Goal: Task Accomplishment & Management: Use online tool/utility

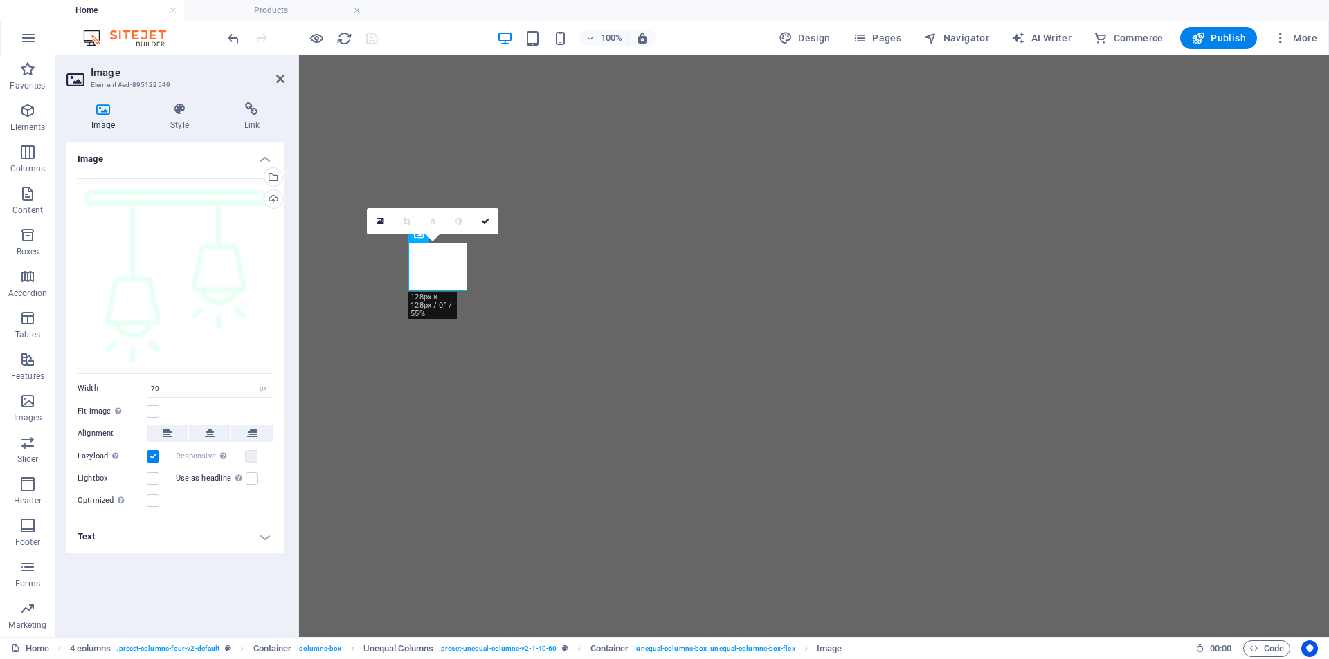
select select "px"
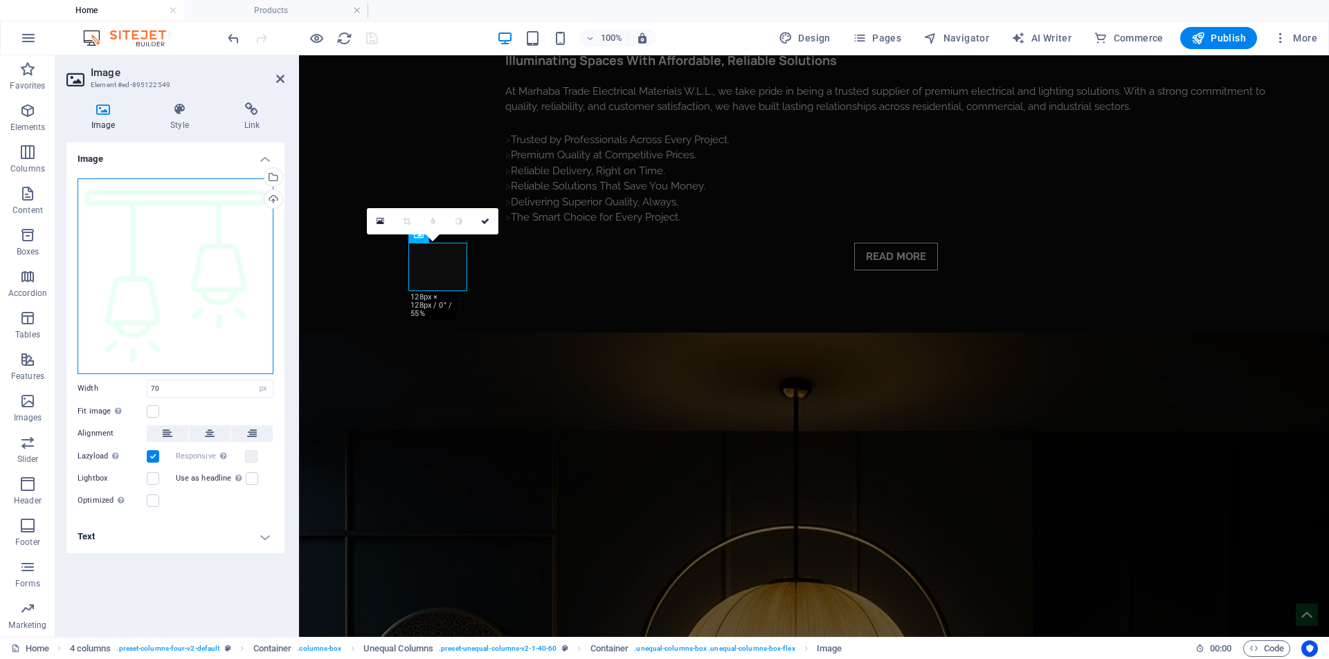
click at [215, 293] on div "Drag files here, click to choose files or select files from Files or our free s…" at bounding box center [176, 277] width 196 height 196
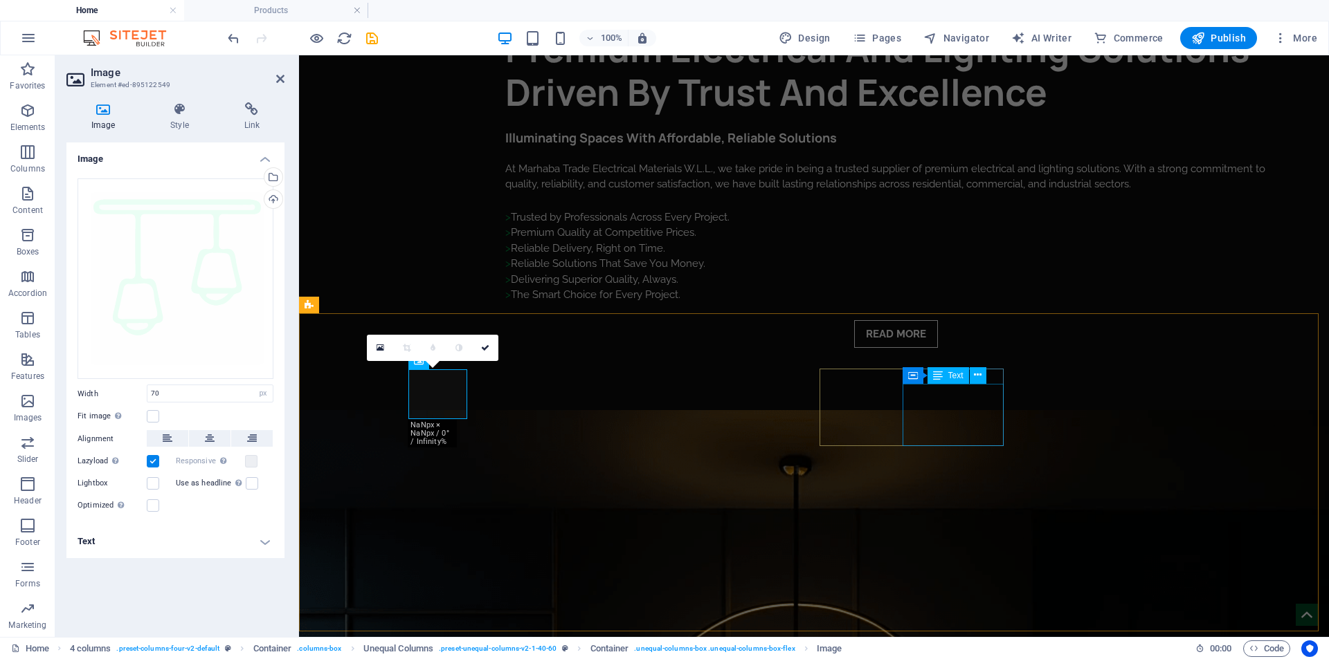
scroll to position [2257, 0]
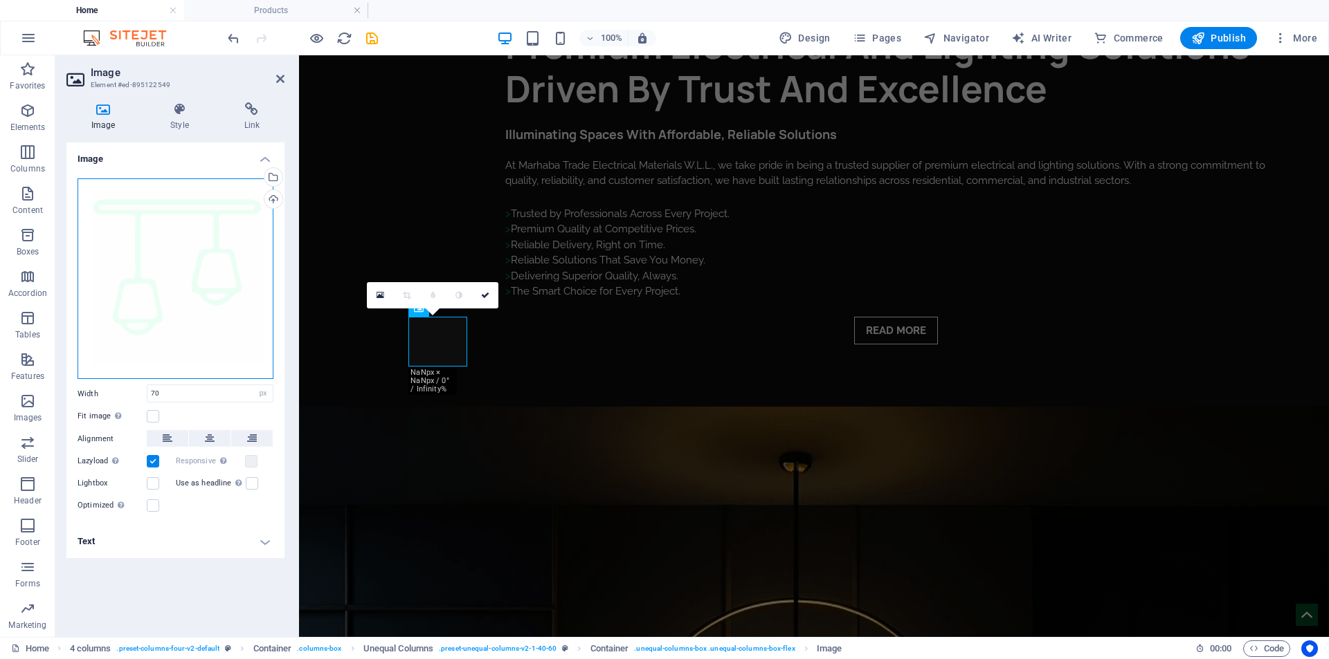
click at [183, 298] on div "Drag files here, click to choose files or select files from Files or our free s…" at bounding box center [176, 279] width 196 height 201
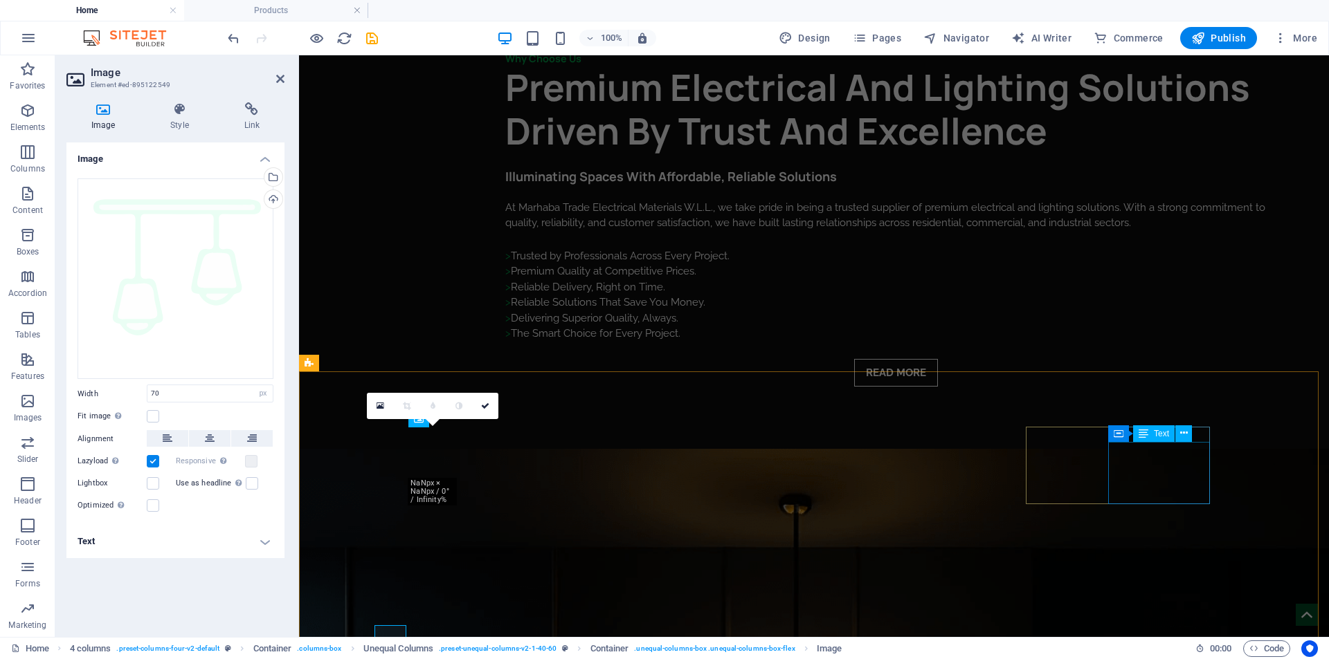
scroll to position [2103, 0]
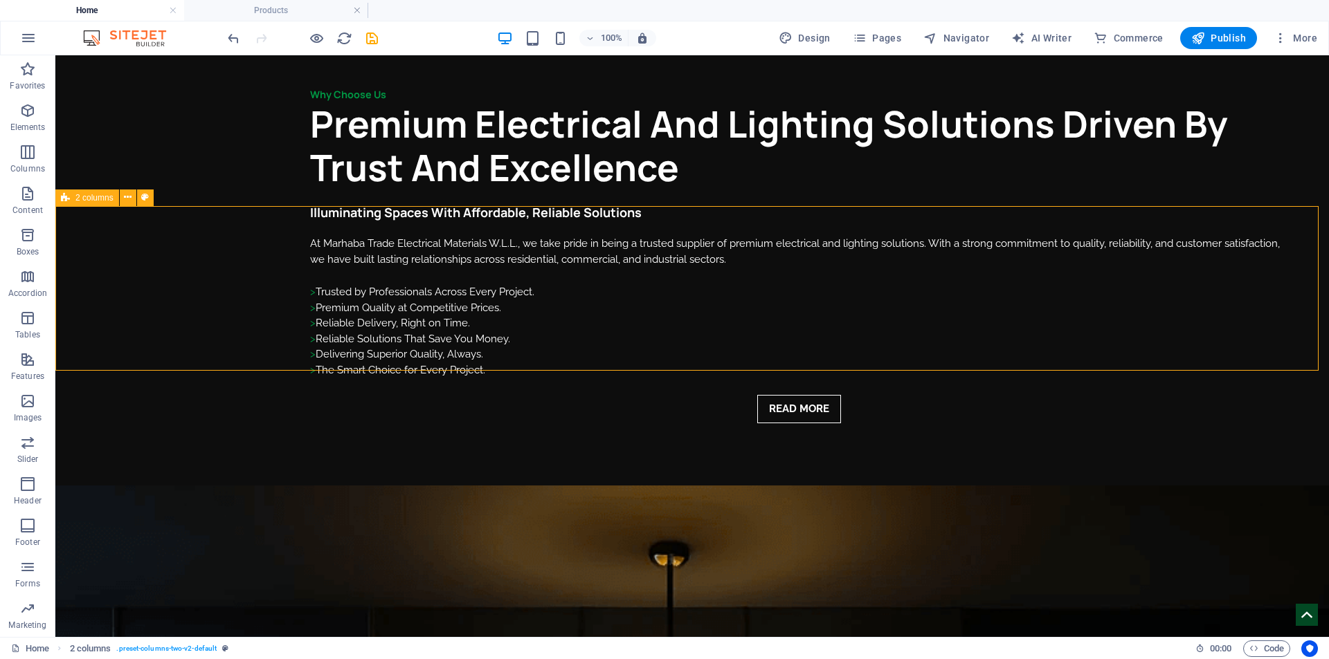
scroll to position [2091, 0]
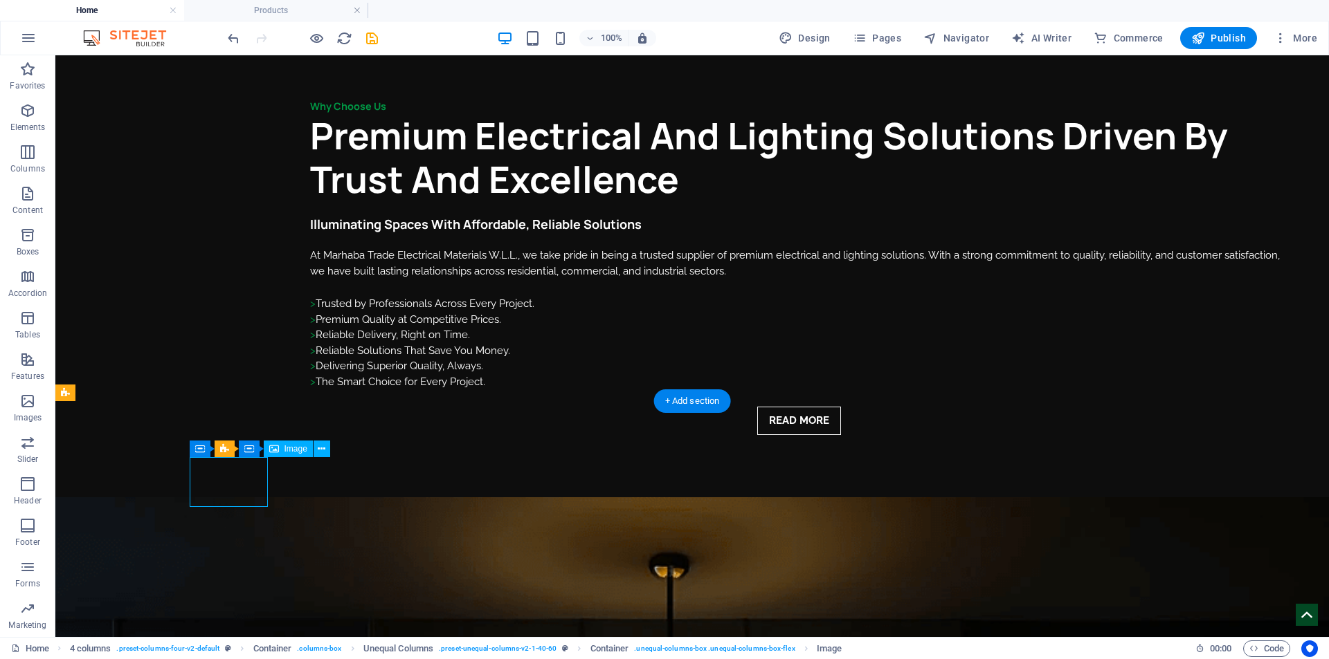
select select "px"
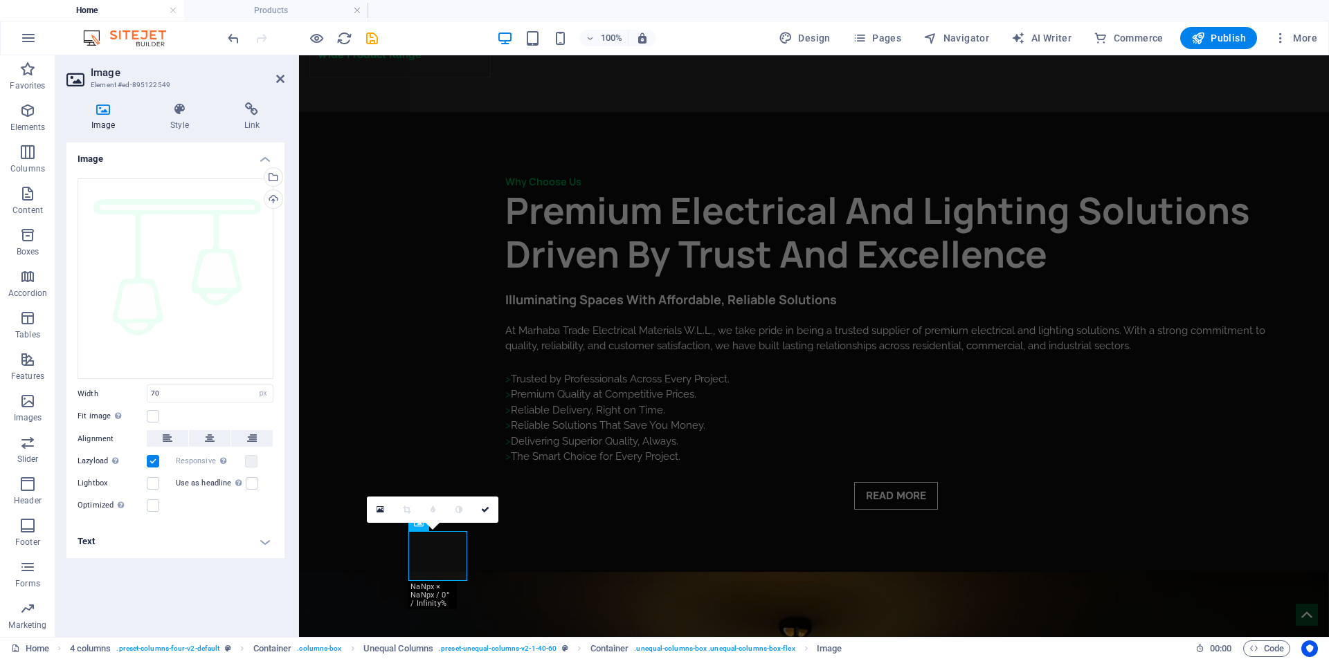
scroll to position [2103, 0]
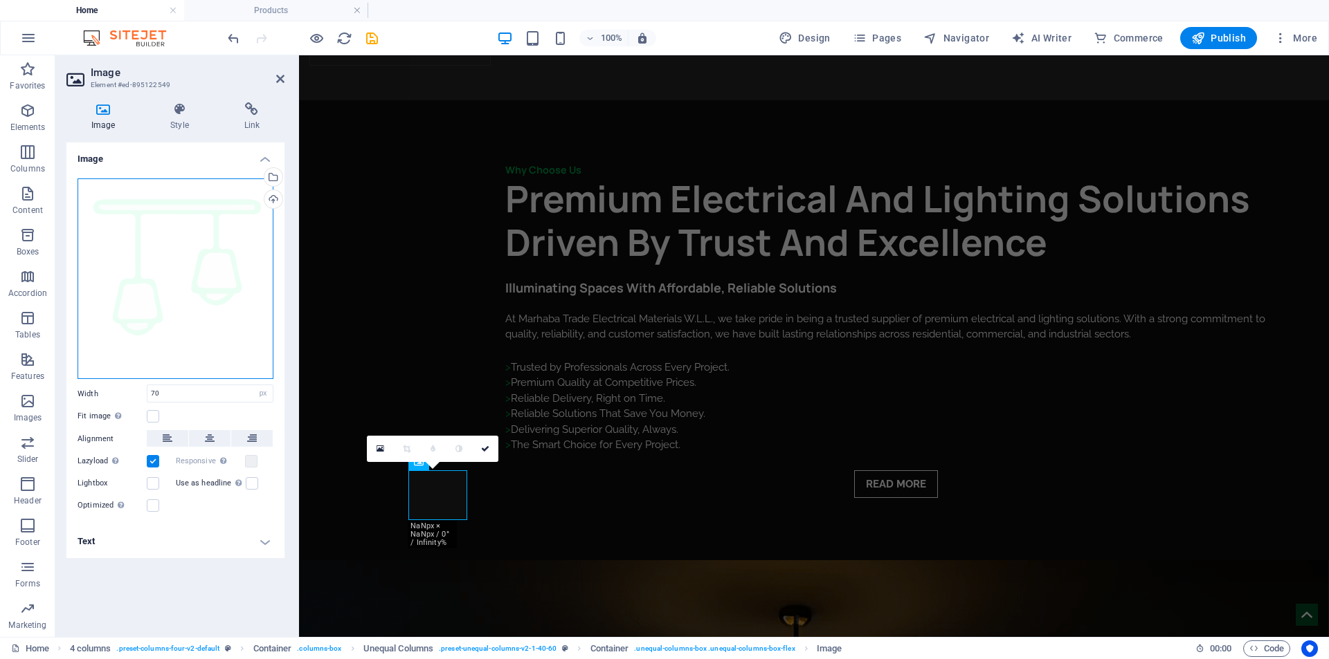
click at [183, 242] on div "Drag files here, click to choose files or select files from Files or our free s…" at bounding box center [176, 279] width 196 height 201
click at [136, 313] on div "Drag files here, click to choose files or select files from Files or our free s…" at bounding box center [176, 275] width 196 height 193
click at [139, 331] on div "Drag files here, click to choose files or select files from Files or our free s…" at bounding box center [176, 275] width 196 height 193
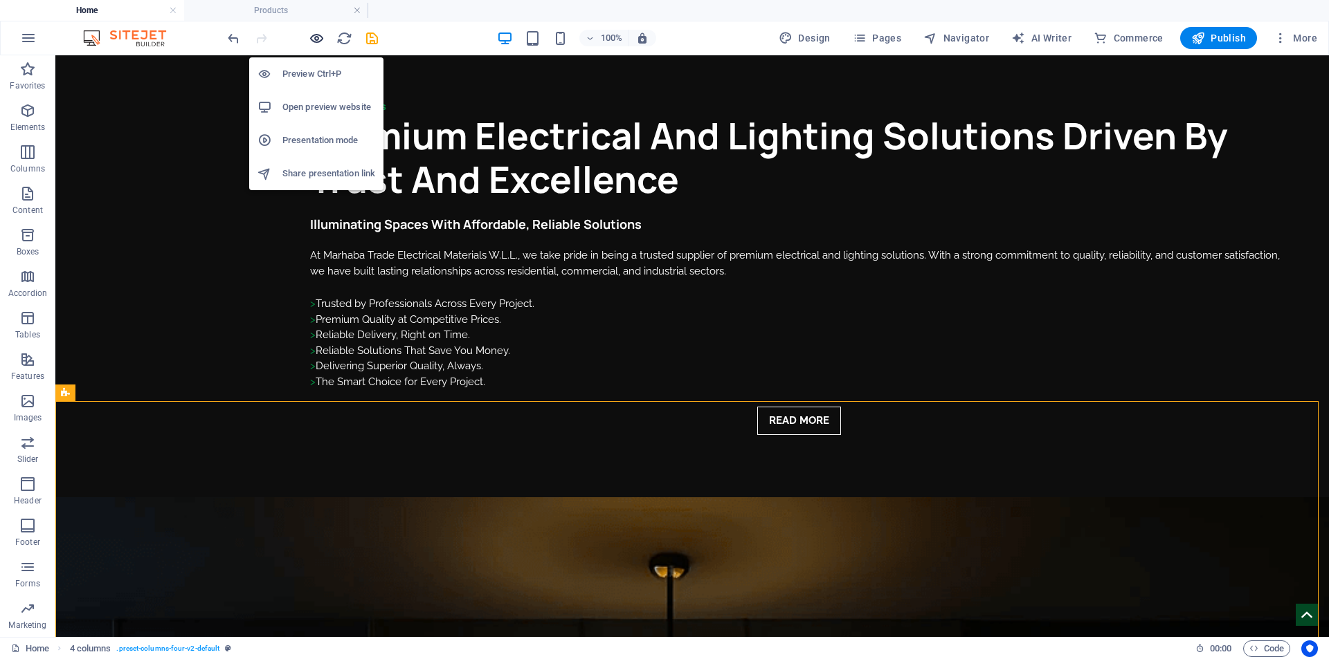
click at [320, 39] on icon "button" at bounding box center [317, 38] width 16 height 16
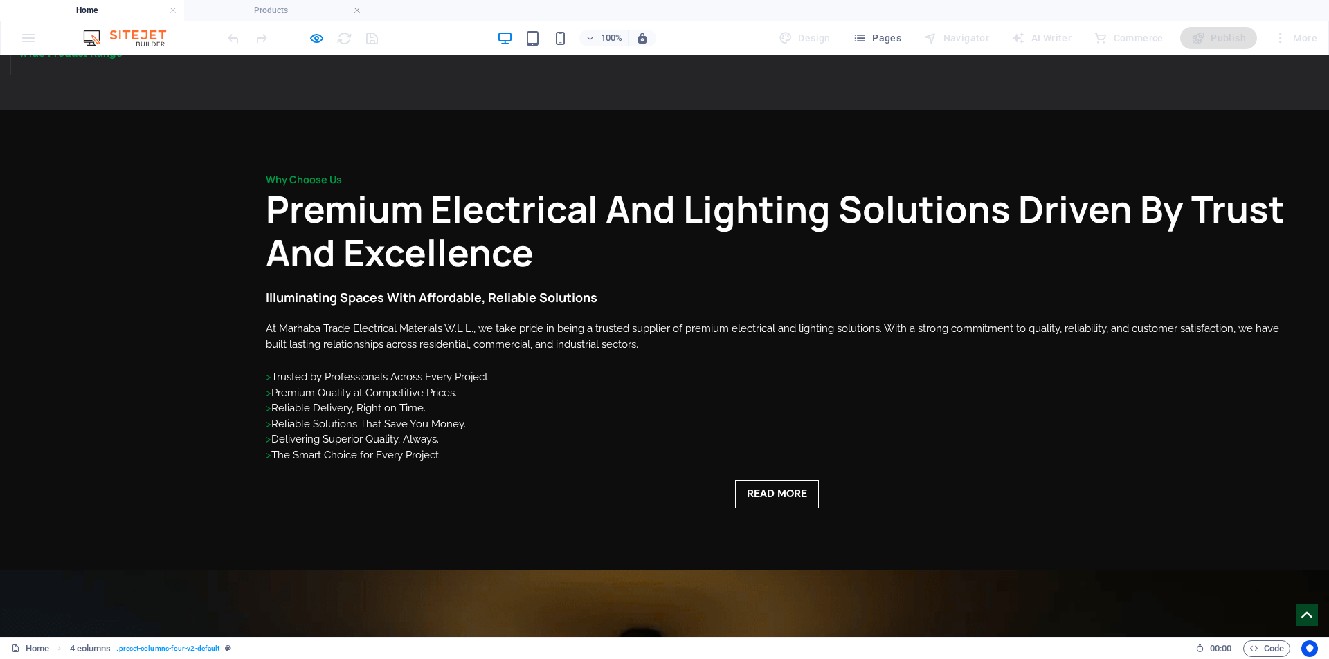
scroll to position [2021, 0]
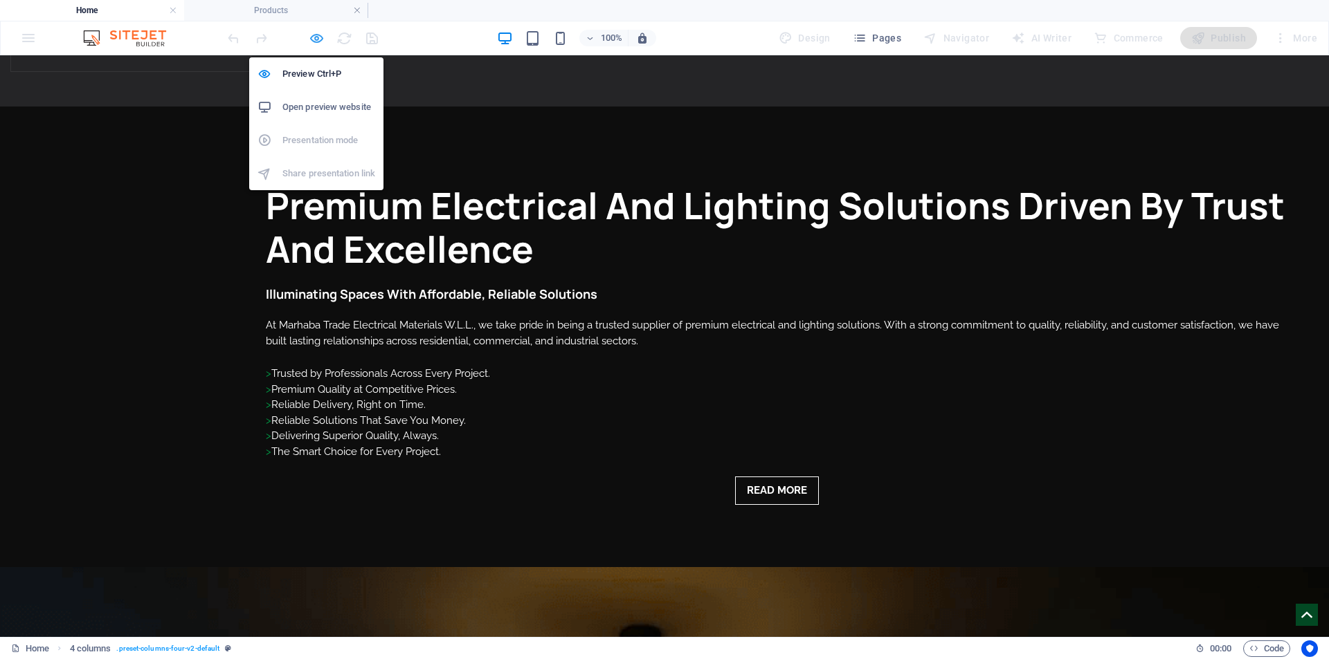
click at [316, 39] on icon "button" at bounding box center [317, 38] width 16 height 16
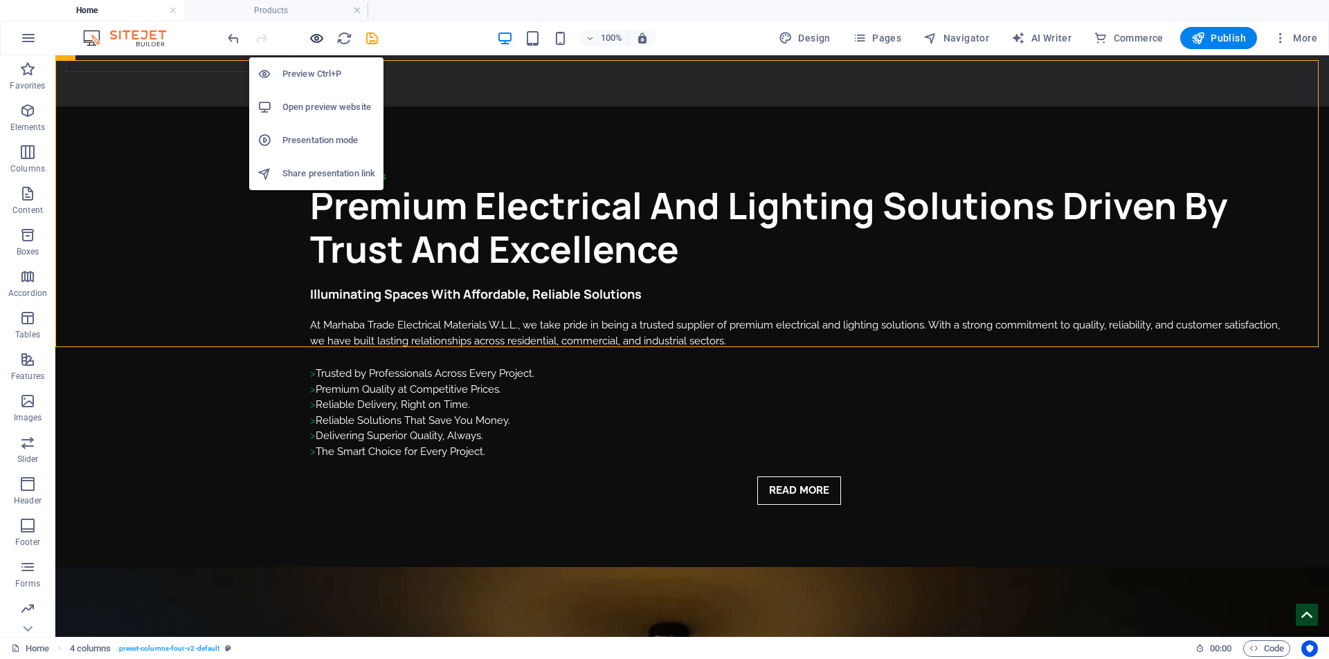
scroll to position [2432, 0]
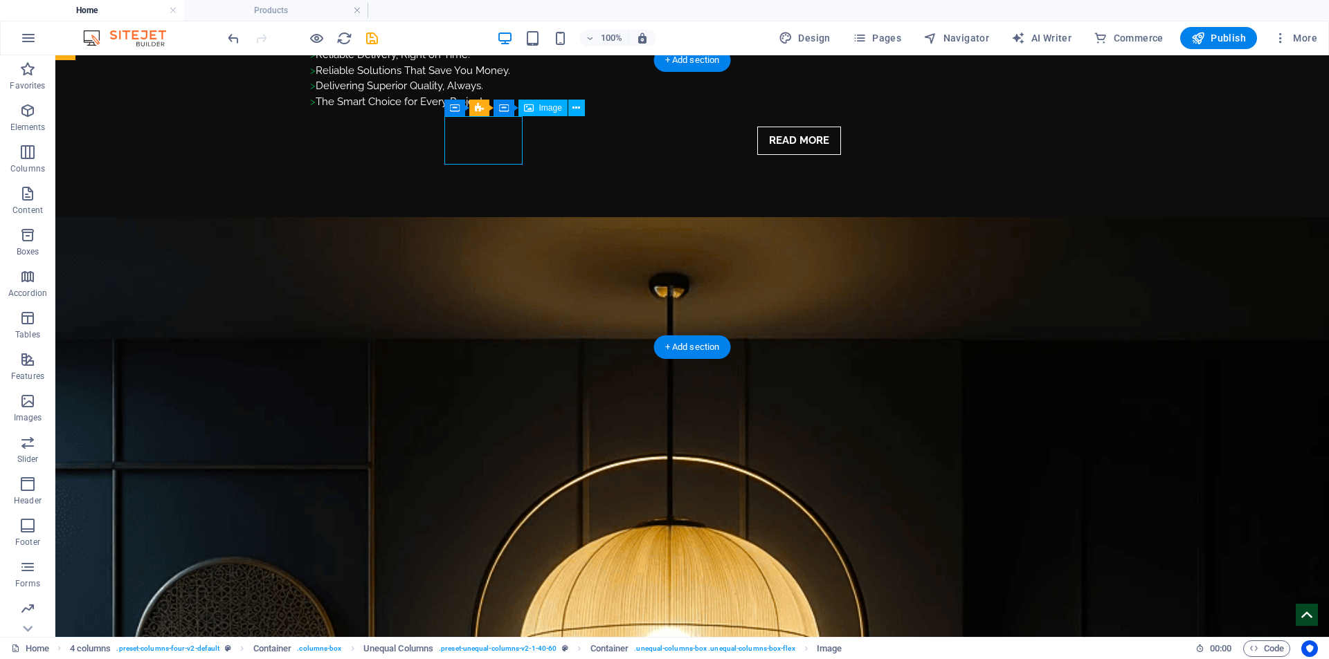
select select "px"
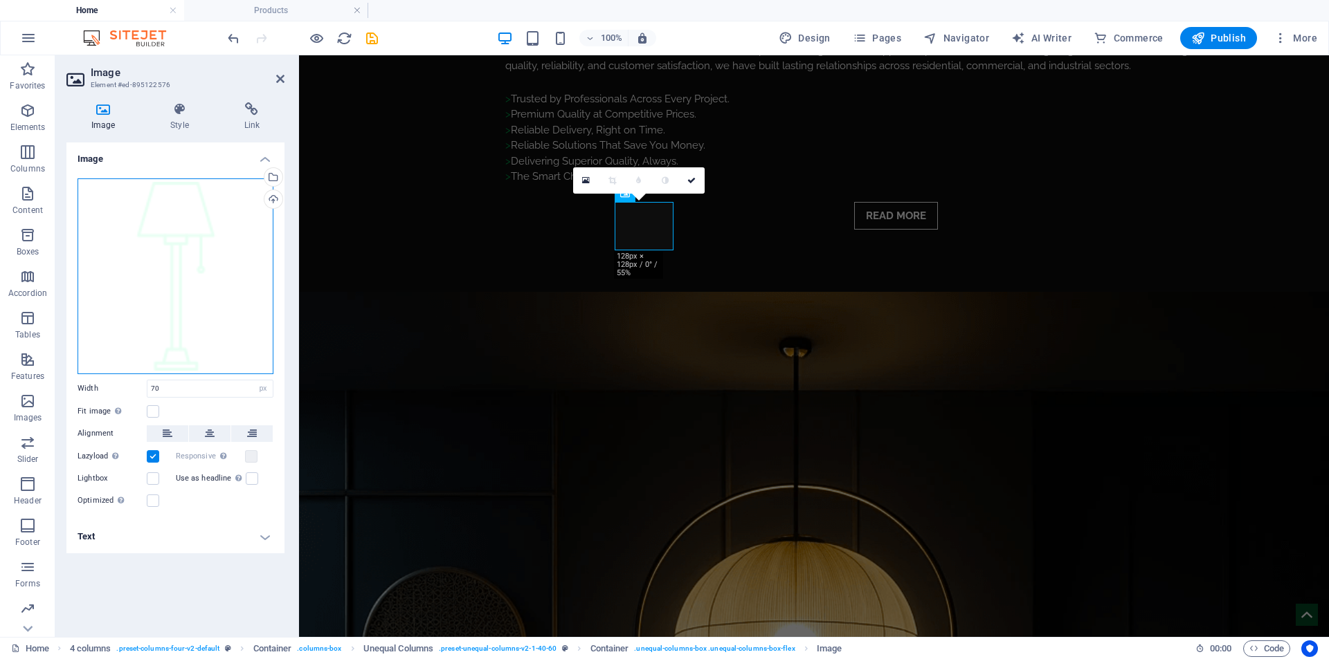
click at [149, 309] on div "Drag files here, click to choose files or select files from Files or our free s…" at bounding box center [176, 277] width 196 height 196
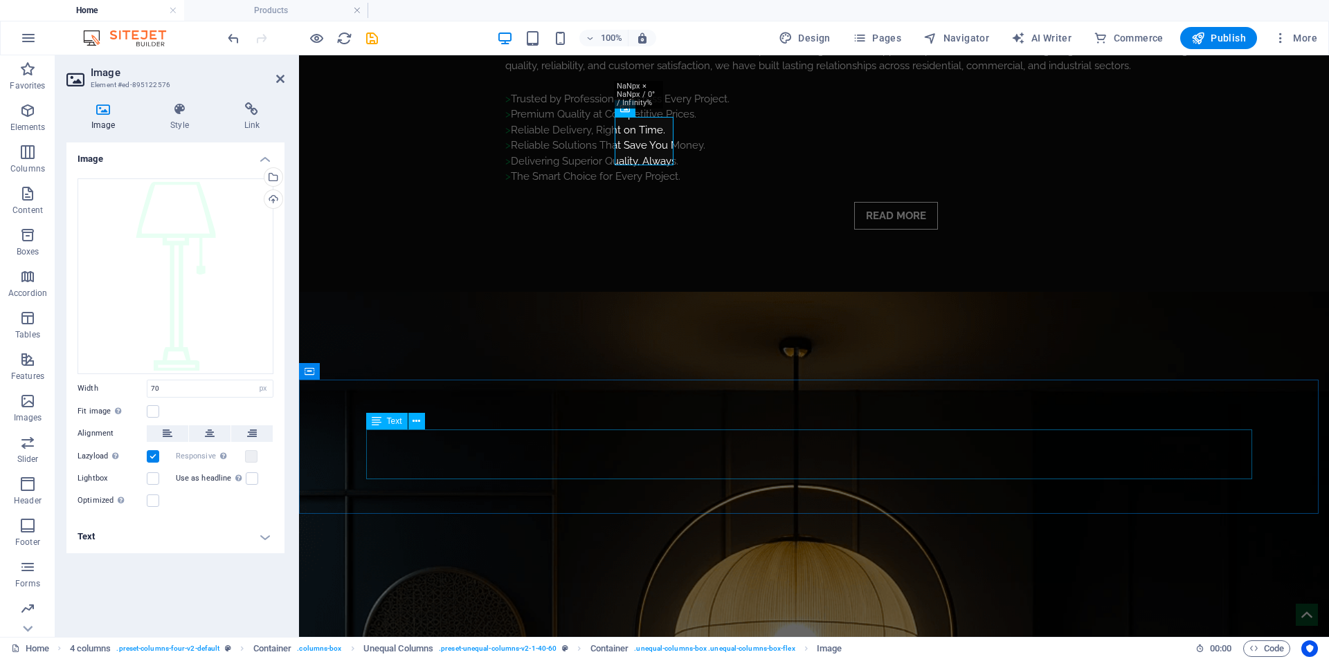
scroll to position [2457, 0]
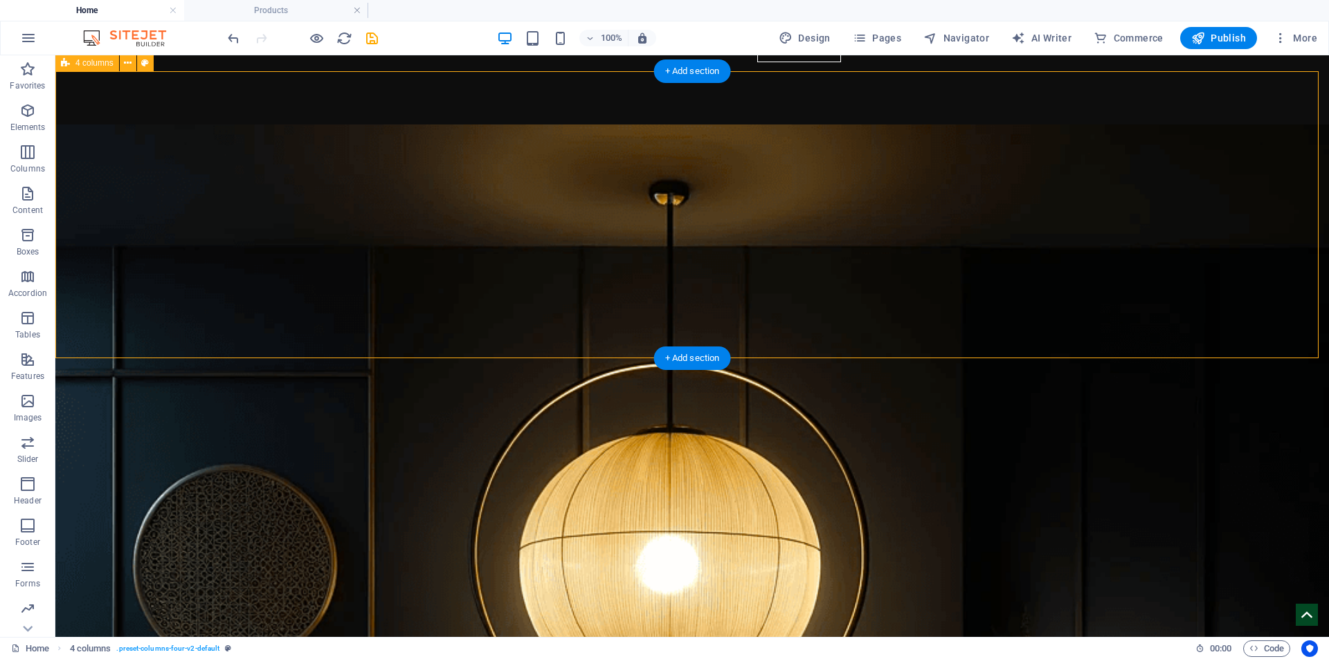
scroll to position [2379, 0]
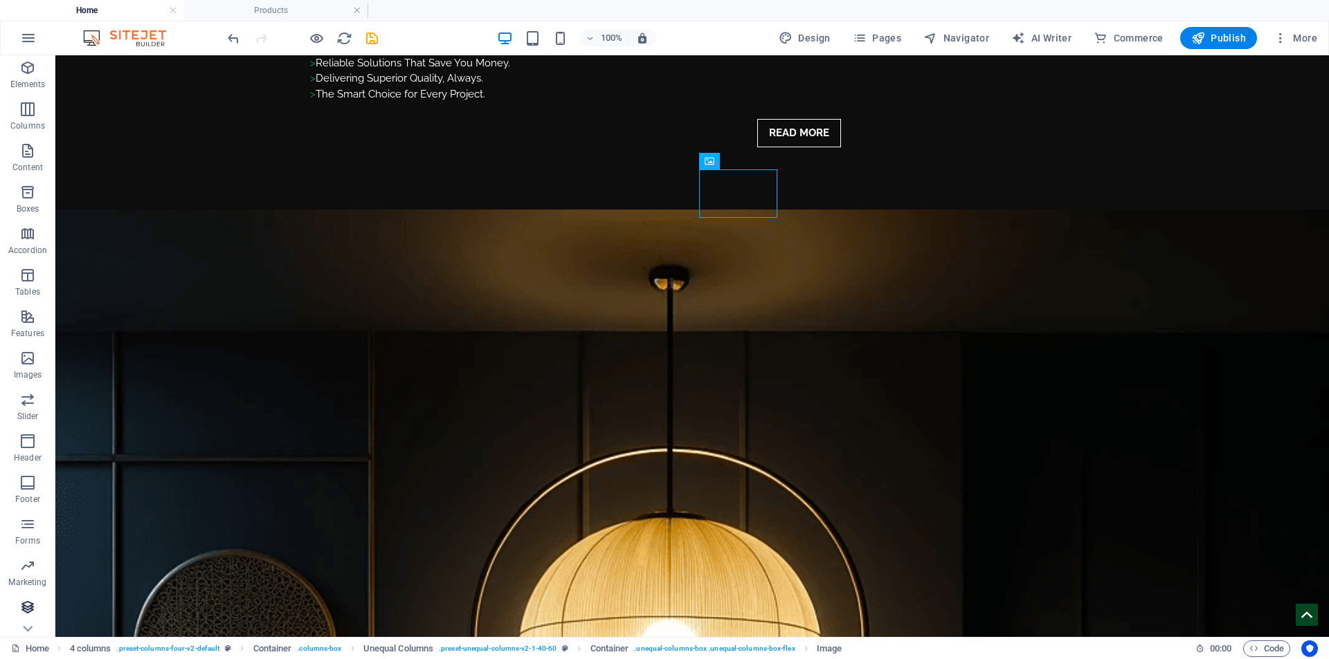
scroll to position [82, 0]
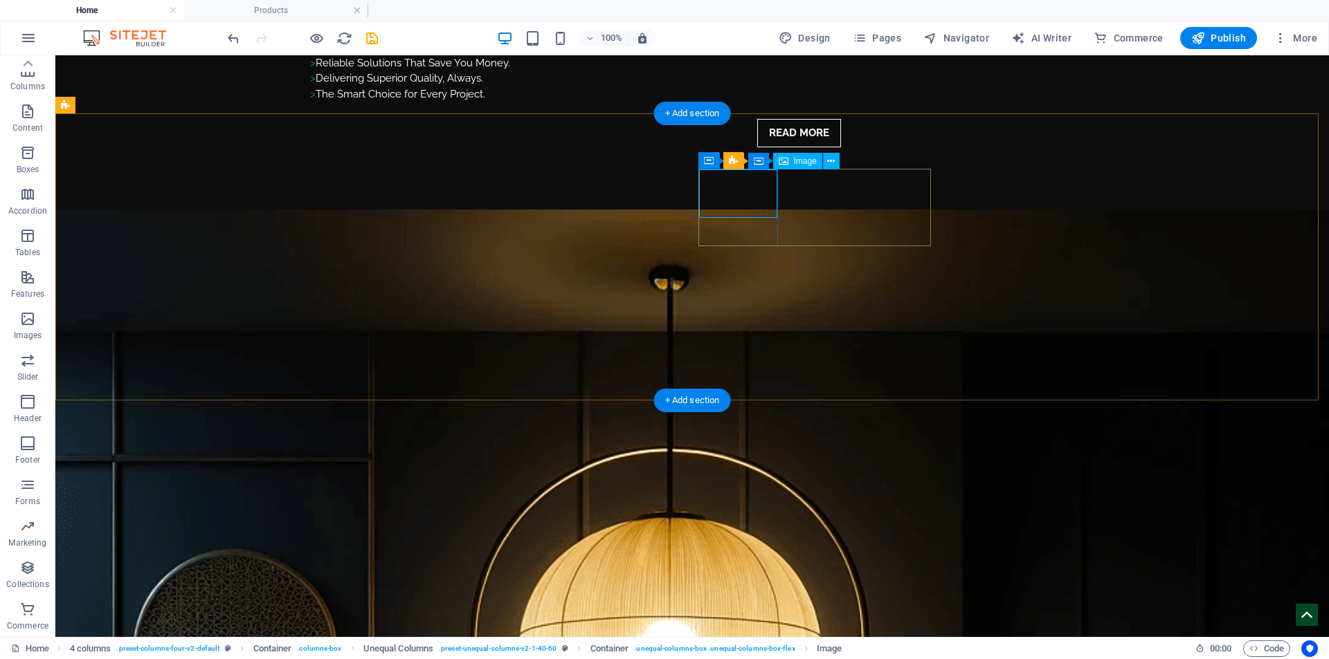
select select "px"
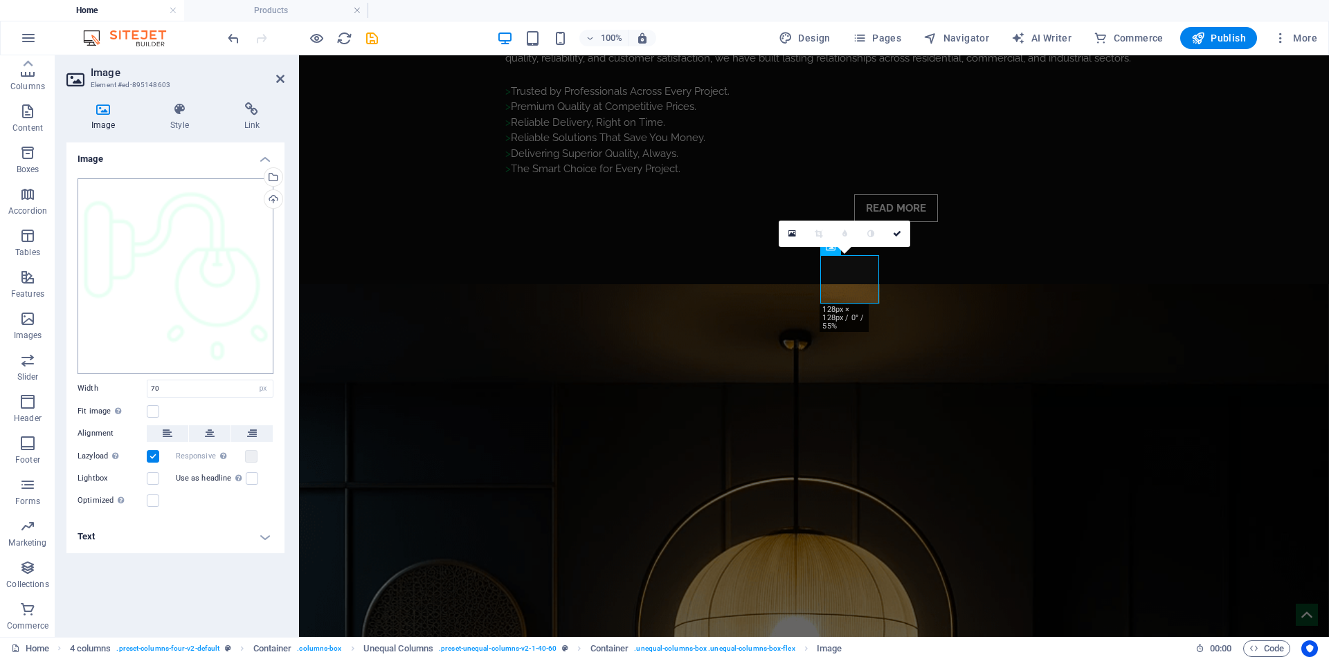
scroll to position [2318, 0]
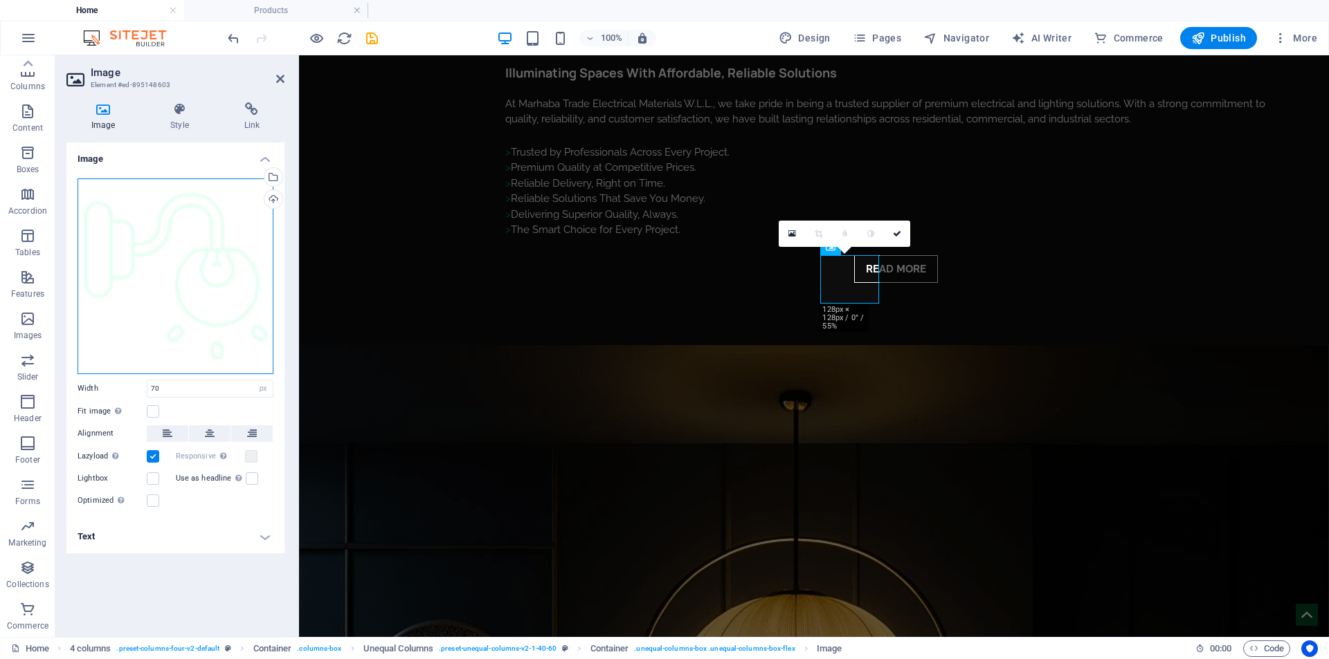
click at [175, 229] on div "Drag files here, click to choose files or select files from Files or our free s…" at bounding box center [176, 277] width 196 height 196
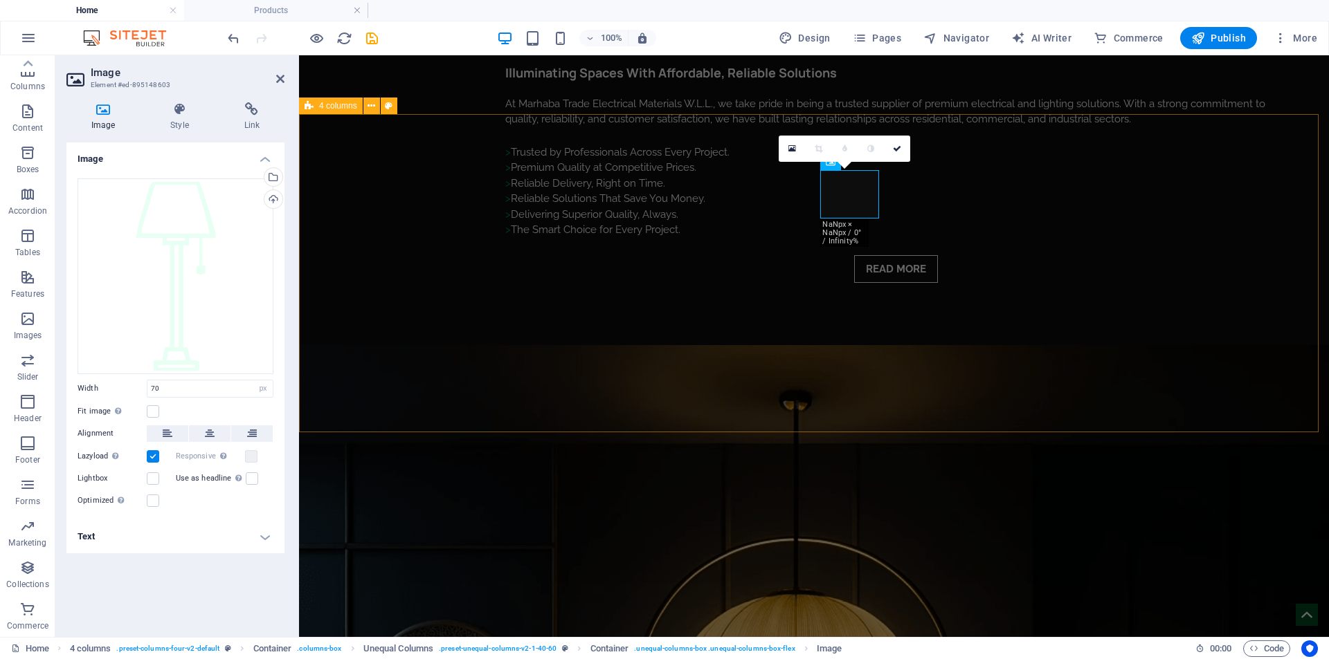
scroll to position [2403, 0]
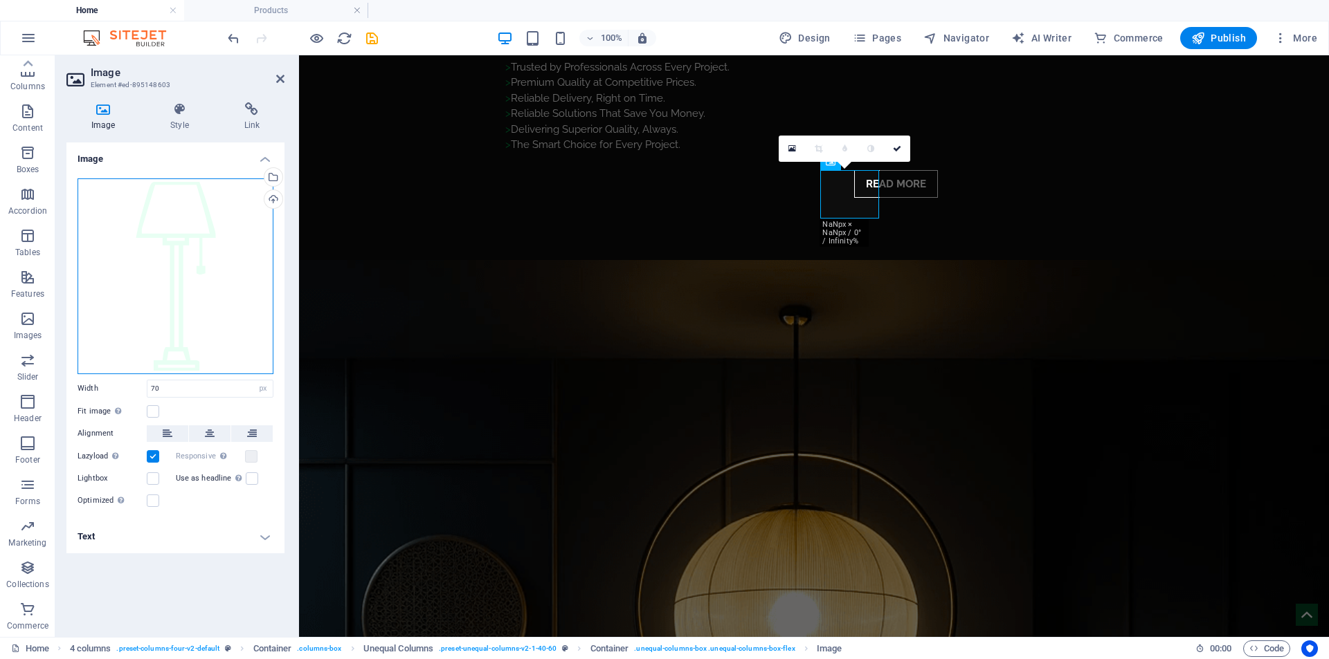
click at [221, 281] on div "Drag files here, click to choose files or select files from Files or our free s…" at bounding box center [176, 277] width 196 height 196
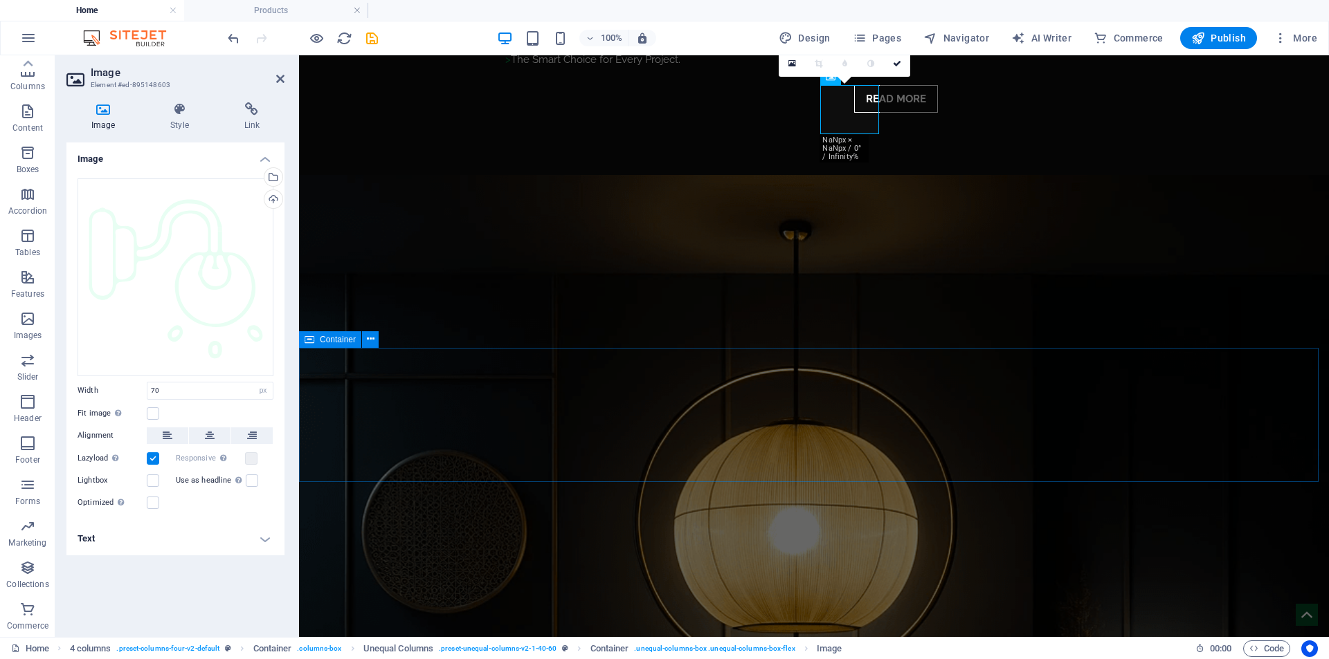
scroll to position [2350, 0]
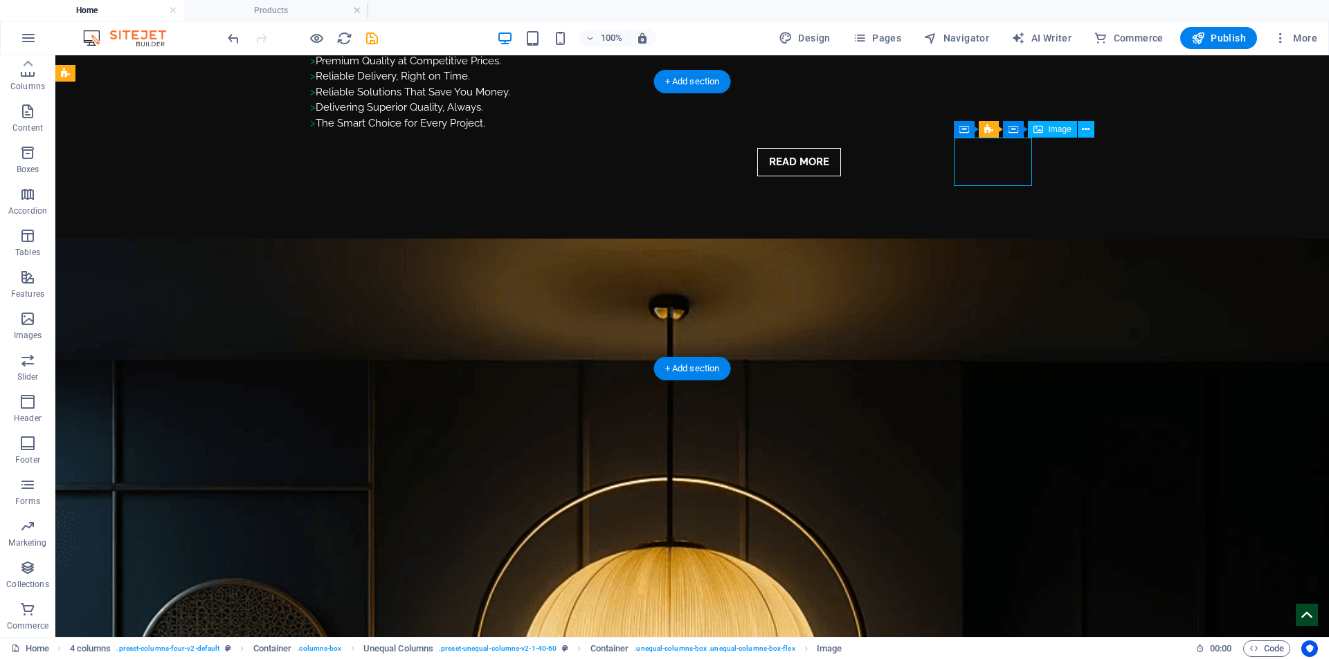
select select "px"
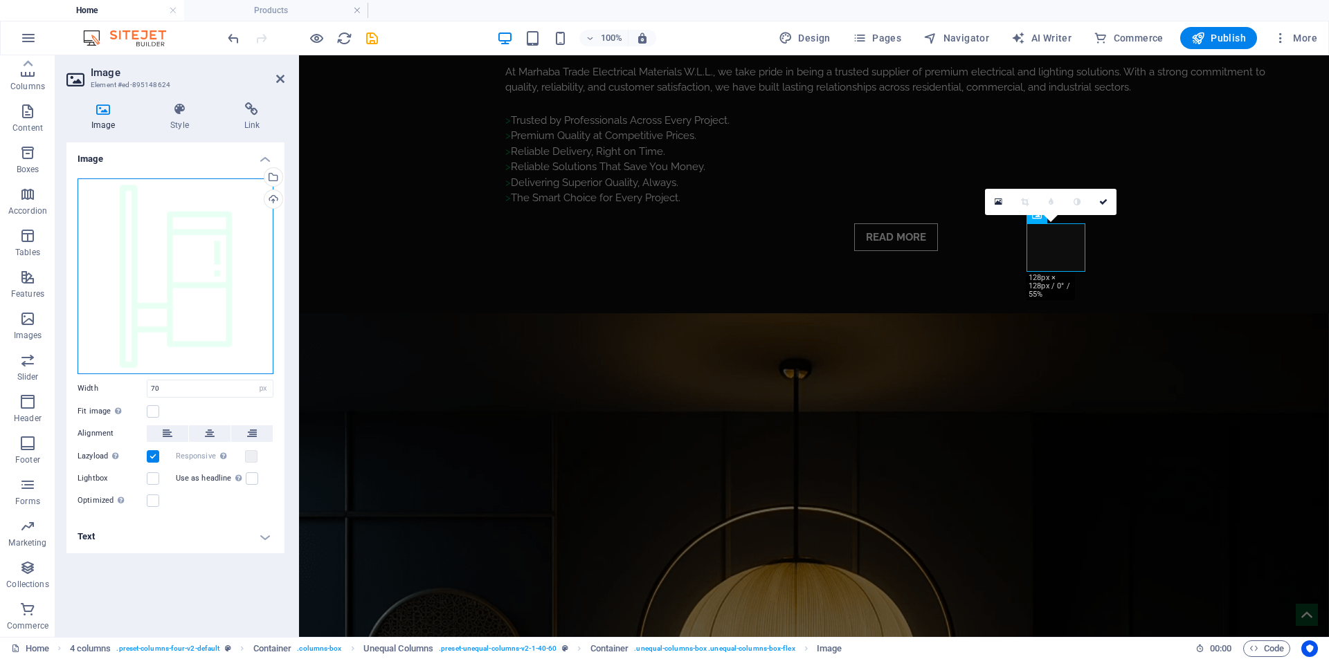
click at [191, 256] on div "Drag files here, click to choose files or select files from Files or our free s…" at bounding box center [176, 277] width 196 height 196
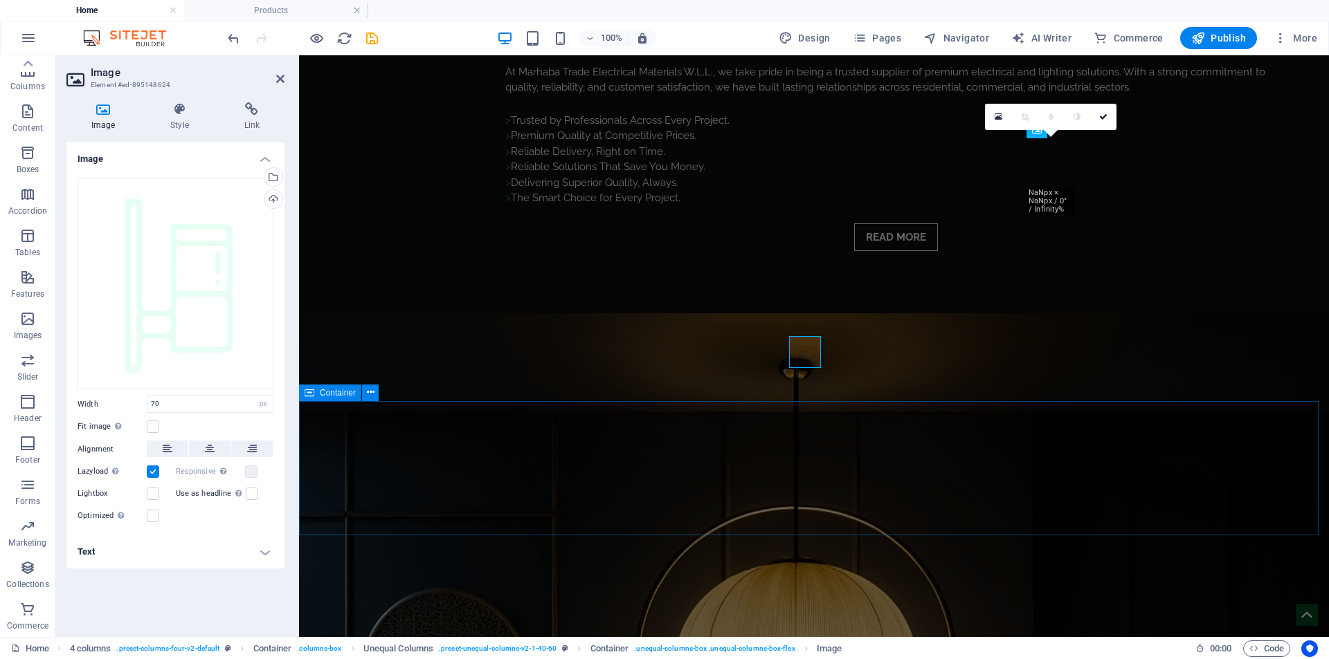
scroll to position [2435, 0]
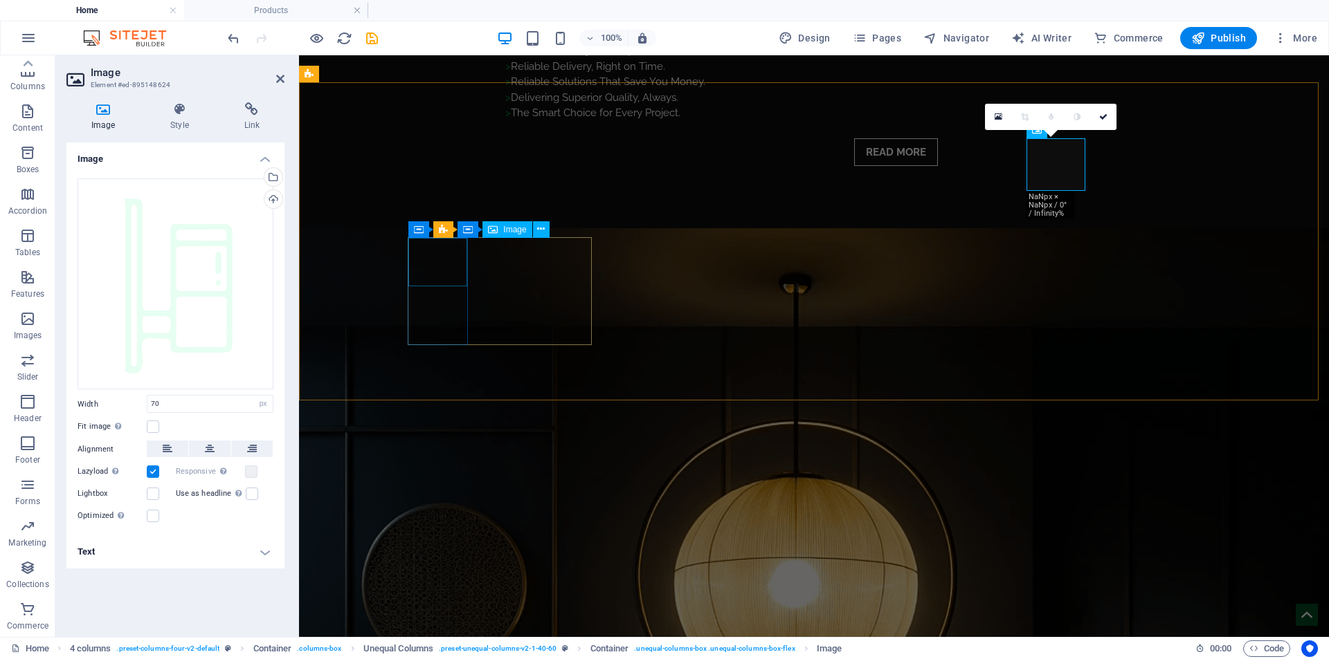
select select "px"
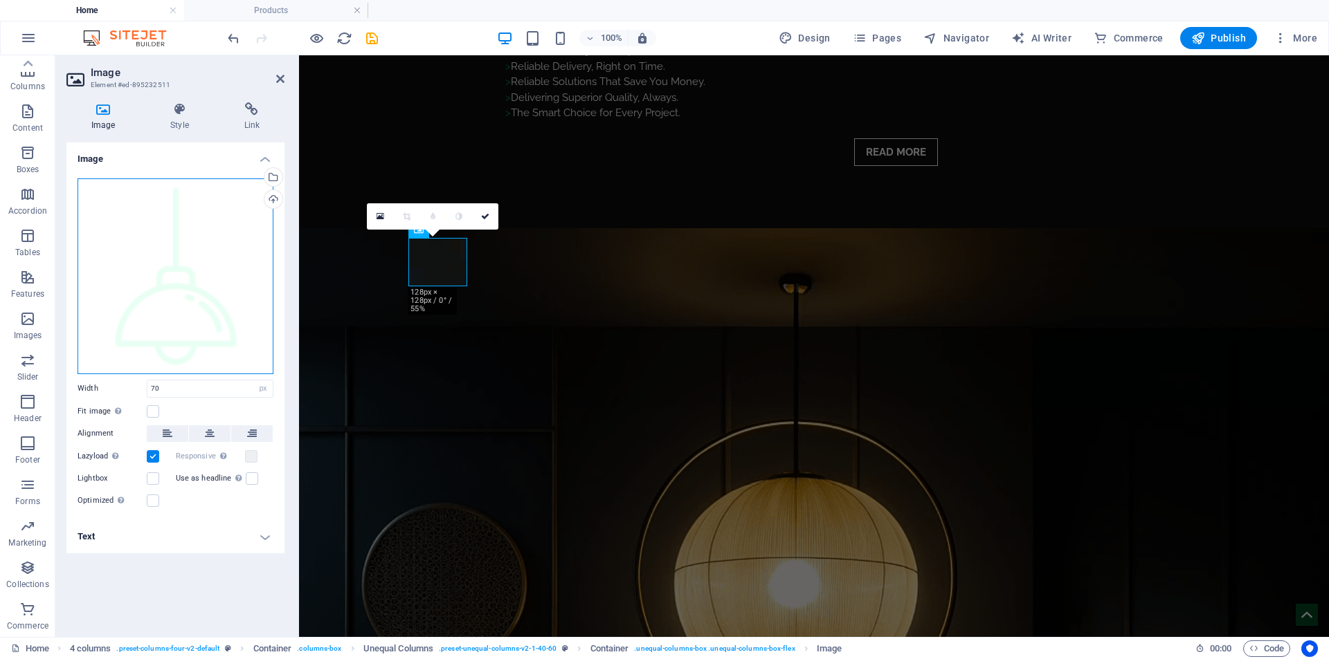
click at [163, 275] on div "Drag files here, click to choose files or select files from Files or our free s…" at bounding box center [176, 277] width 196 height 196
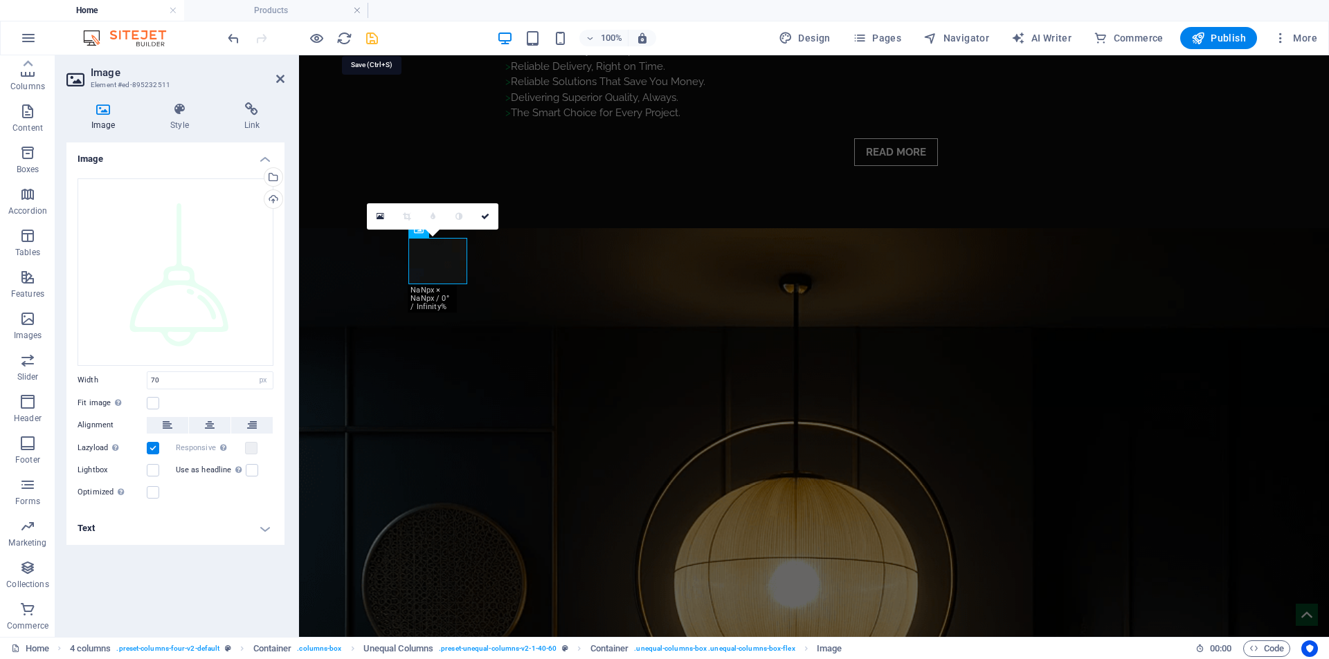
click at [367, 37] on icon "save" at bounding box center [372, 38] width 16 height 16
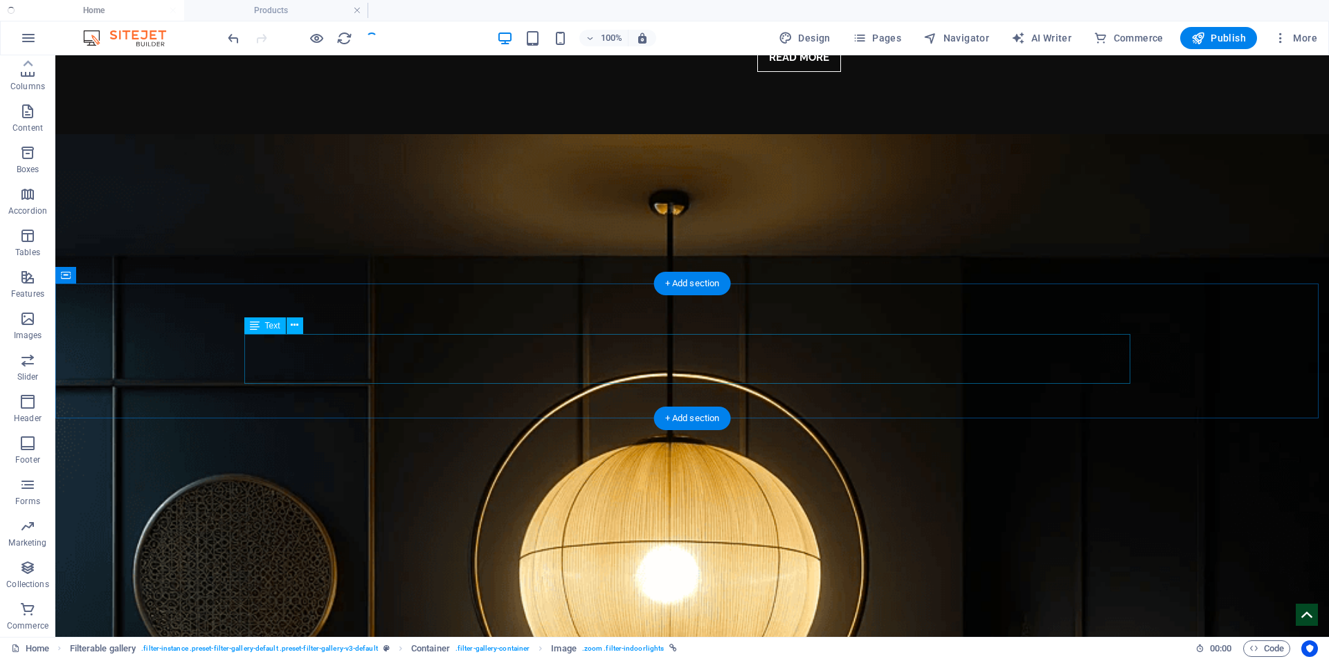
scroll to position [2427, 0]
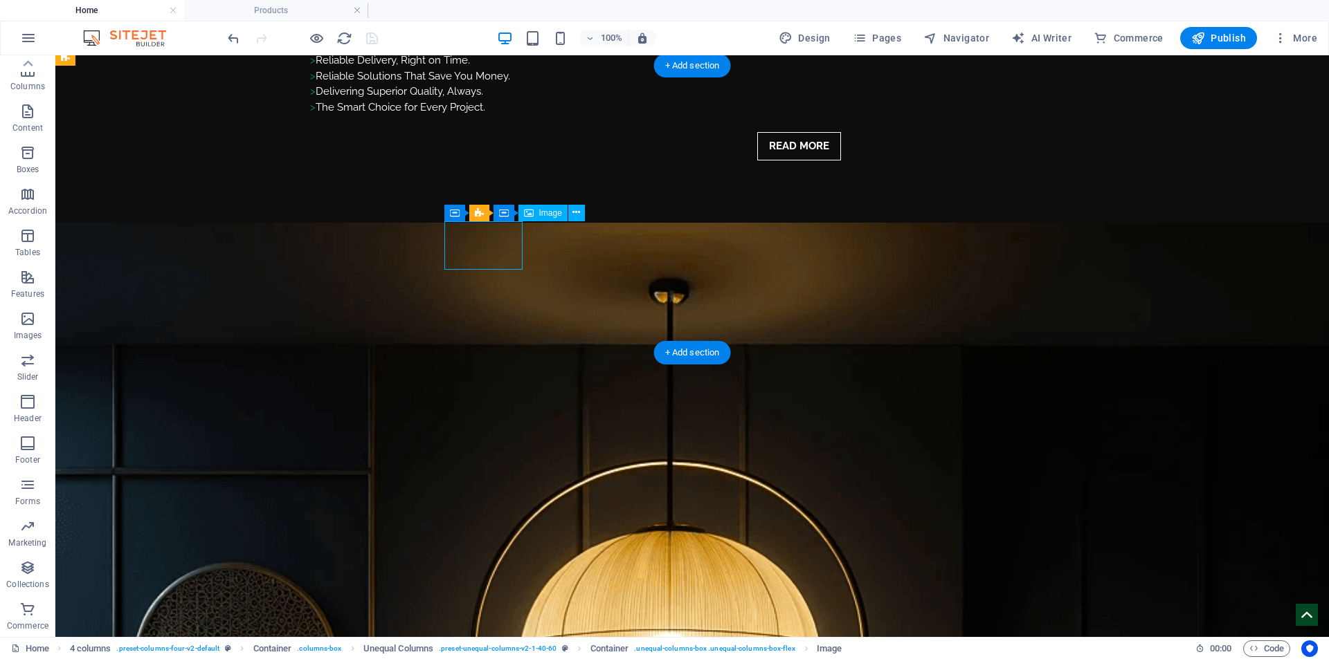
select select "px"
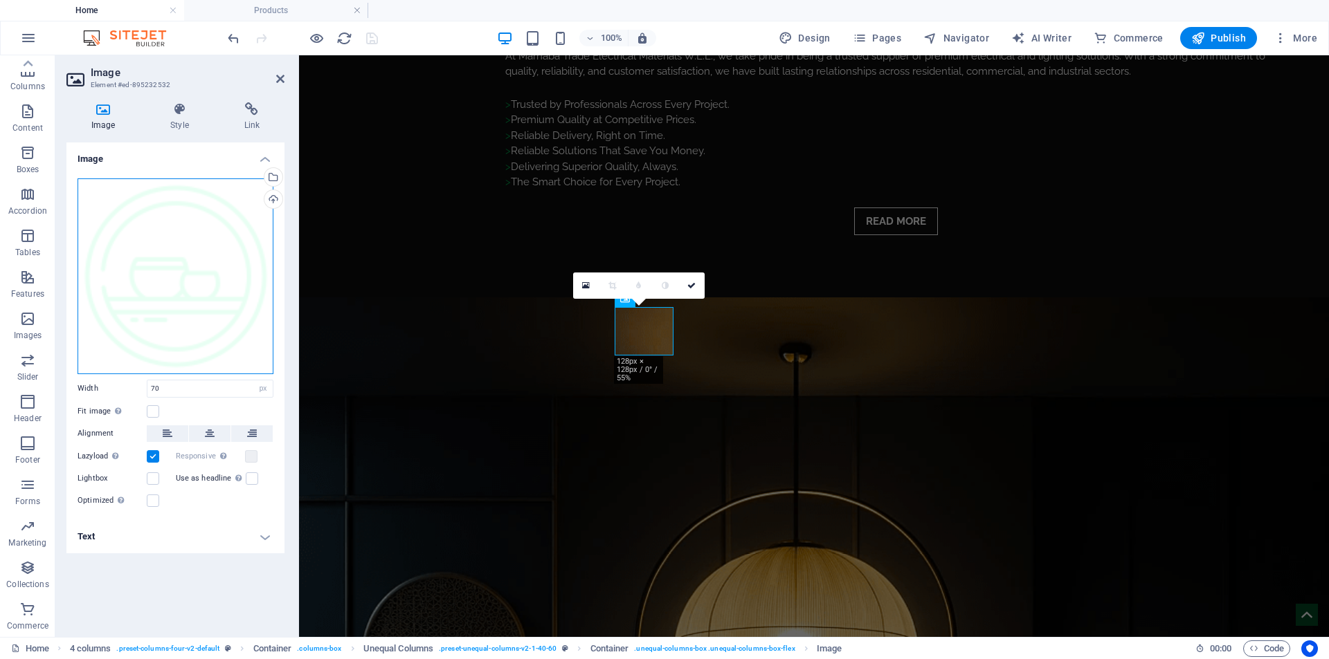
click at [129, 298] on div "Drag files here, click to choose files or select files from Files or our free s…" at bounding box center [176, 277] width 196 height 196
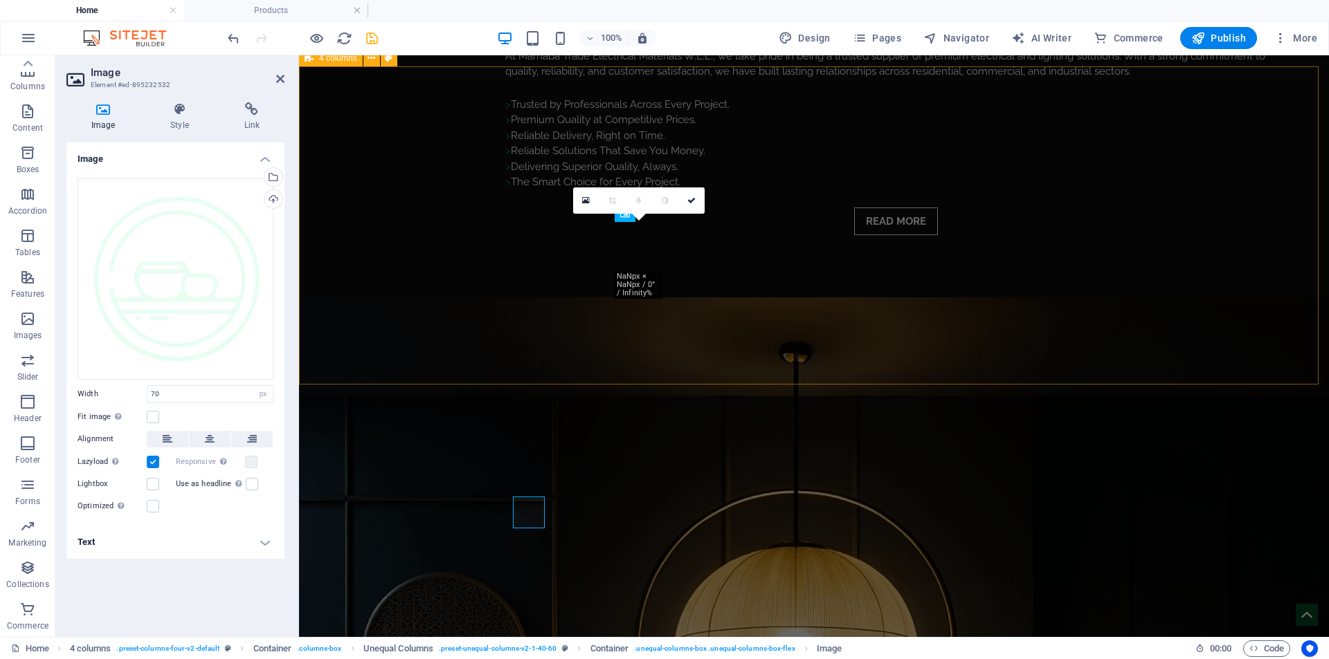
scroll to position [2451, 0]
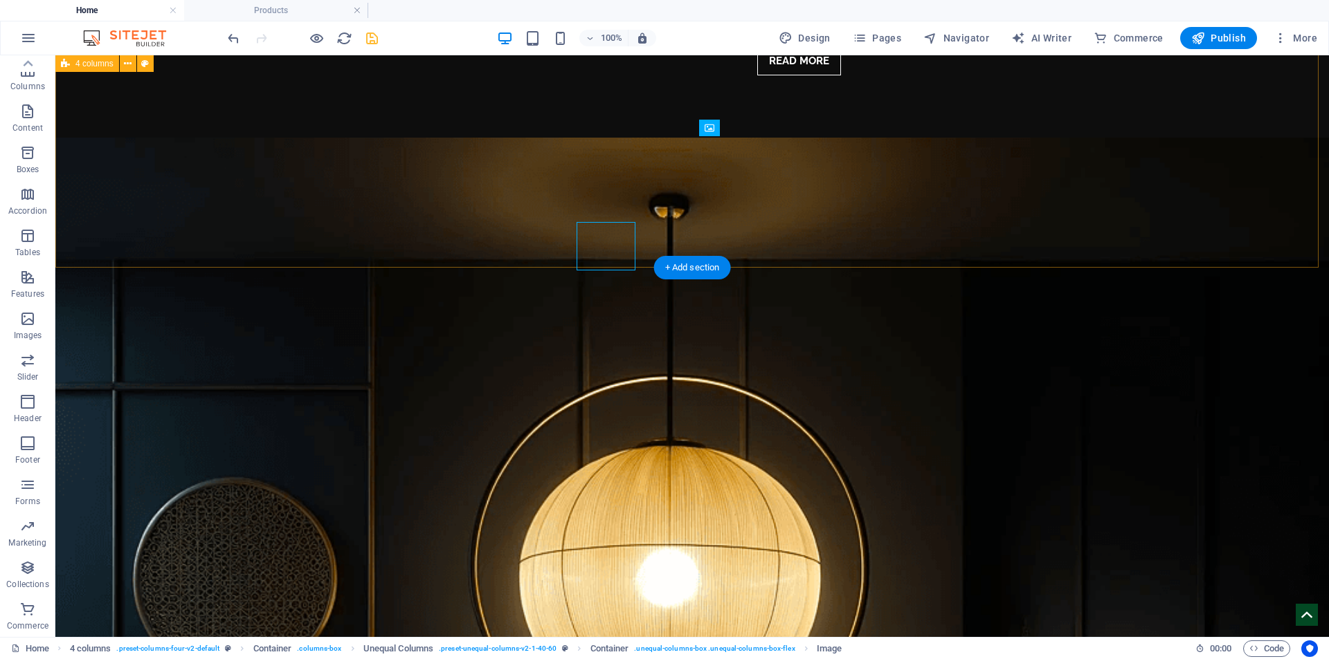
scroll to position [2512, 0]
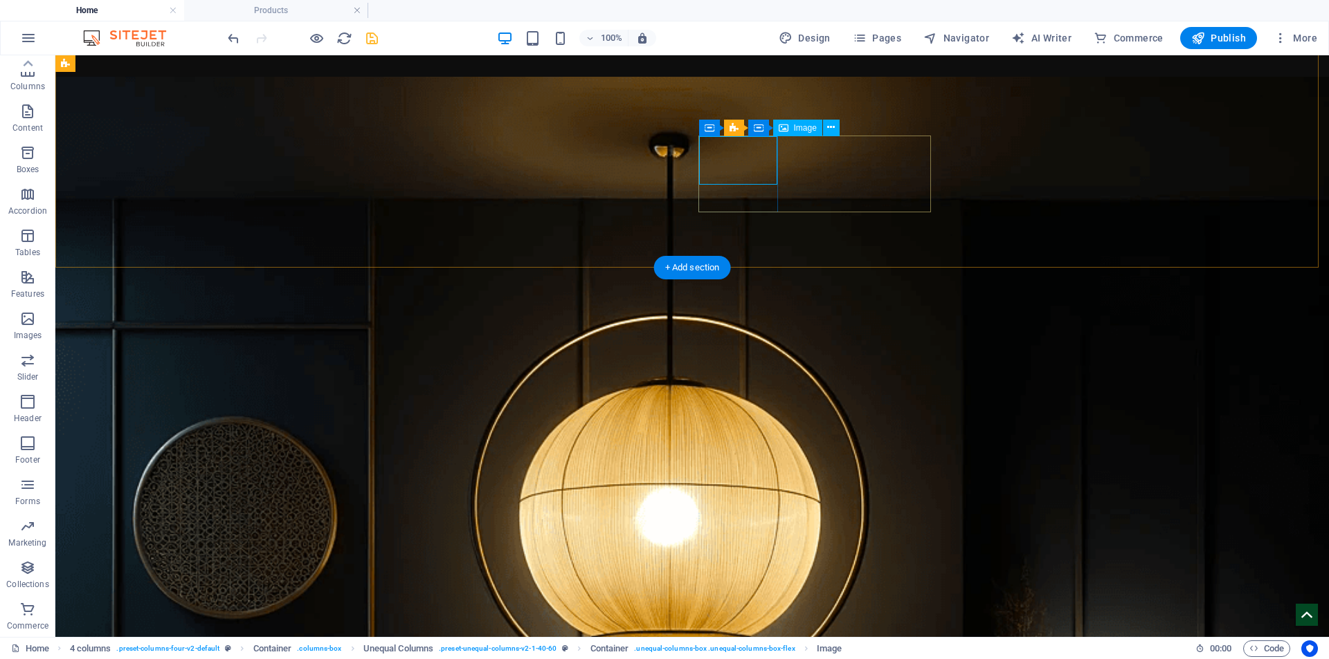
select select "px"
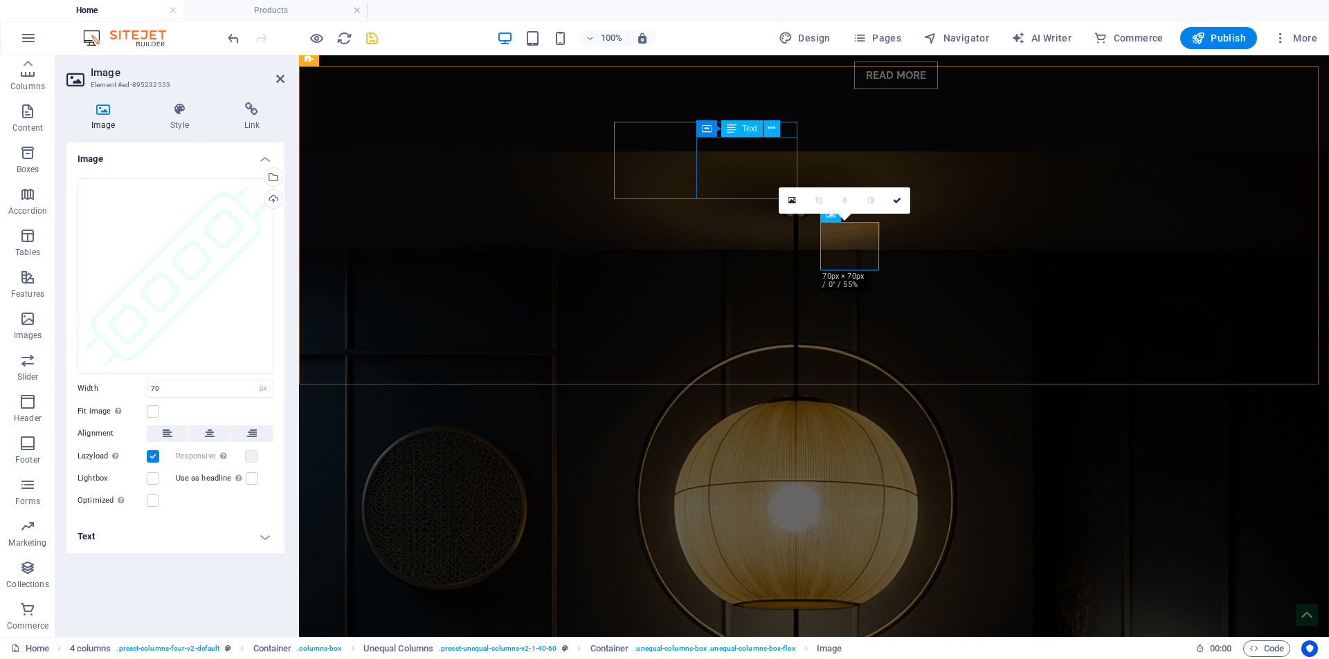
scroll to position [2451, 0]
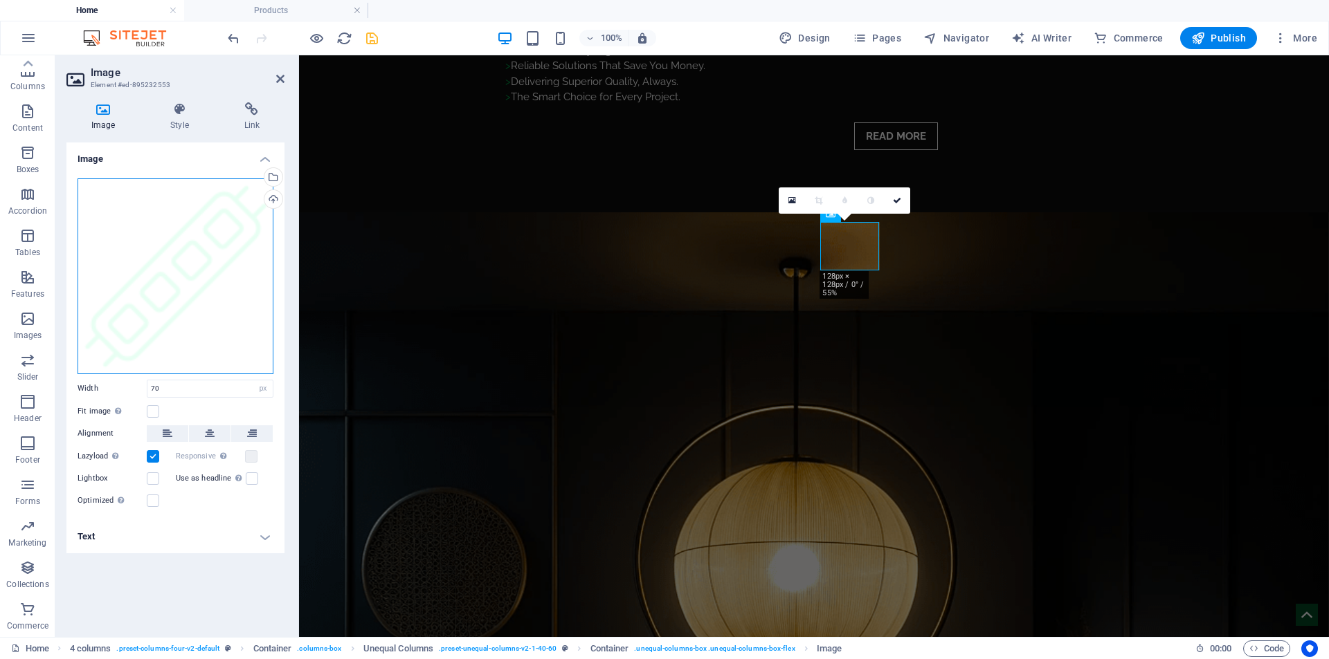
click at [131, 257] on div "Drag files here, click to choose files or select files from Files or our free s…" at bounding box center [176, 277] width 196 height 196
click at [368, 38] on icon "save" at bounding box center [372, 38] width 16 height 16
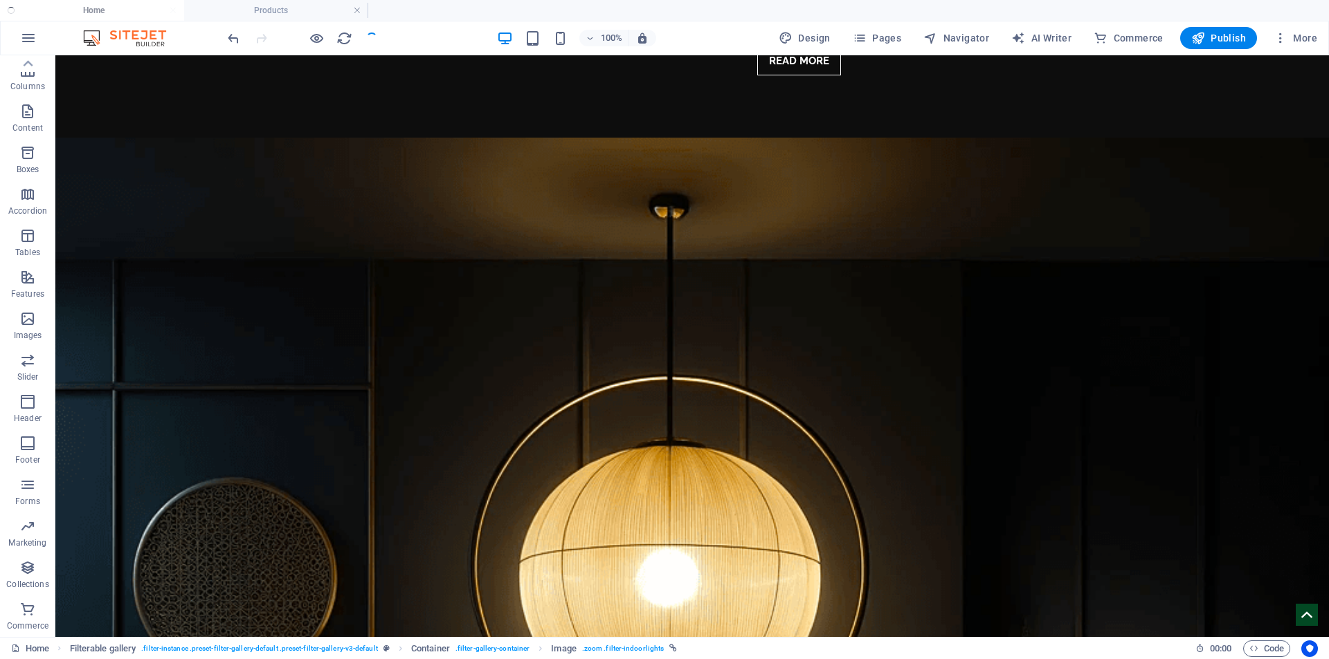
scroll to position [2512, 0]
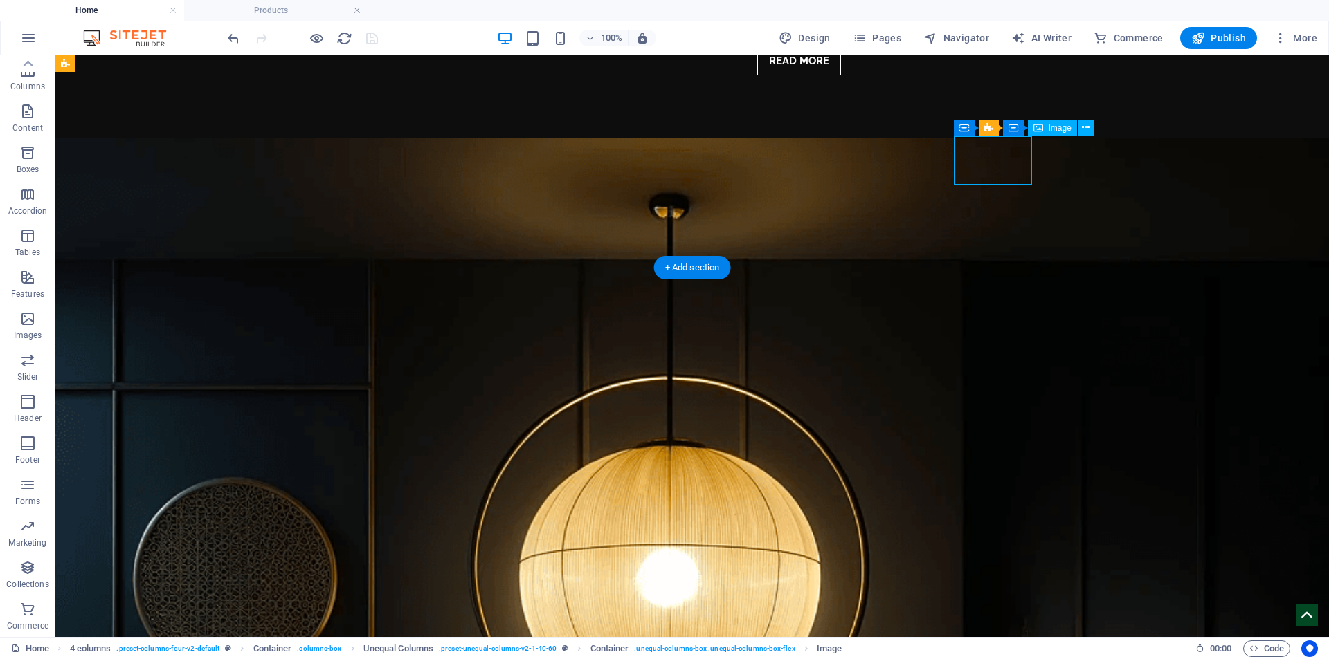
select select "px"
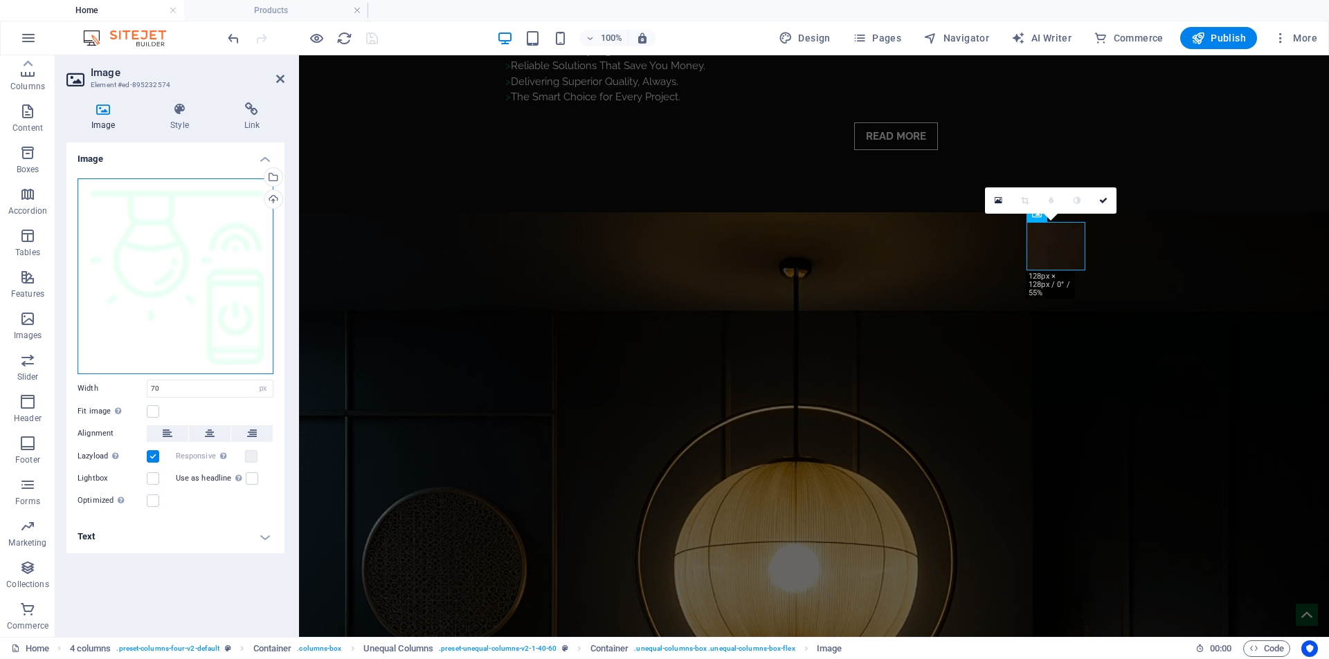
click at [167, 327] on div "Drag files here, click to choose files or select files from Files or our free s…" at bounding box center [176, 277] width 196 height 196
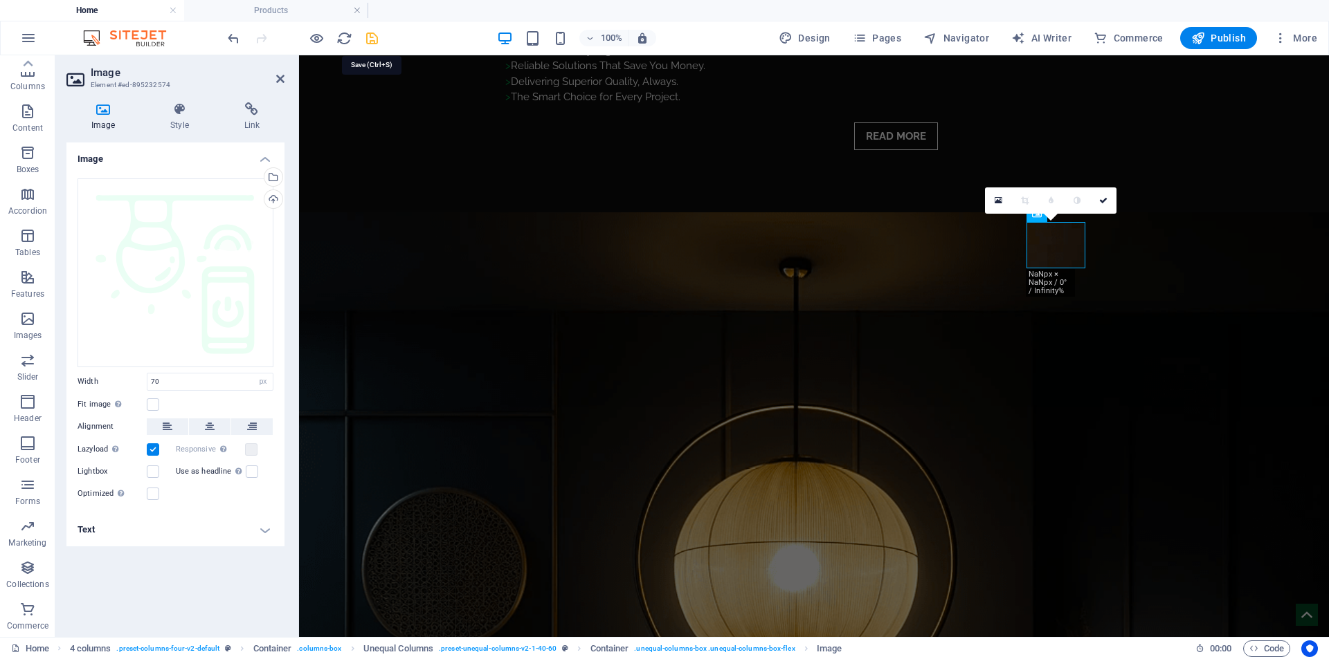
drag, startPoint x: 368, startPoint y: 34, endPoint x: 314, endPoint y: 7, distance: 60.3
click at [368, 34] on icon "save" at bounding box center [372, 38] width 16 height 16
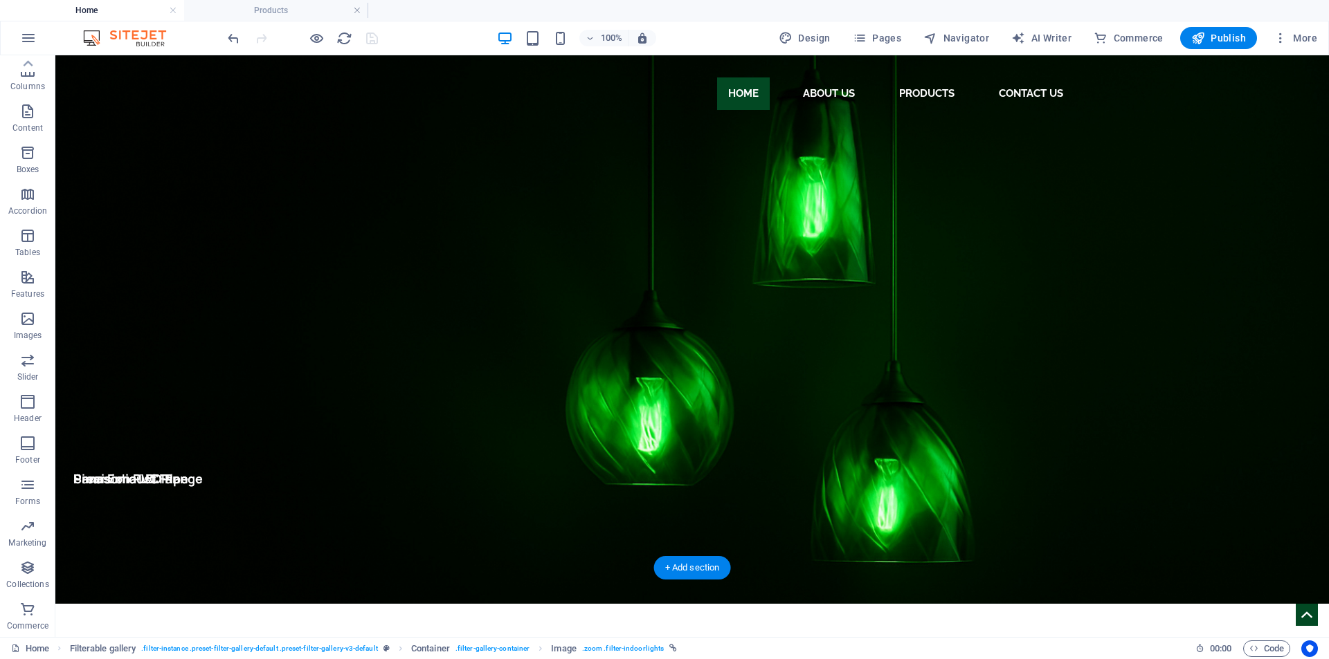
scroll to position [0, 0]
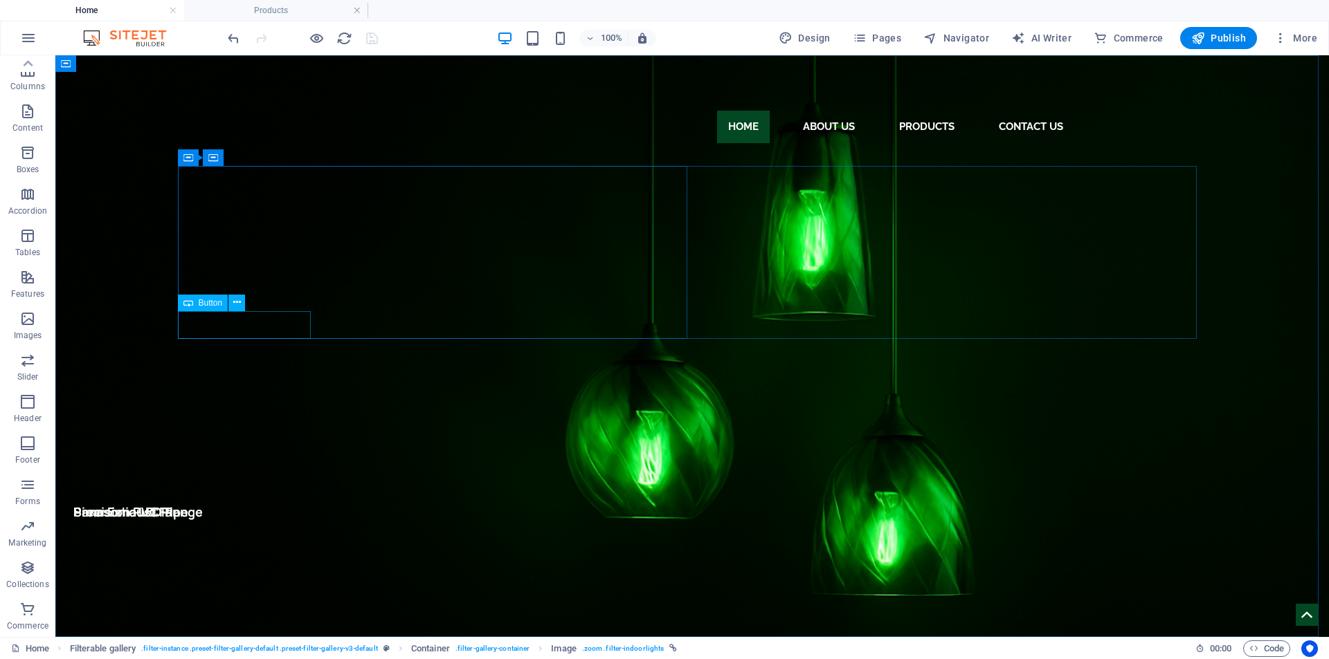
click at [208, 301] on span "Button" at bounding box center [211, 303] width 24 height 8
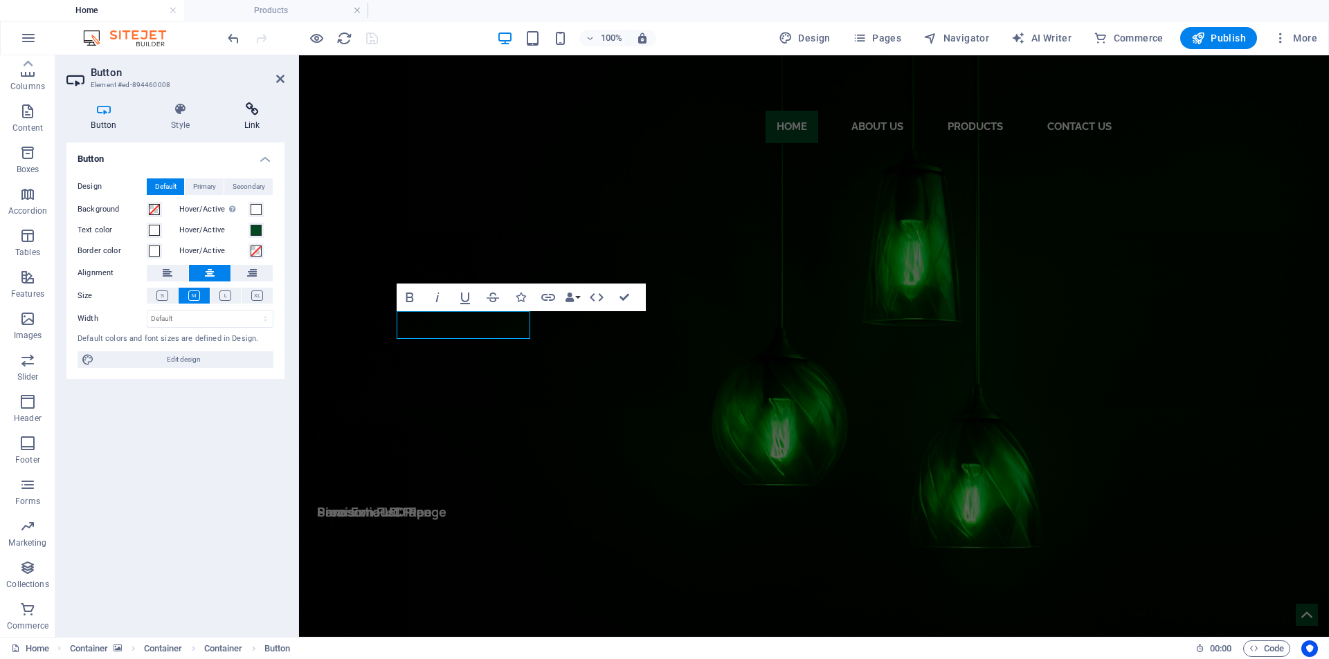
click at [242, 118] on h4 "Link" at bounding box center [251, 116] width 65 height 29
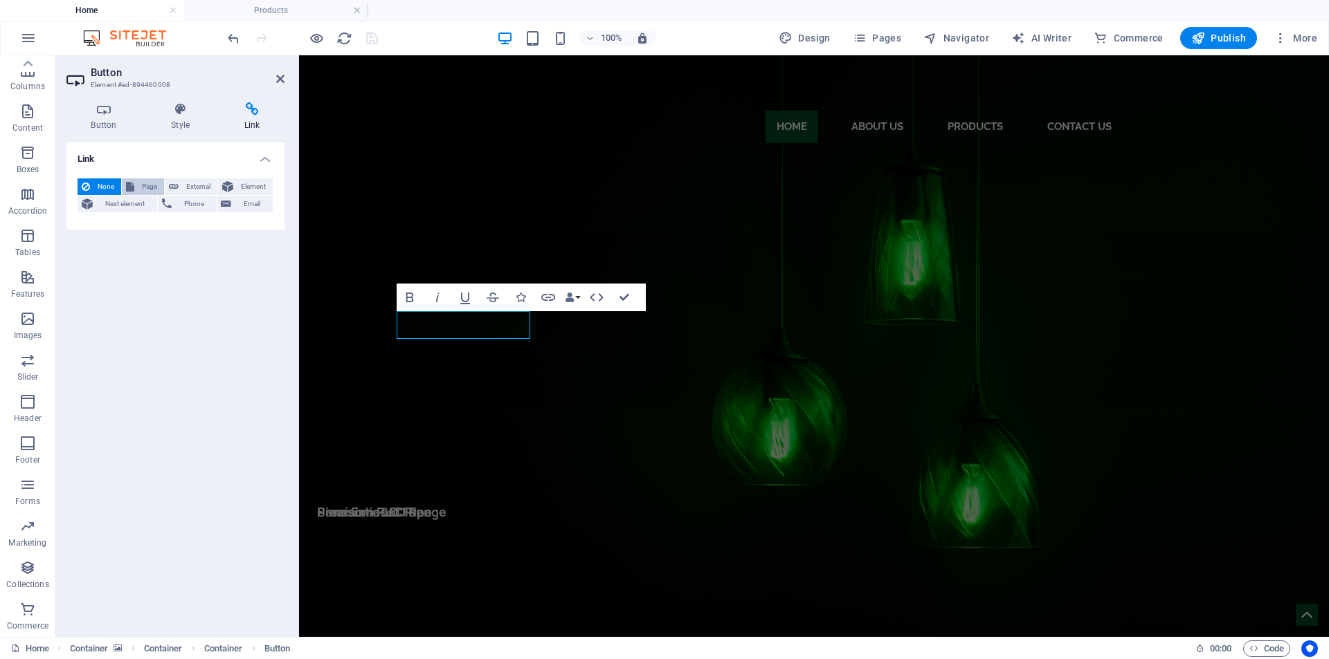
click at [149, 184] on span "Page" at bounding box center [148, 187] width 21 height 17
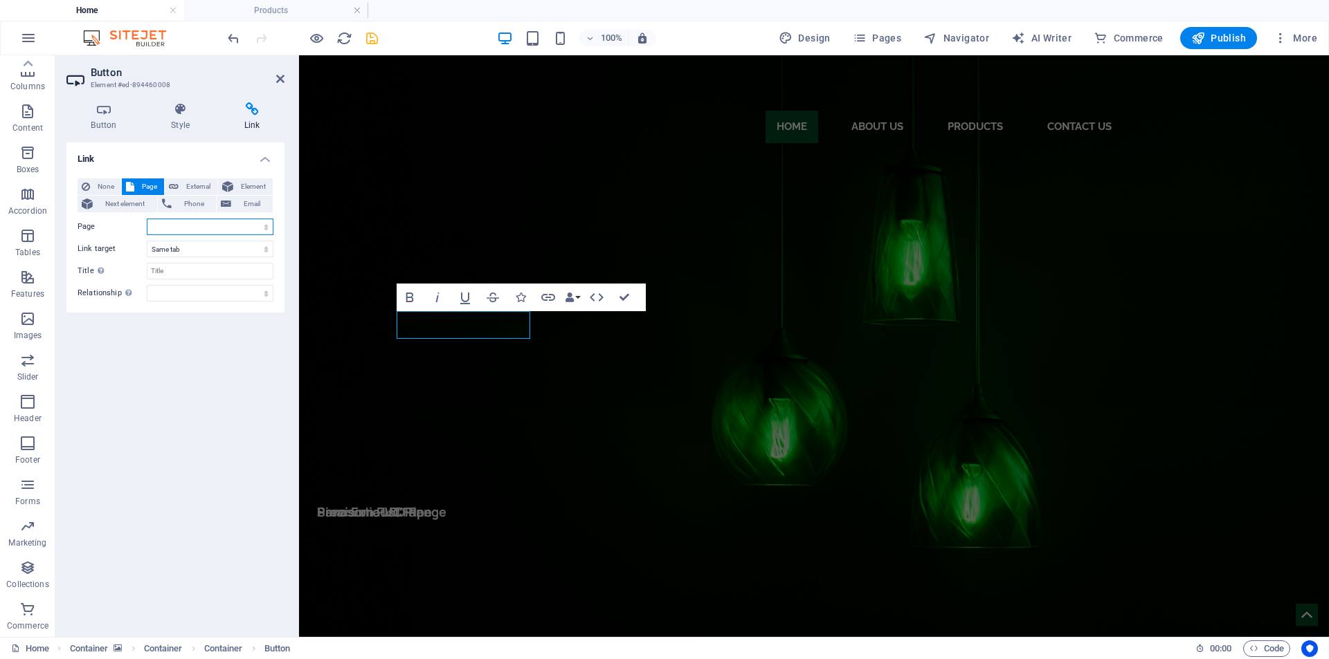
click at [204, 224] on select "Home Home3 Home1 About Us Products Contact Us" at bounding box center [210, 227] width 127 height 17
select select "4"
click at [147, 219] on select "Home Home3 Home1 About Us Products Contact Us" at bounding box center [210, 227] width 127 height 17
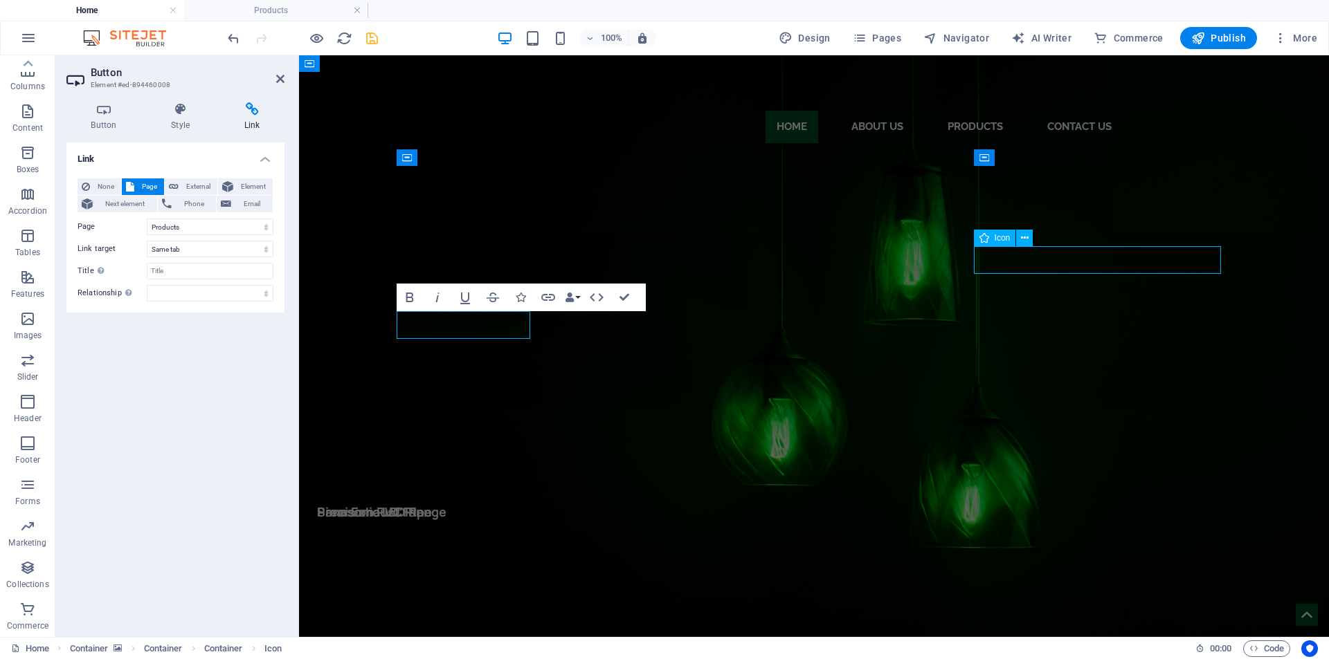
select select "xMidYMid"
select select "px"
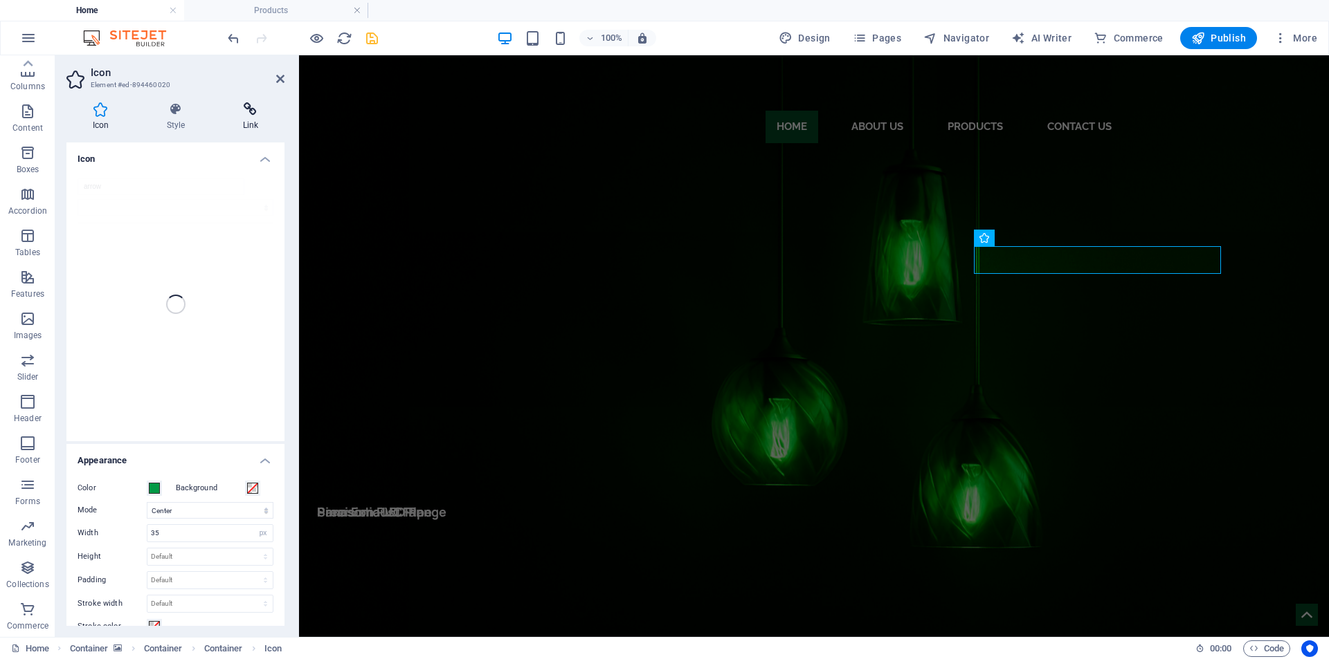
click at [253, 111] on icon at bounding box center [251, 109] width 68 height 14
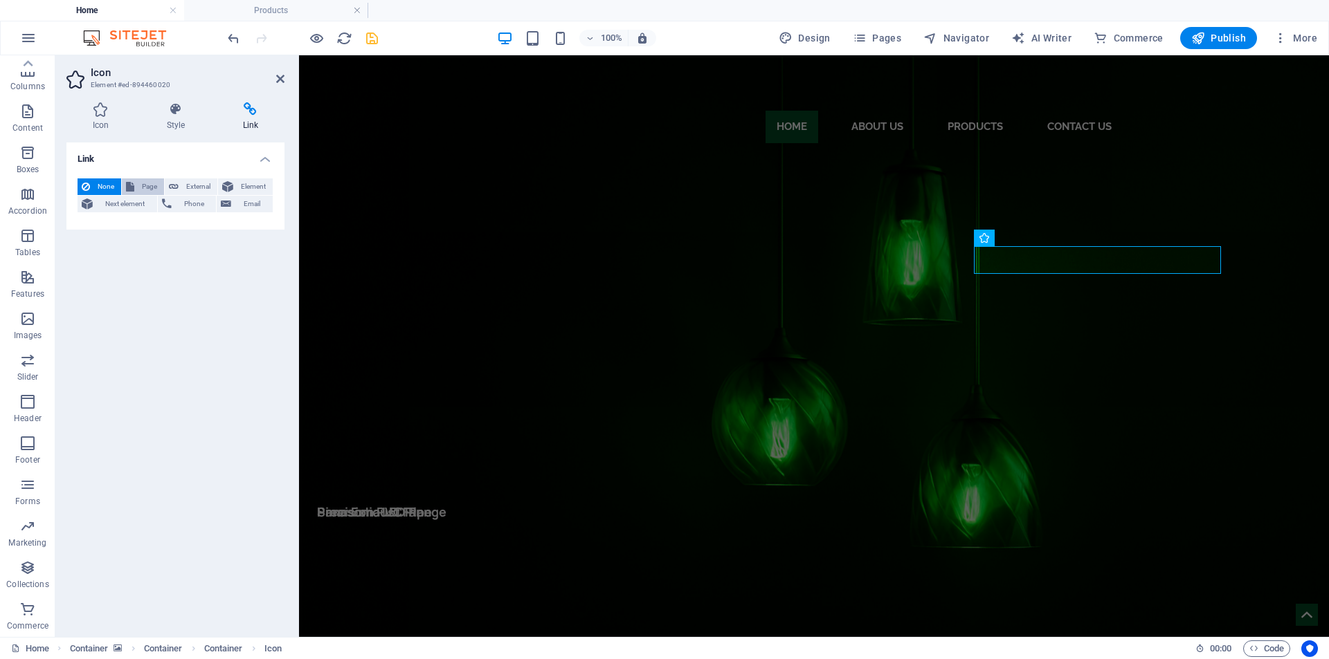
click at [145, 187] on span "Page" at bounding box center [148, 187] width 21 height 17
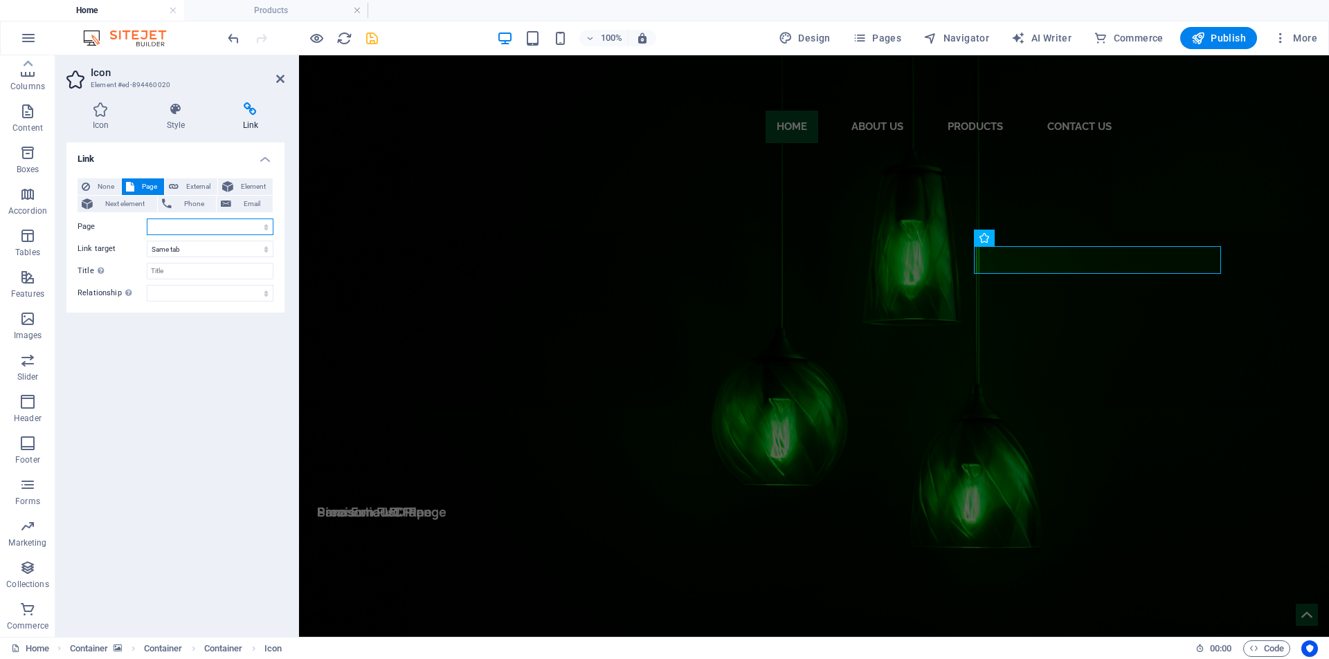
click at [181, 230] on select "Home Home3 Home1 About Us Products Contact Us" at bounding box center [210, 227] width 127 height 17
select select "4"
click at [147, 219] on select "Home Home3 Home1 About Us Products Contact Us" at bounding box center [210, 227] width 127 height 17
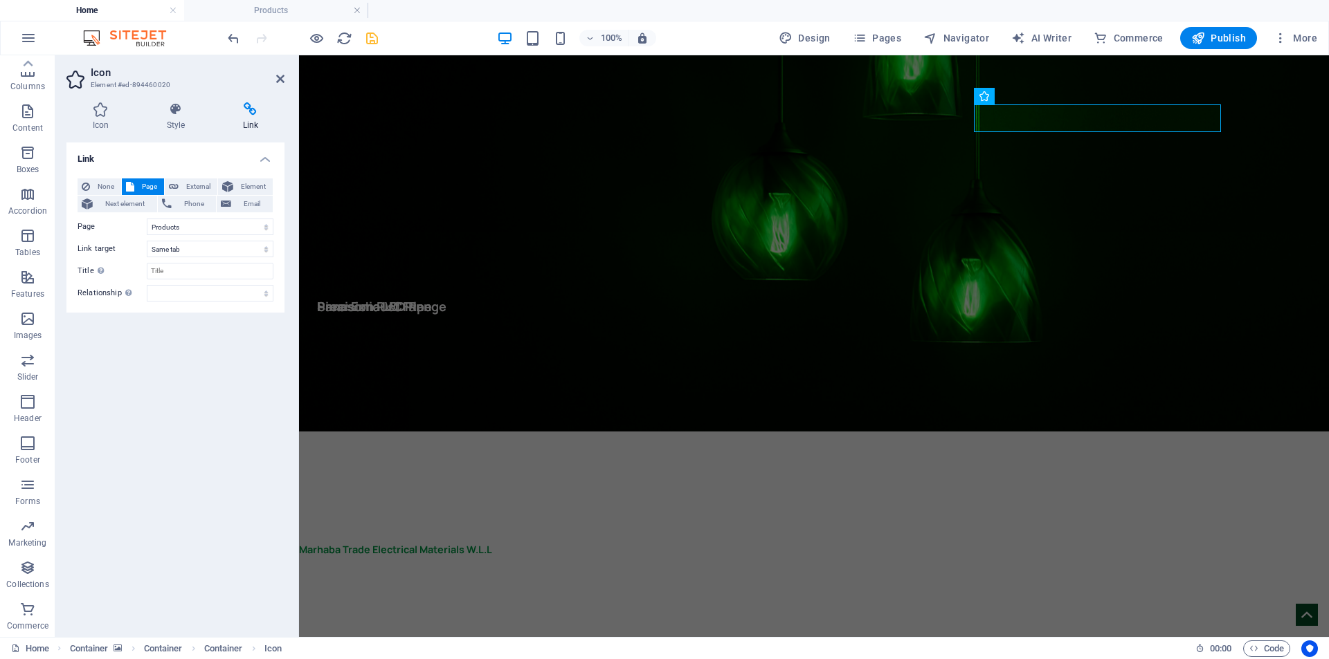
scroll to position [277, 0]
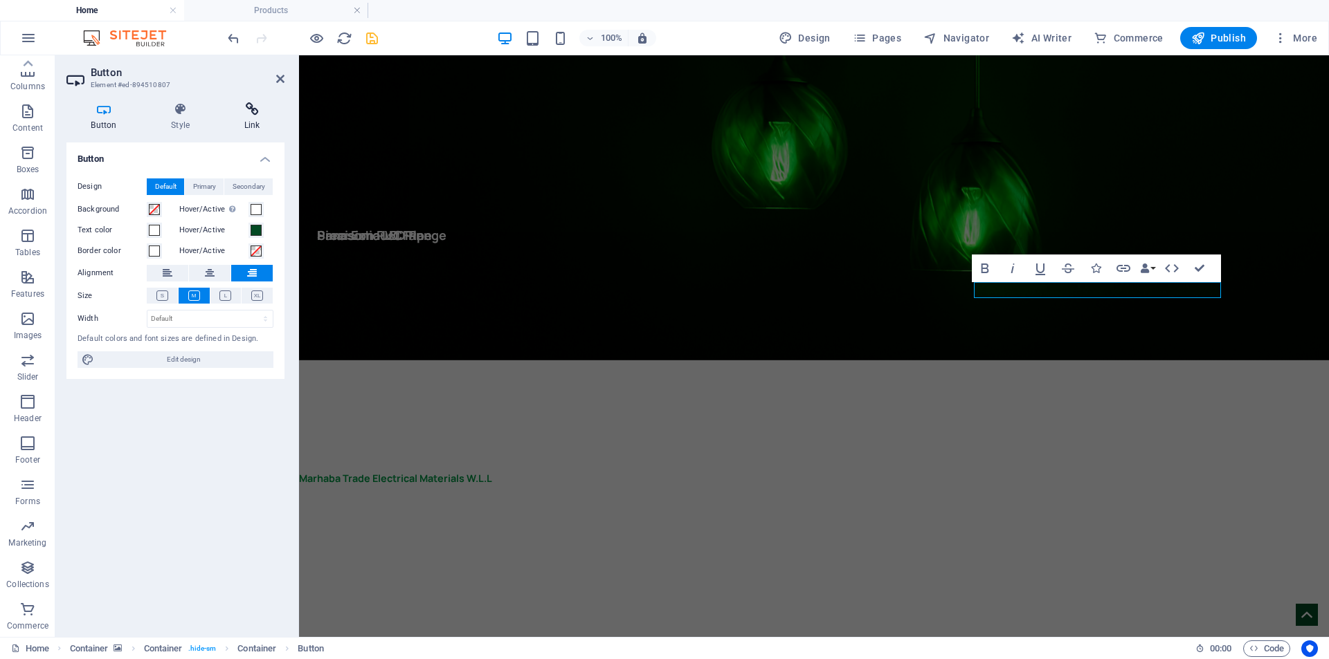
click at [247, 120] on h4 "Link" at bounding box center [251, 116] width 65 height 29
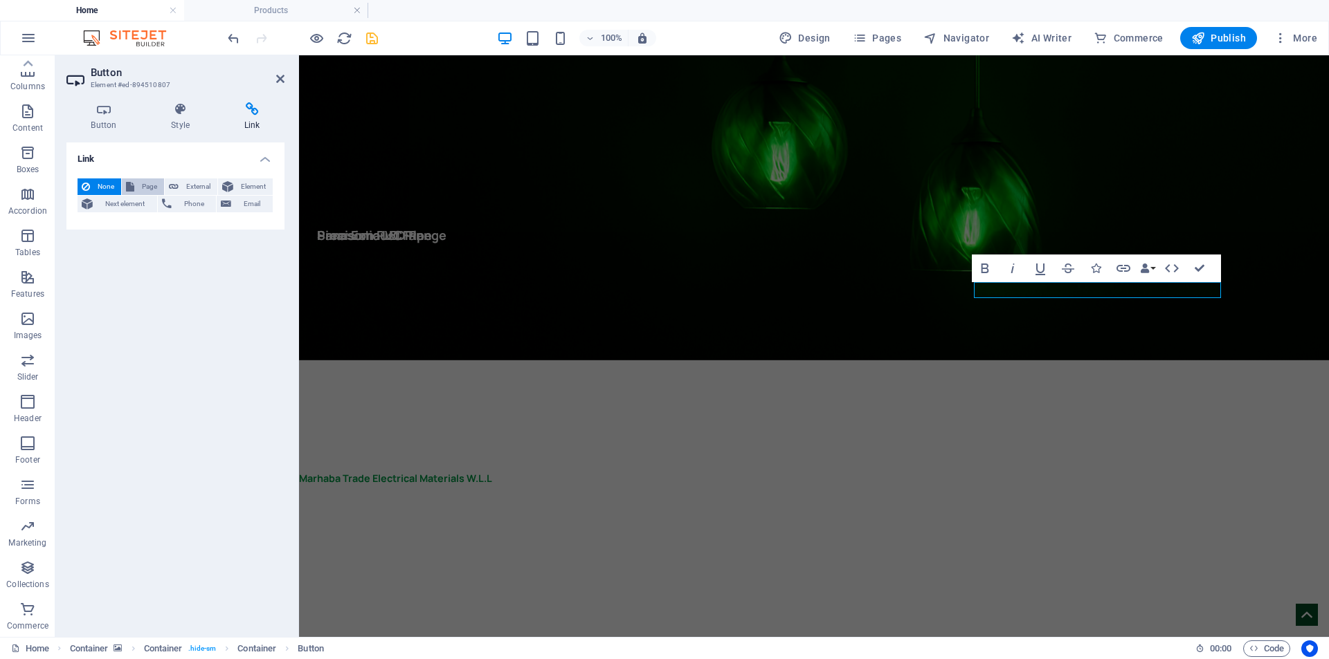
click at [142, 186] on span "Page" at bounding box center [148, 187] width 21 height 17
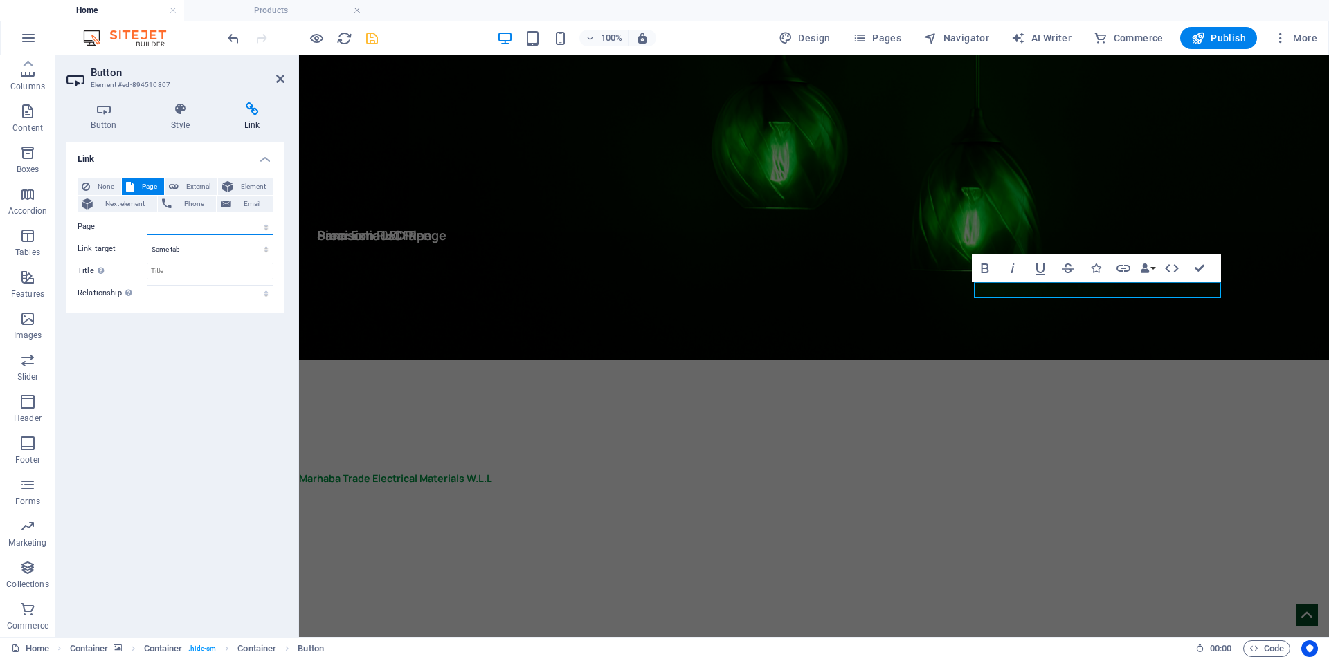
click at [223, 230] on select "Home Home3 Home1 About Us Products Contact Us" at bounding box center [210, 227] width 127 height 17
select select "3"
click at [147, 219] on select "Home Home3 Home1 About Us Products Contact Us" at bounding box center [210, 227] width 127 height 17
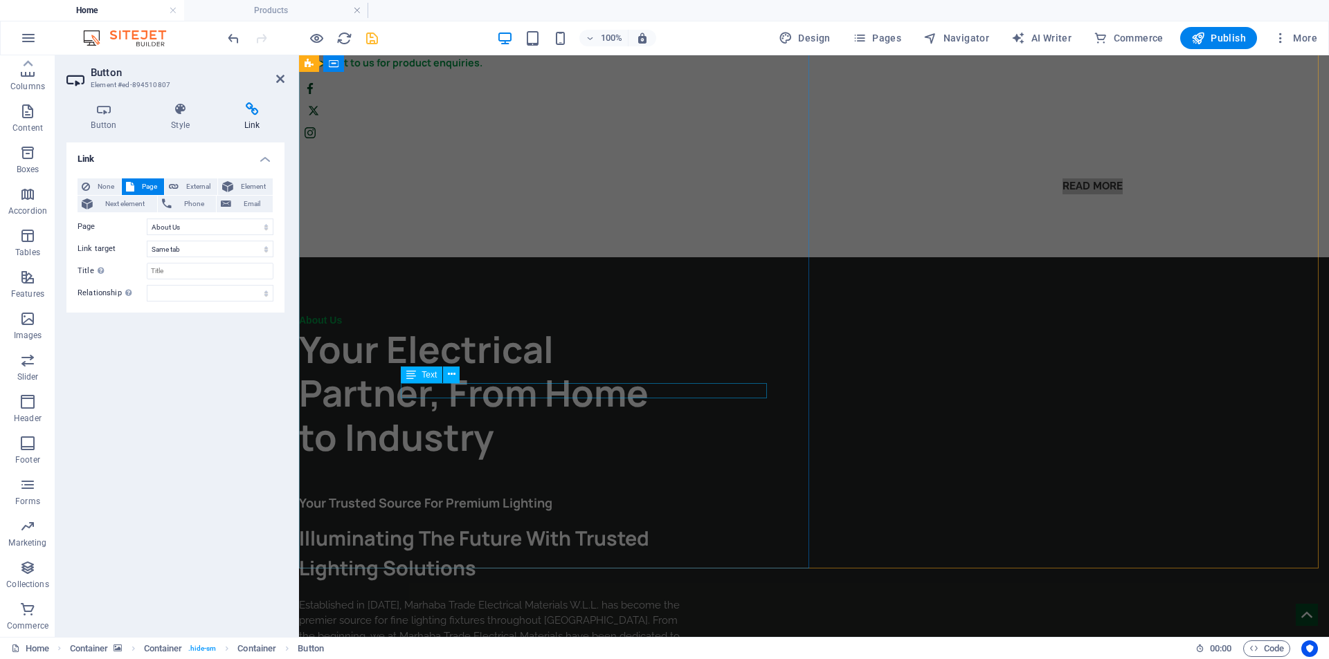
scroll to position [1176, 0]
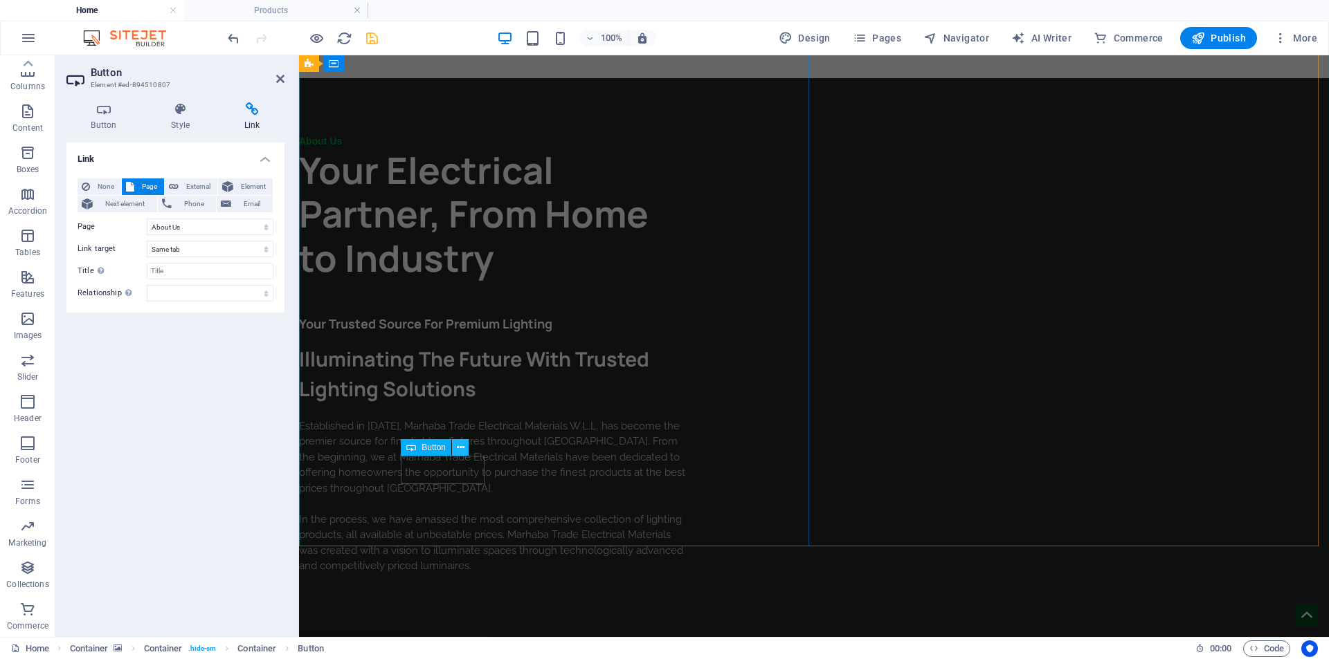
click at [458, 455] on icon at bounding box center [461, 448] width 8 height 15
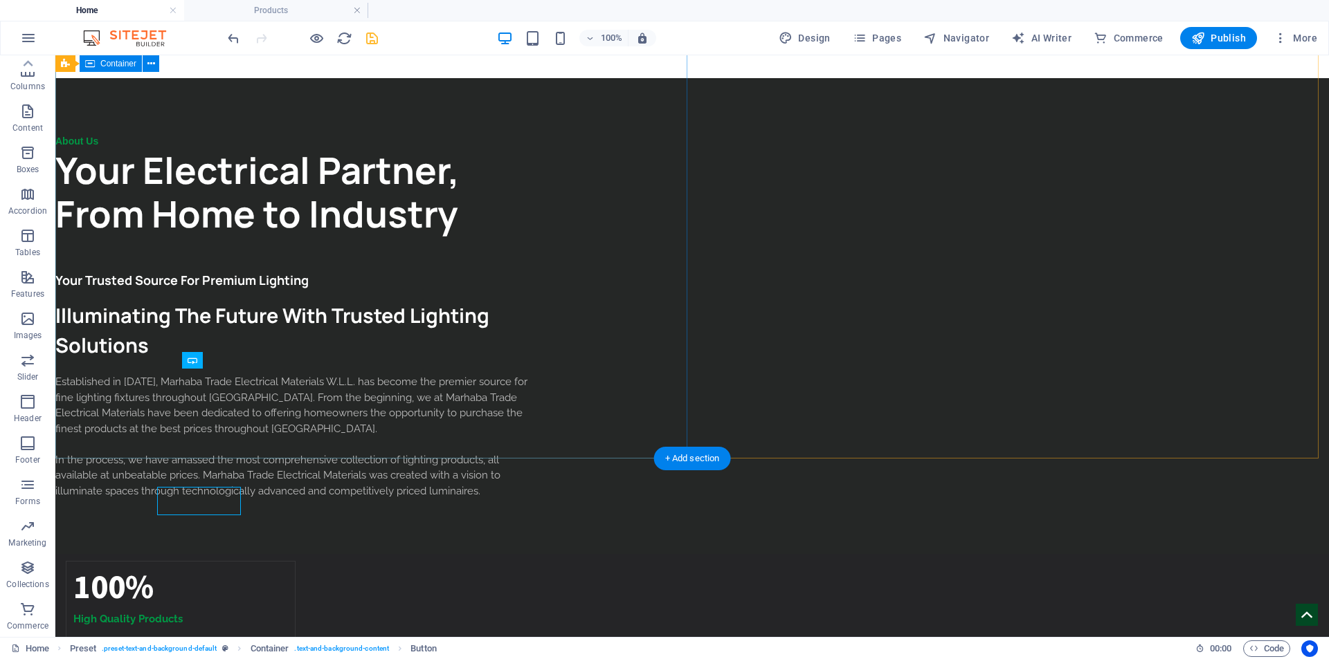
scroll to position [1145, 0]
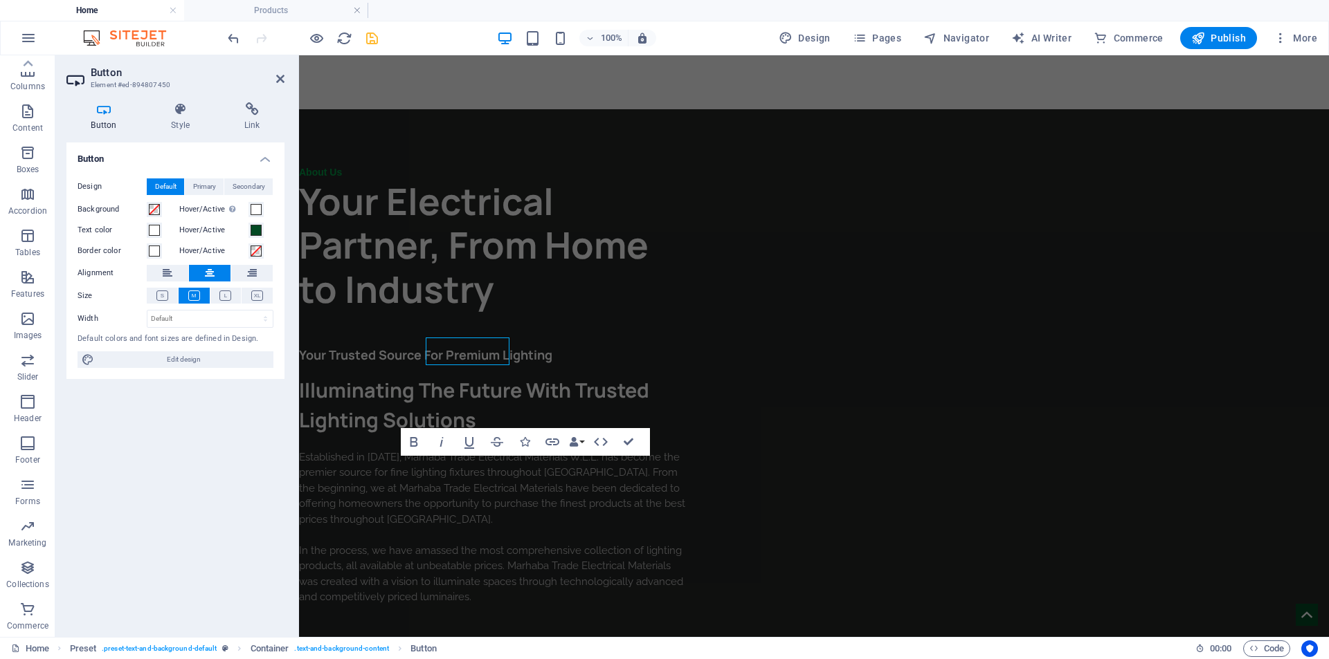
scroll to position [1176, 0]
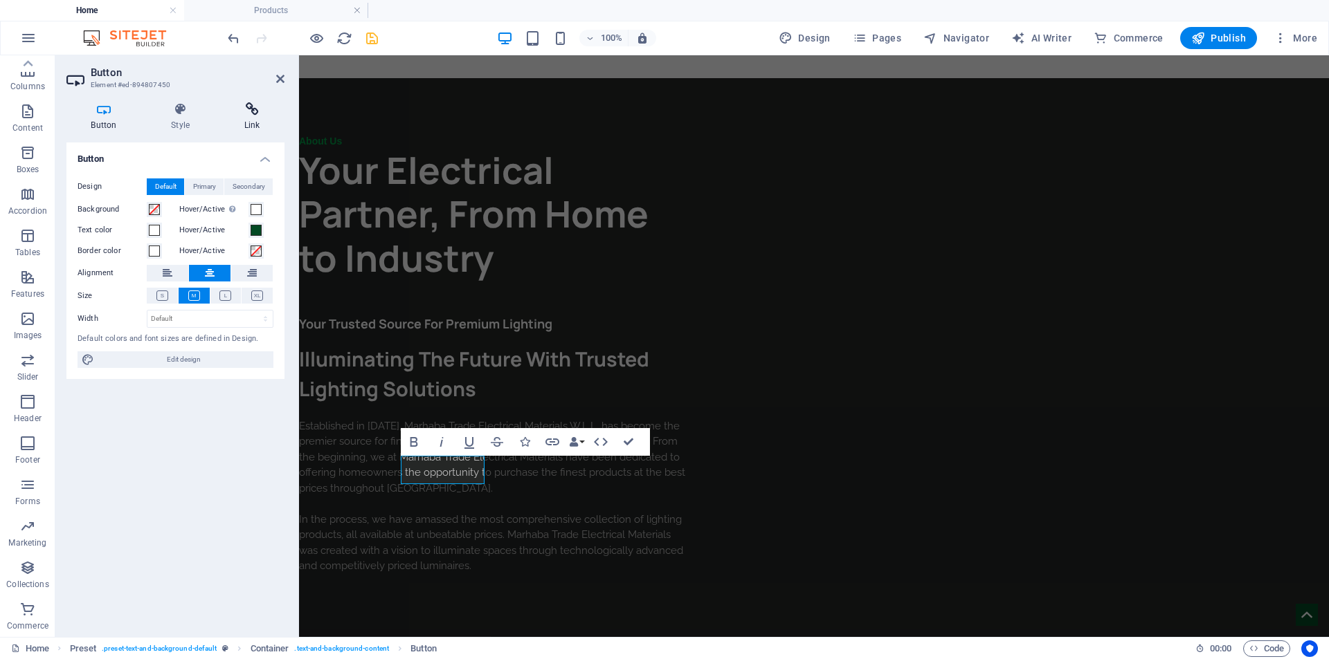
click at [255, 109] on icon at bounding box center [251, 109] width 65 height 14
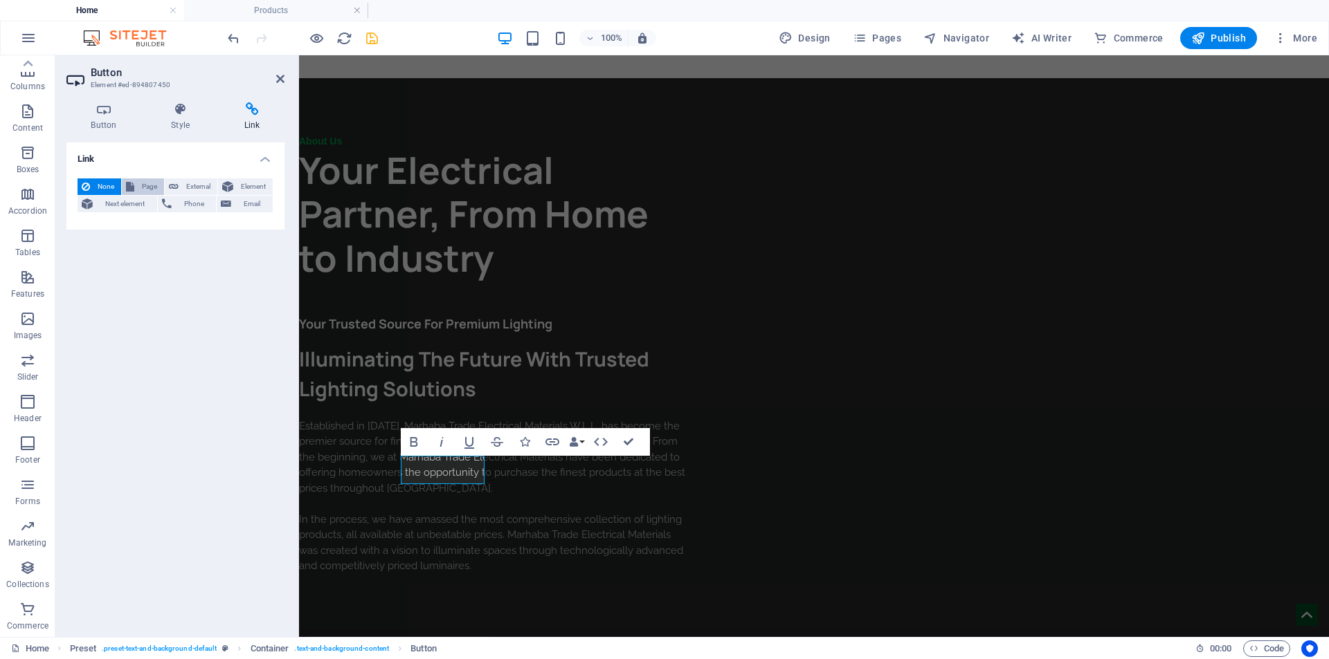
click at [147, 188] on span "Page" at bounding box center [148, 187] width 21 height 17
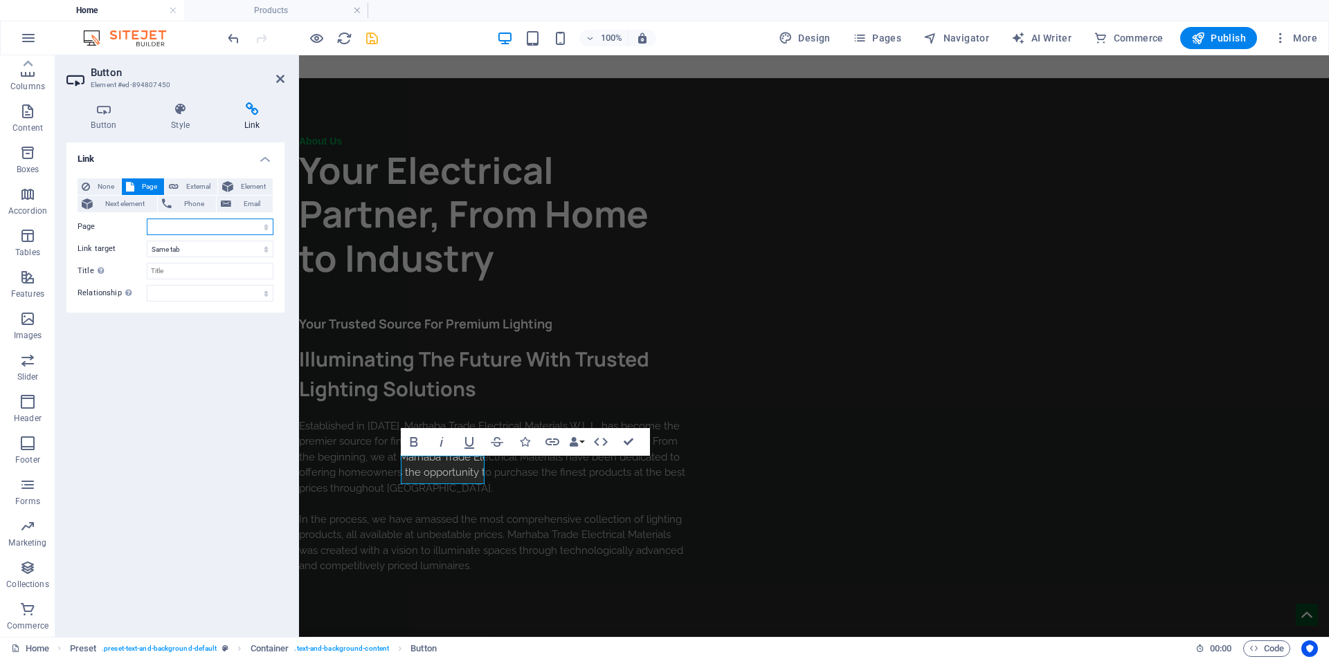
click at [213, 226] on select "Home Home3 Home1 About Us Products Contact Us" at bounding box center [210, 227] width 127 height 17
select select "3"
click at [147, 219] on select "Home Home3 Home1 About Us Products Contact Us" at bounding box center [210, 227] width 127 height 17
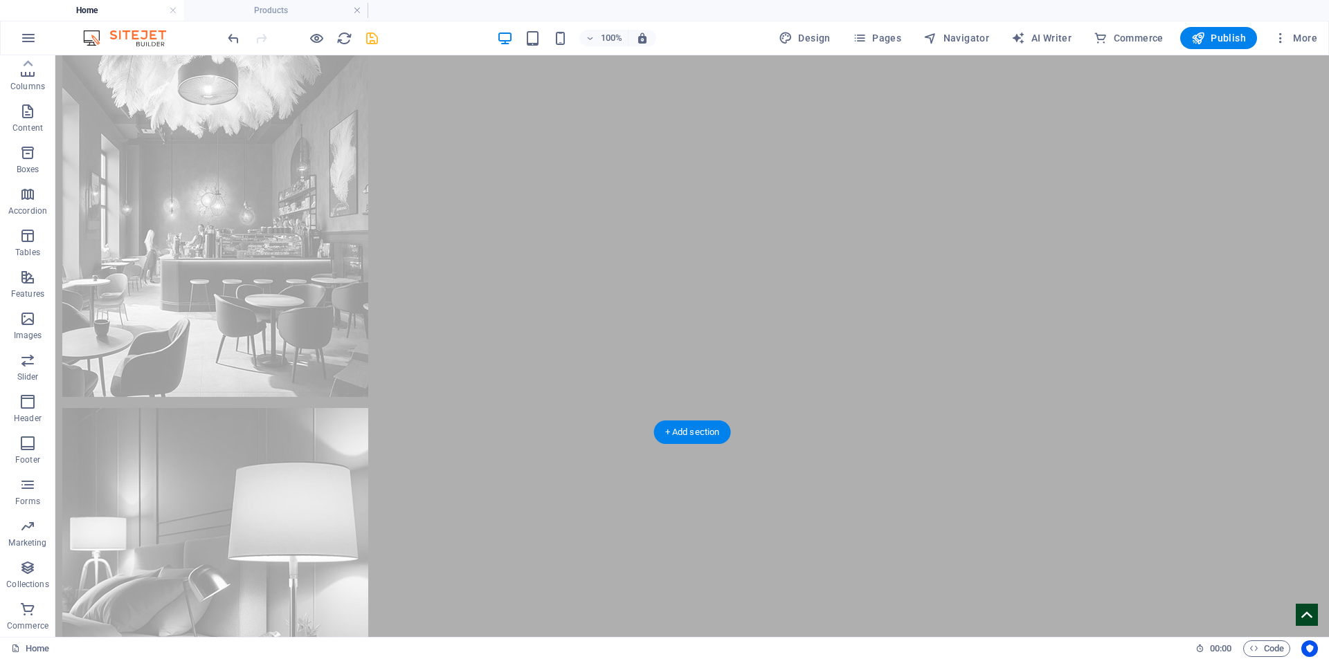
scroll to position [3360, 0]
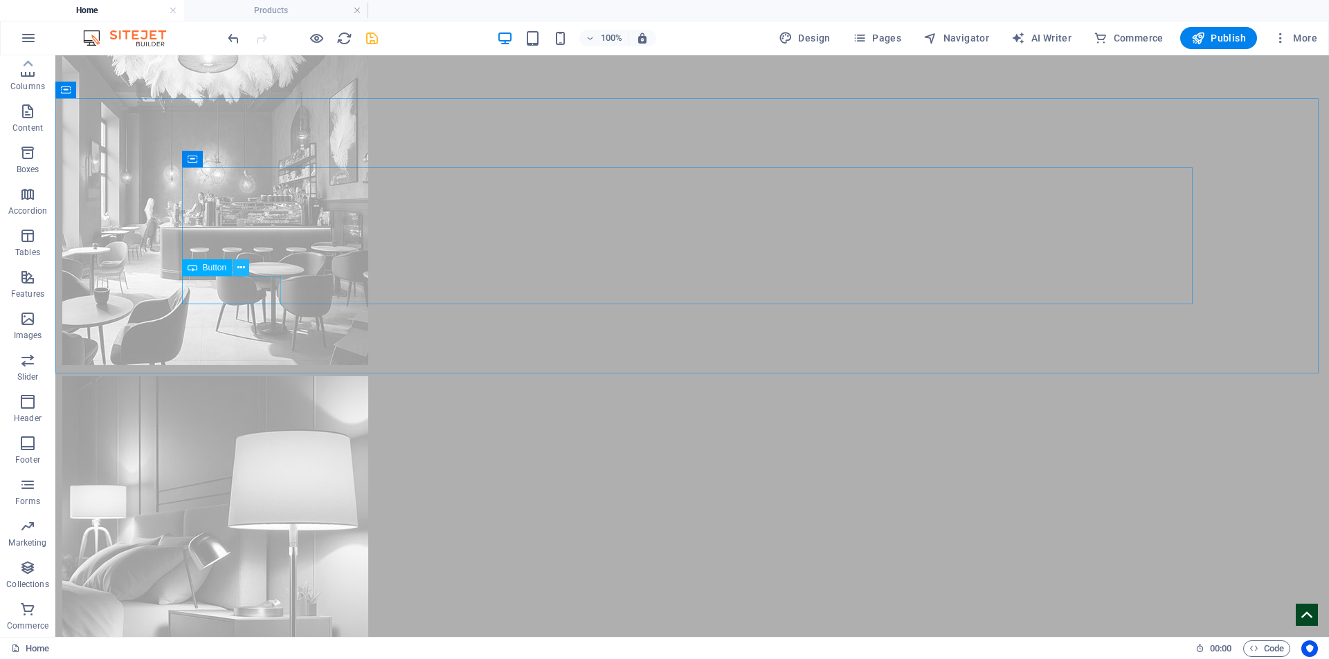
click at [241, 267] on icon at bounding box center [241, 268] width 8 height 15
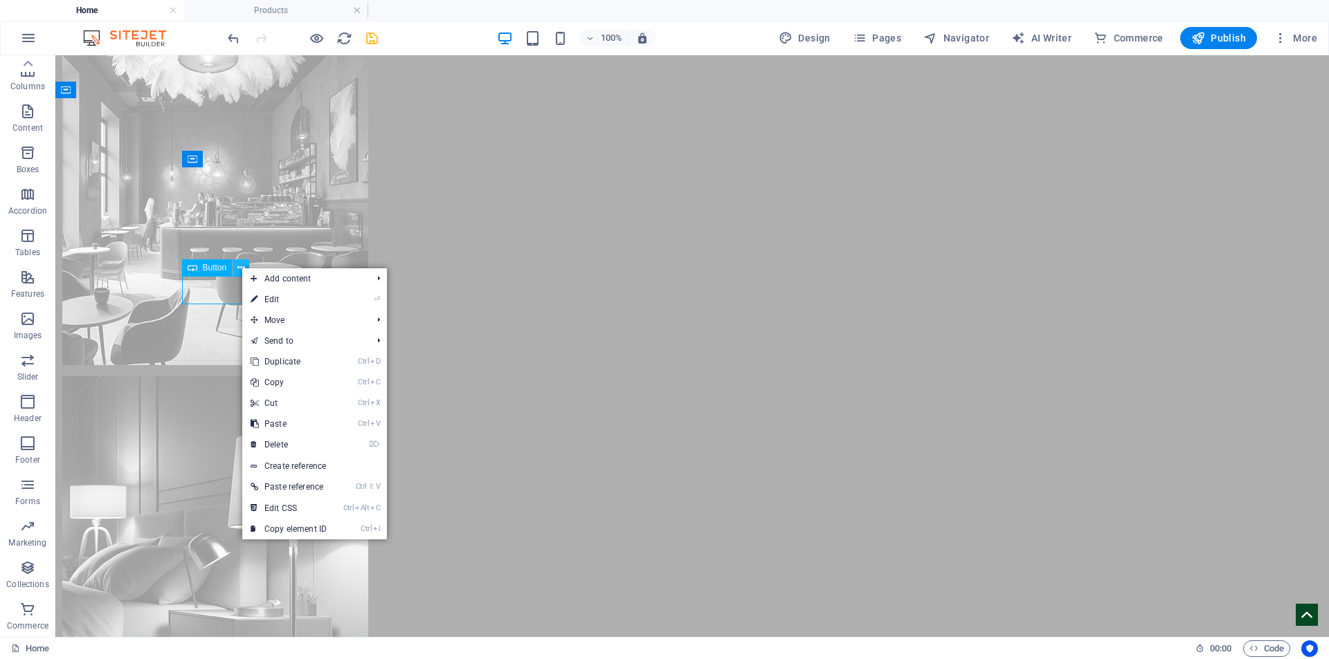
click at [241, 267] on icon at bounding box center [241, 268] width 8 height 15
click at [217, 267] on span "Button" at bounding box center [215, 268] width 24 height 8
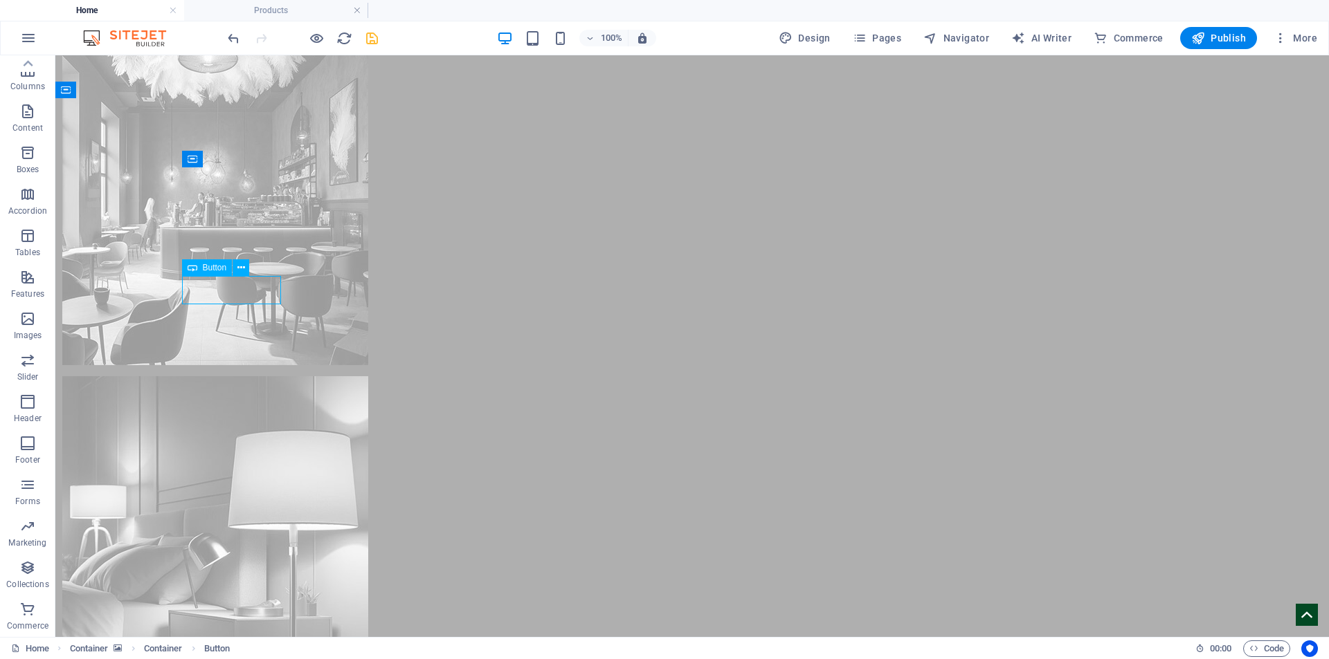
click at [217, 267] on span "Button" at bounding box center [215, 268] width 24 height 8
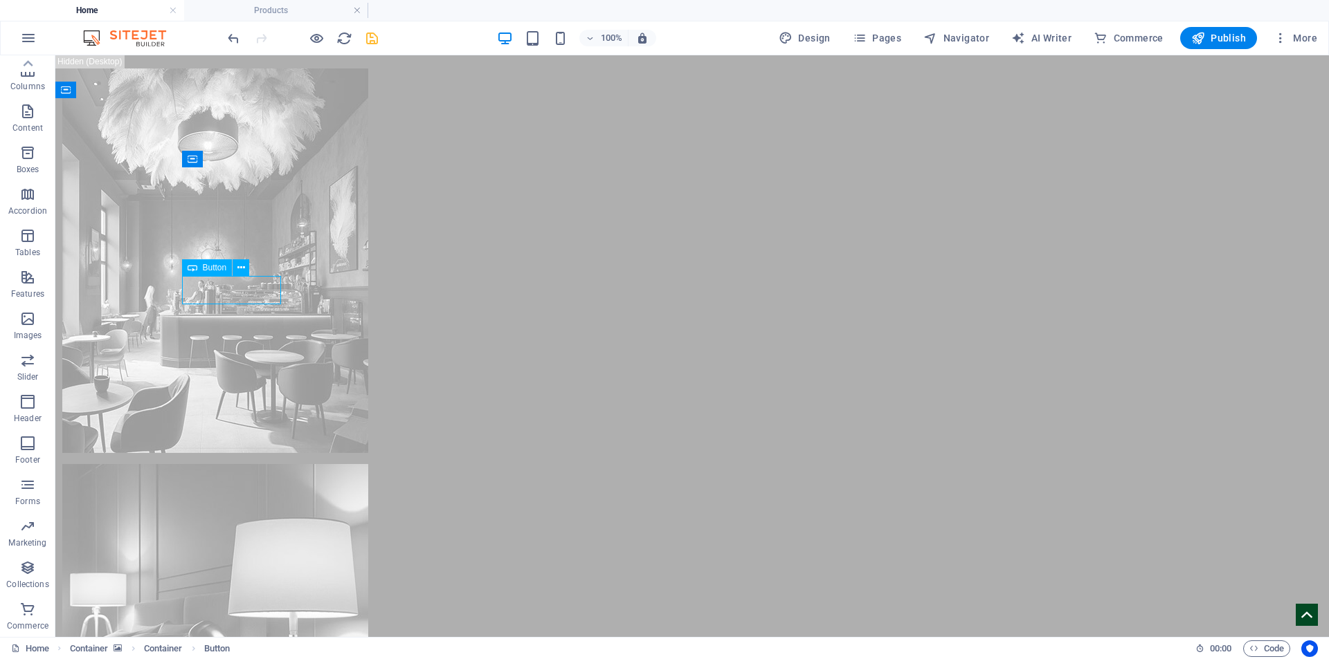
scroll to position [3416, 0]
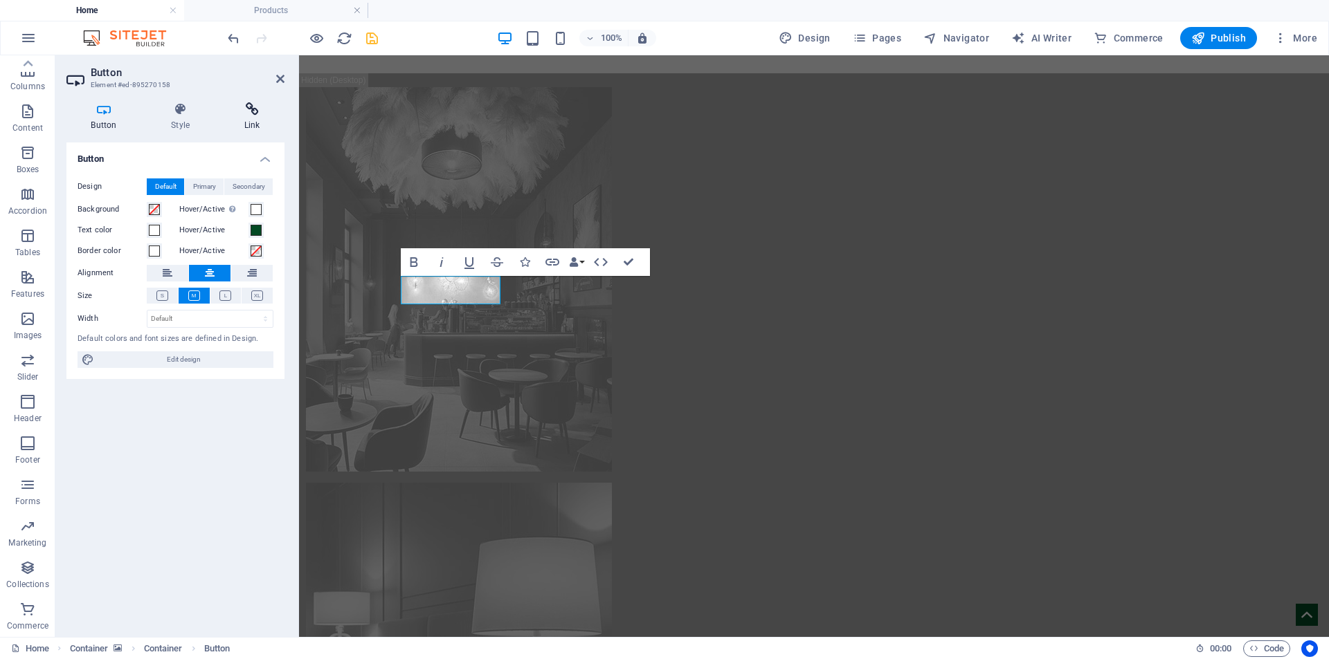
click at [246, 104] on icon at bounding box center [251, 109] width 65 height 14
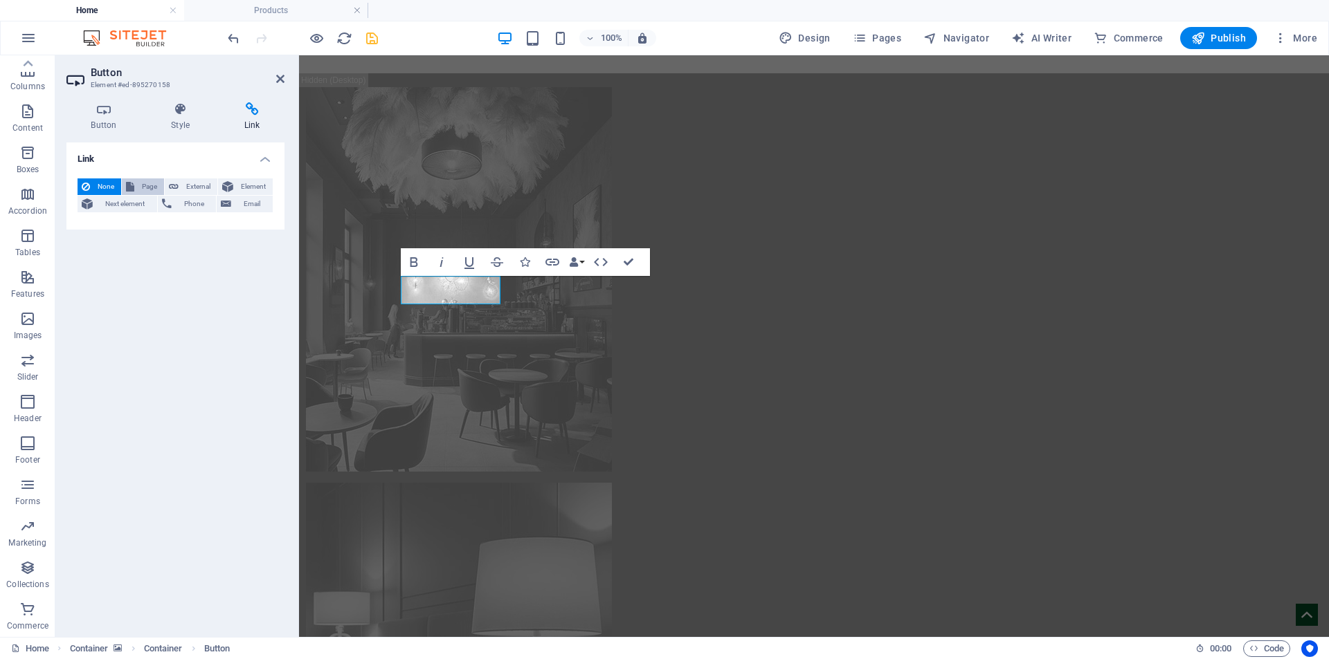
click at [156, 188] on span "Page" at bounding box center [148, 187] width 21 height 17
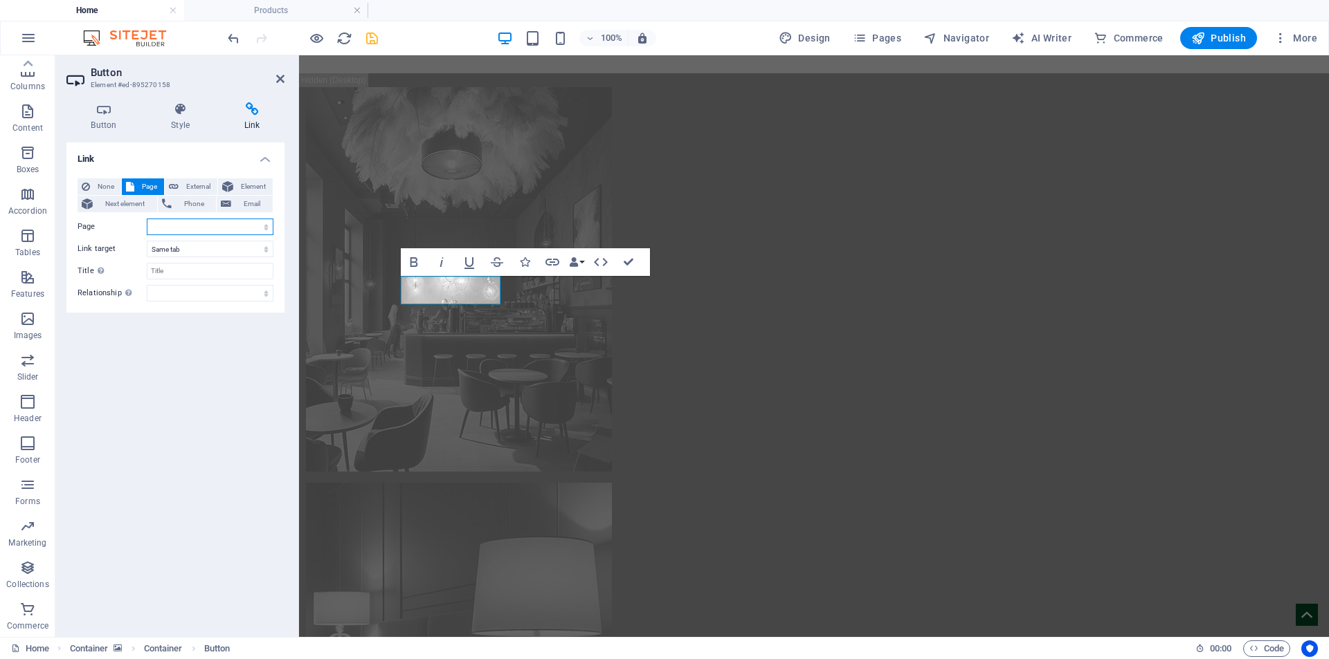
click at [210, 234] on select "Home Home3 Home1 About Us Products Contact Us" at bounding box center [210, 227] width 127 height 17
select select "5"
click at [147, 219] on select "Home Home3 Home1 About Us Products Contact Us" at bounding box center [210, 227] width 127 height 17
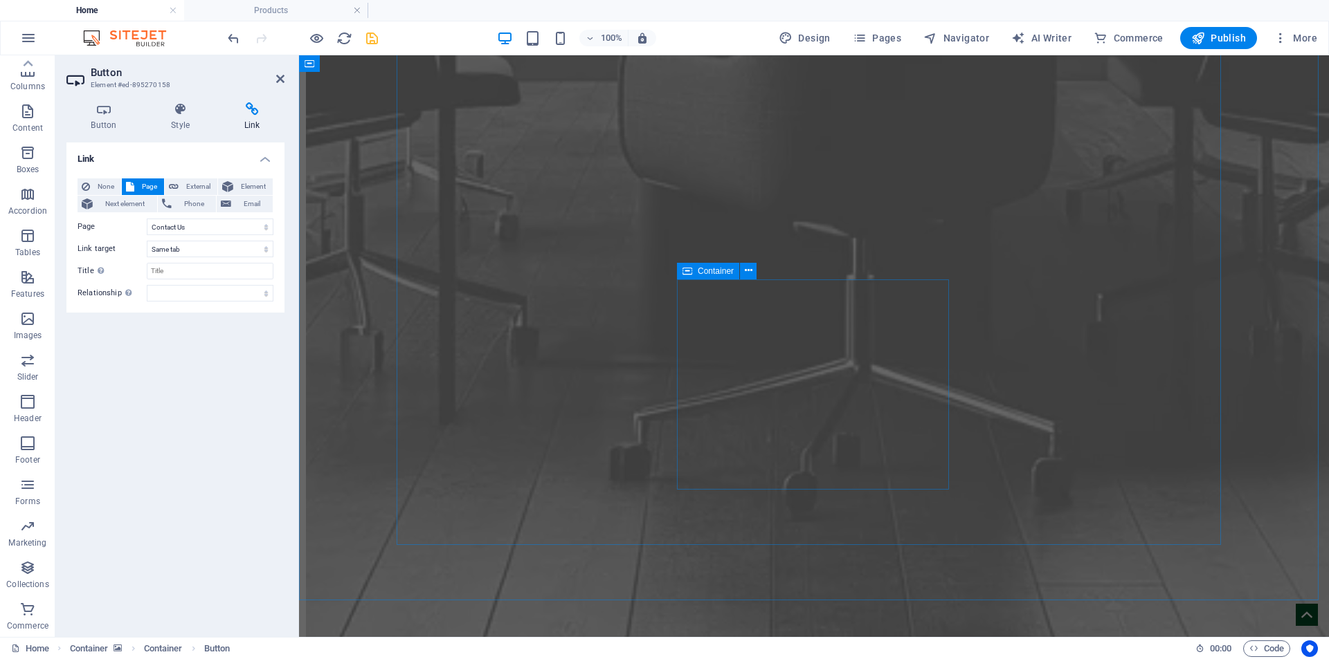
scroll to position [5456, 0]
click at [370, 37] on icon "save" at bounding box center [372, 38] width 16 height 16
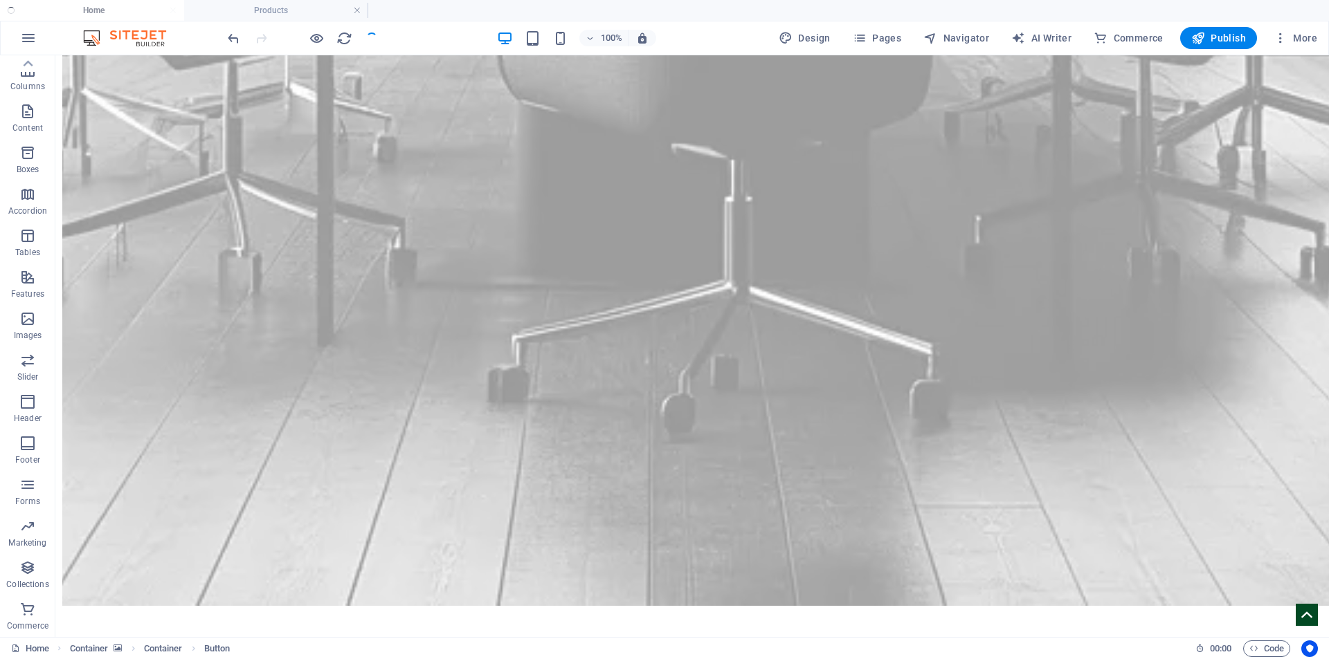
scroll to position [3304, 0]
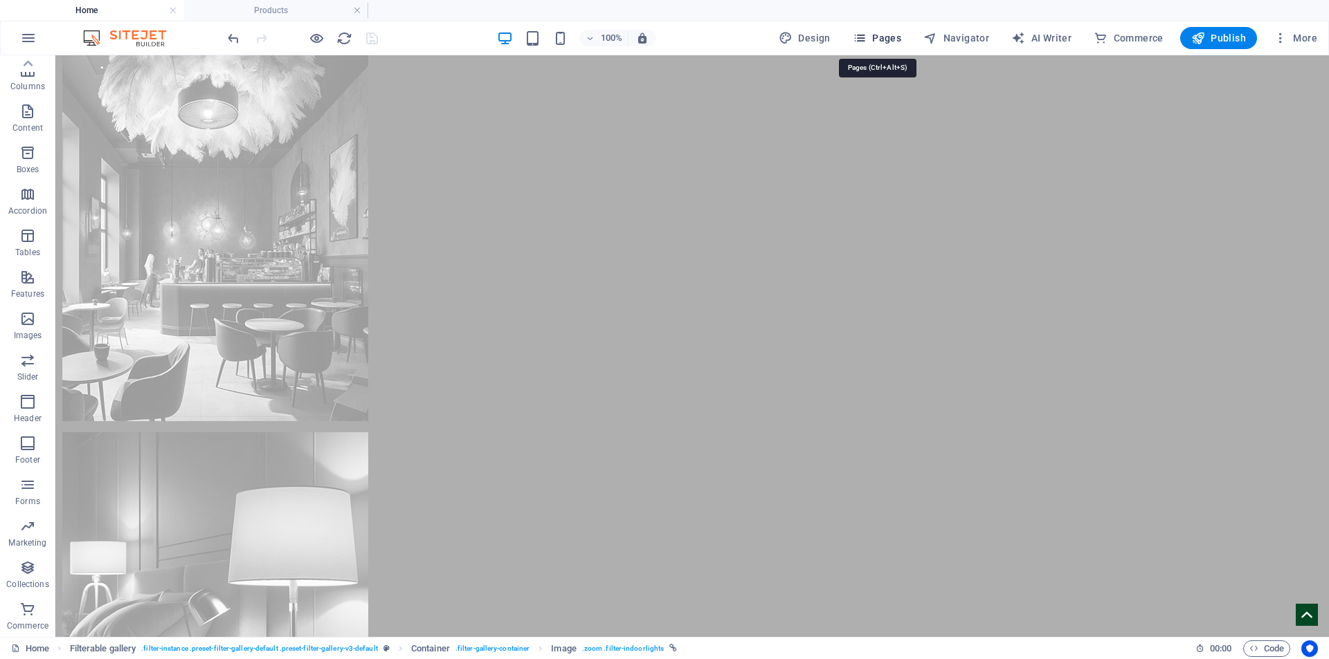
click at [893, 44] on span "Pages" at bounding box center [877, 38] width 48 height 14
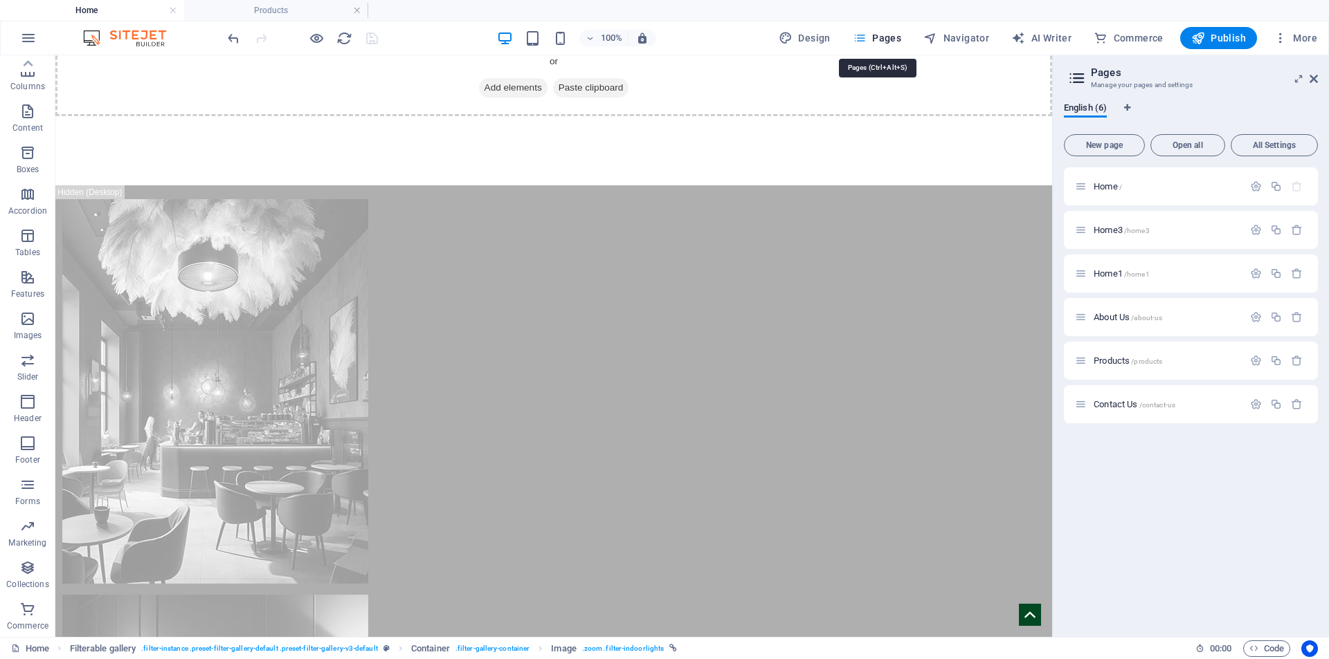
scroll to position [3371, 0]
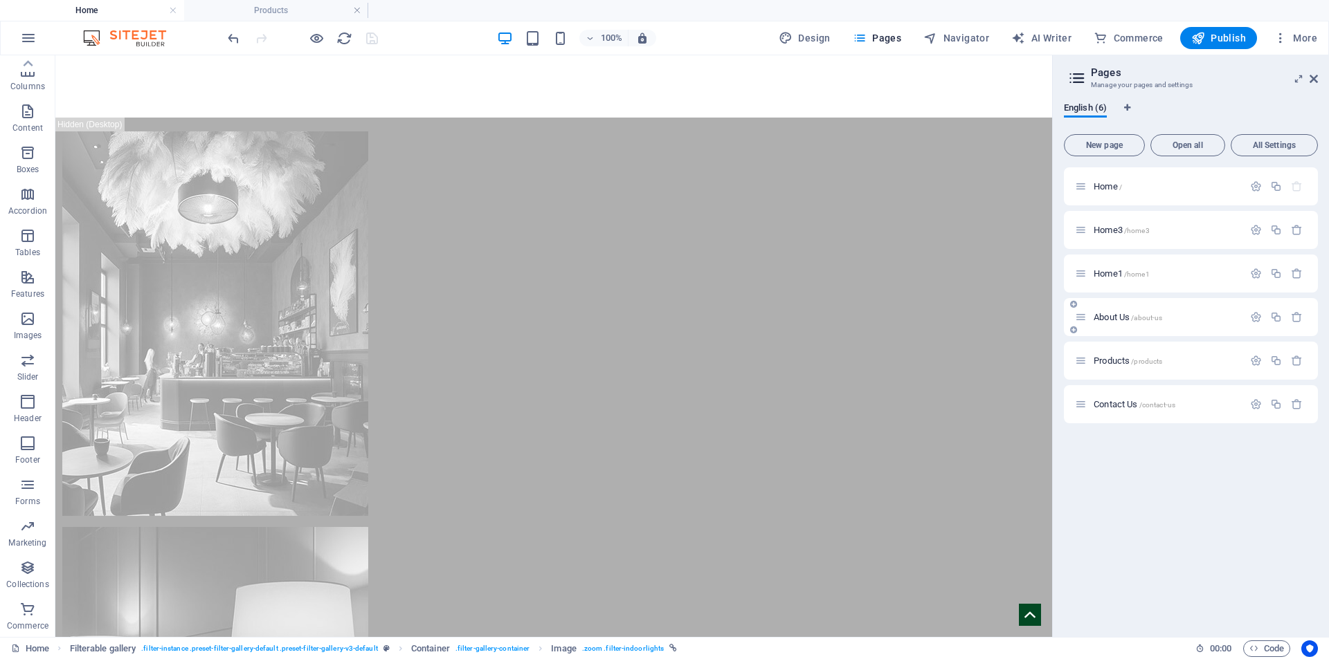
click at [1139, 319] on span "/about-us" at bounding box center [1146, 318] width 31 height 8
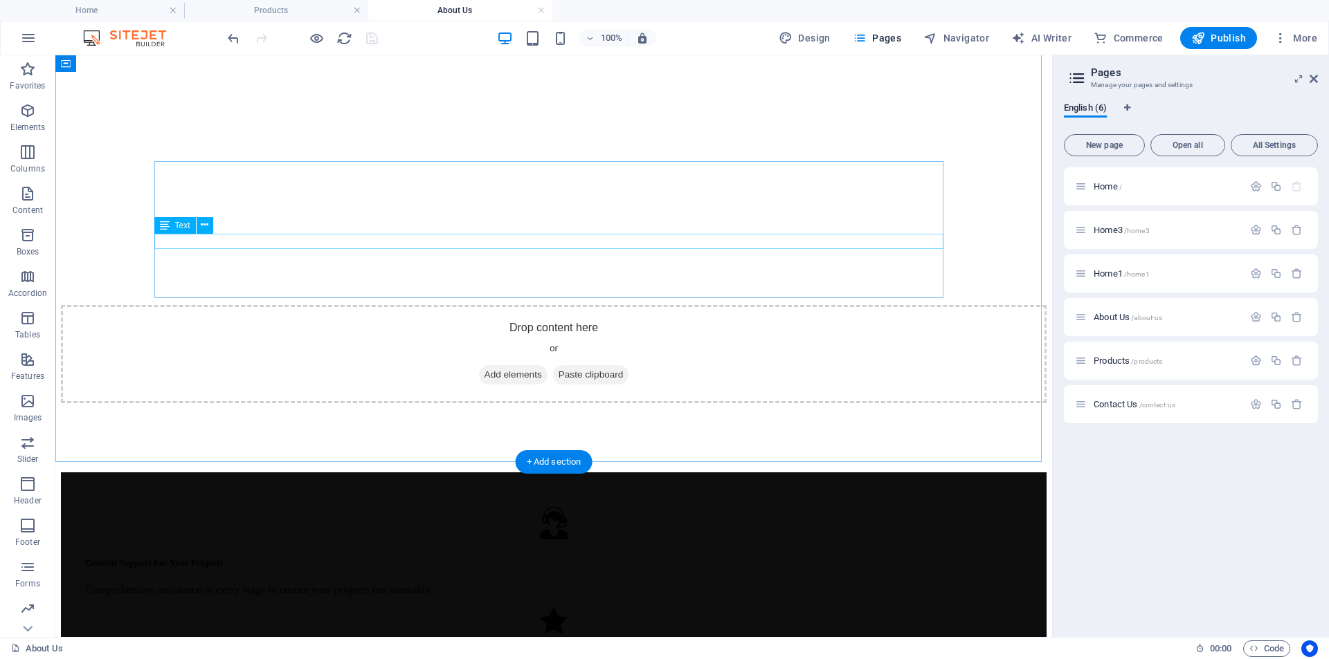
scroll to position [1453, 0]
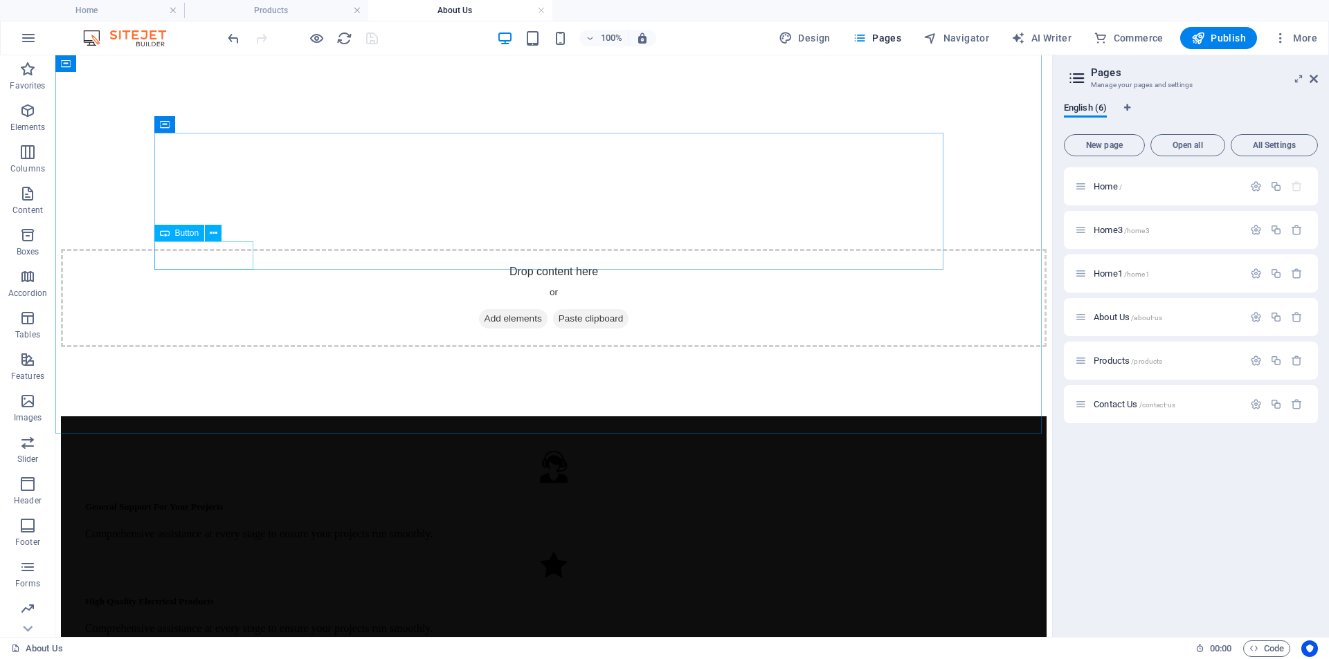
click at [190, 233] on span "Button" at bounding box center [187, 233] width 24 height 8
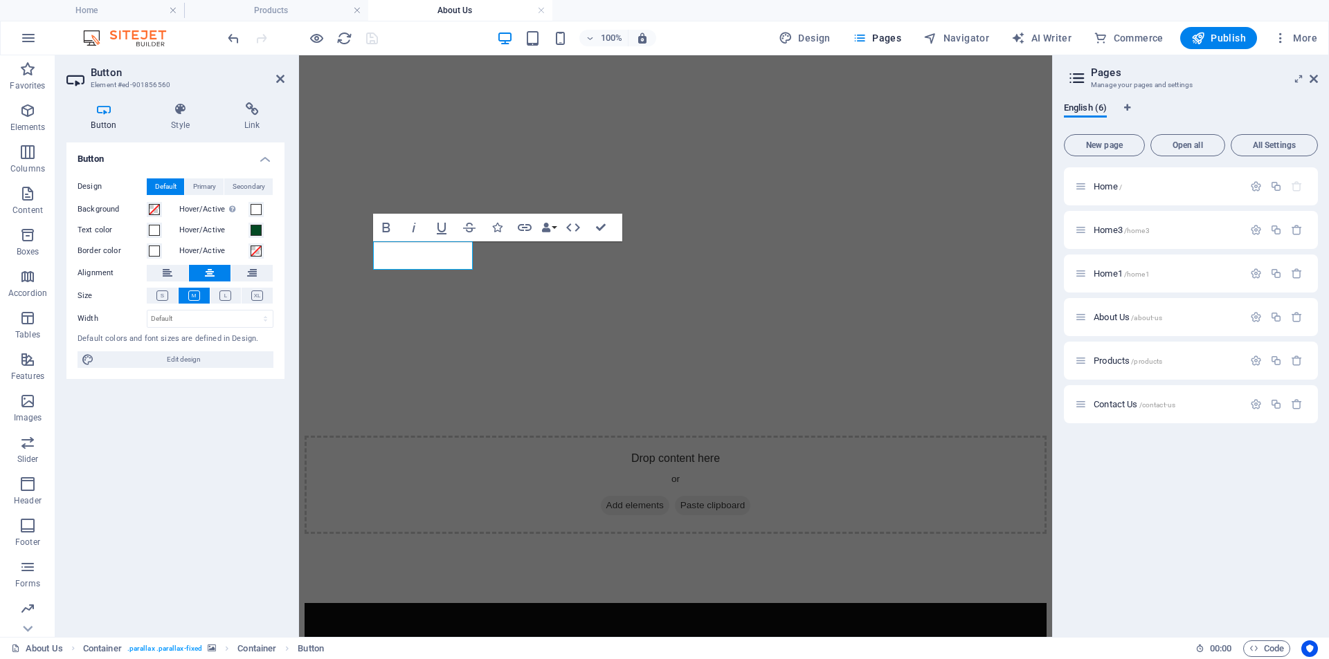
scroll to position [1678, 0]
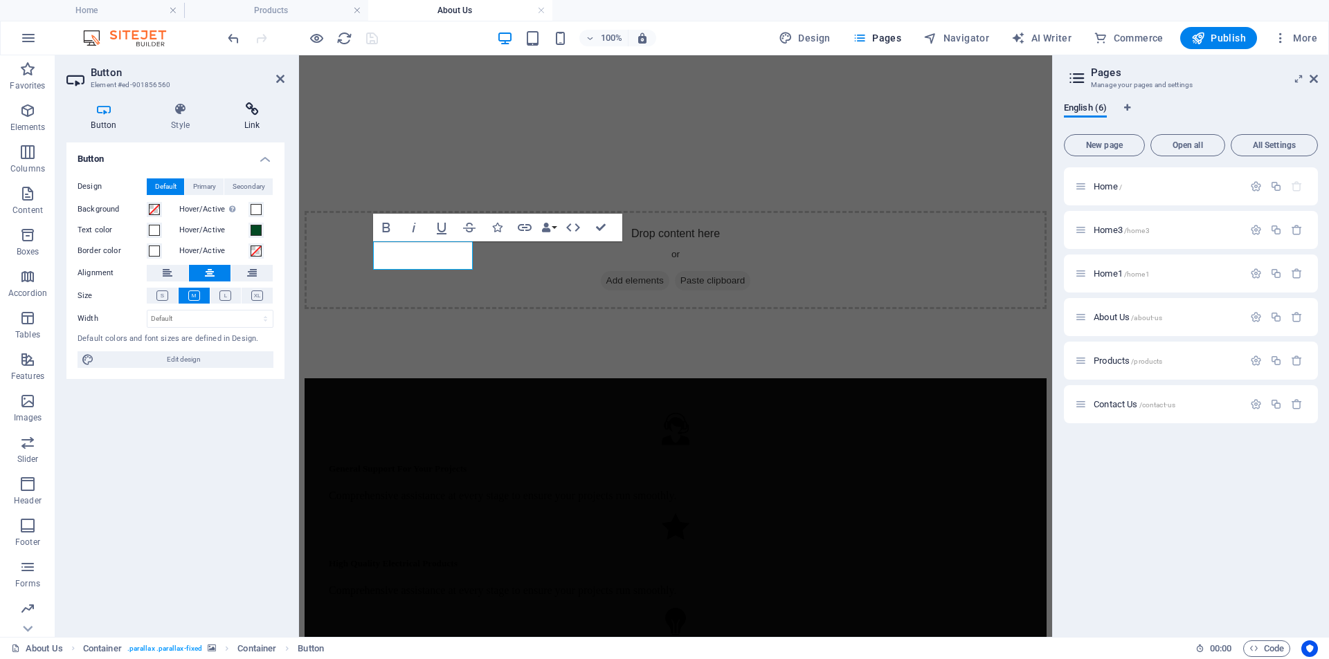
click at [247, 109] on icon at bounding box center [251, 109] width 65 height 14
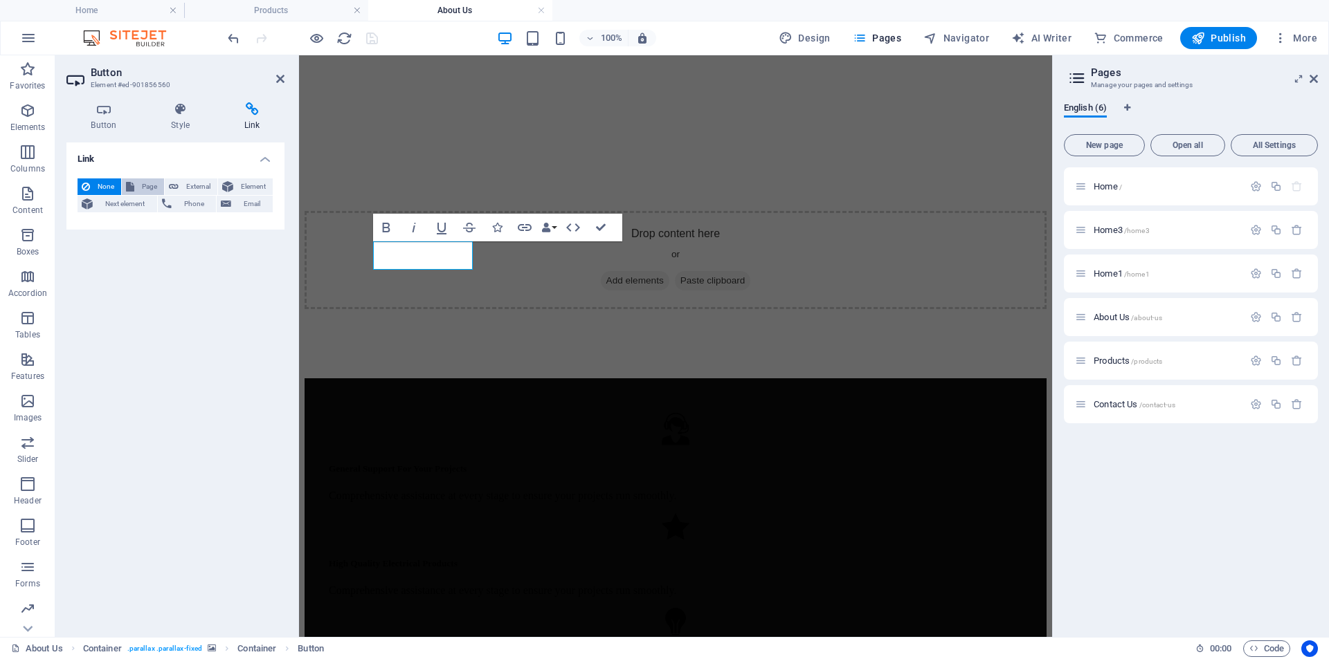
click at [154, 187] on span "Page" at bounding box center [148, 187] width 21 height 17
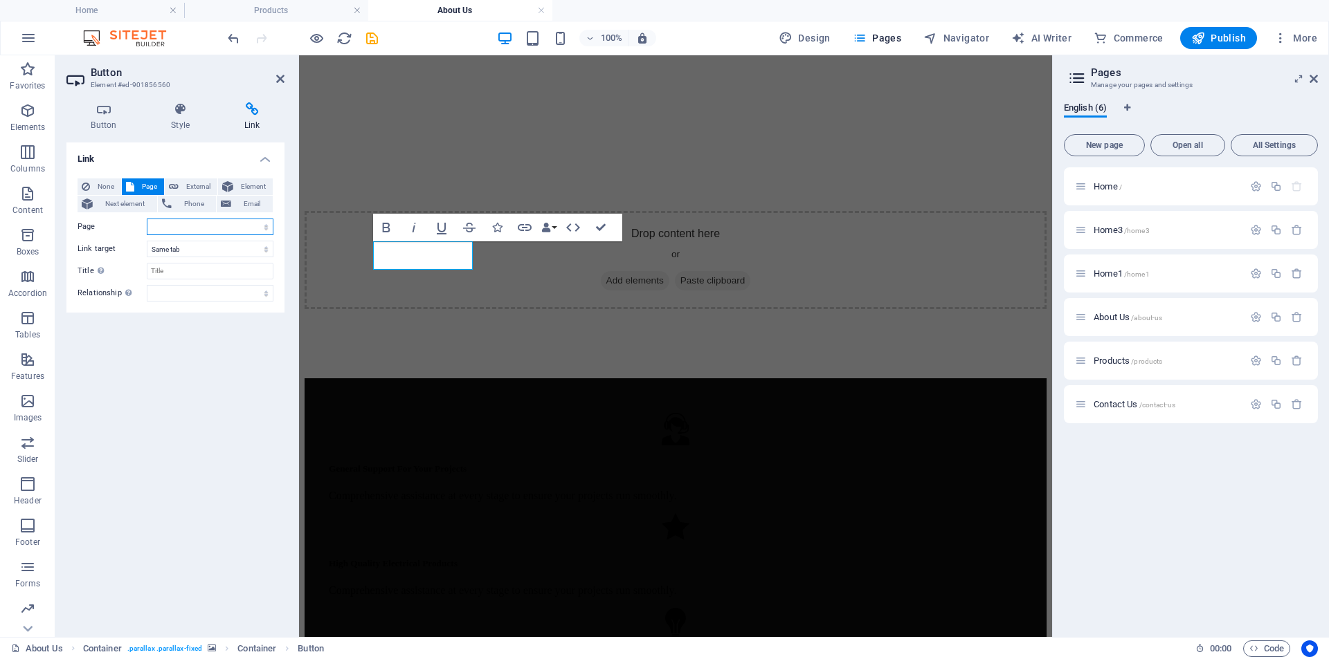
click at [210, 231] on select "Home Home3 Home1 About Us Products Contact Us" at bounding box center [210, 227] width 127 height 17
select select "5"
click at [147, 219] on select "Home Home3 Home1 About Us Products Contact Us" at bounding box center [210, 227] width 127 height 17
click at [380, 35] on div "100% Design Pages Navigator AI Writer Commerce Publish More" at bounding box center [774, 38] width 1098 height 22
click at [365, 42] on icon "save" at bounding box center [372, 38] width 16 height 16
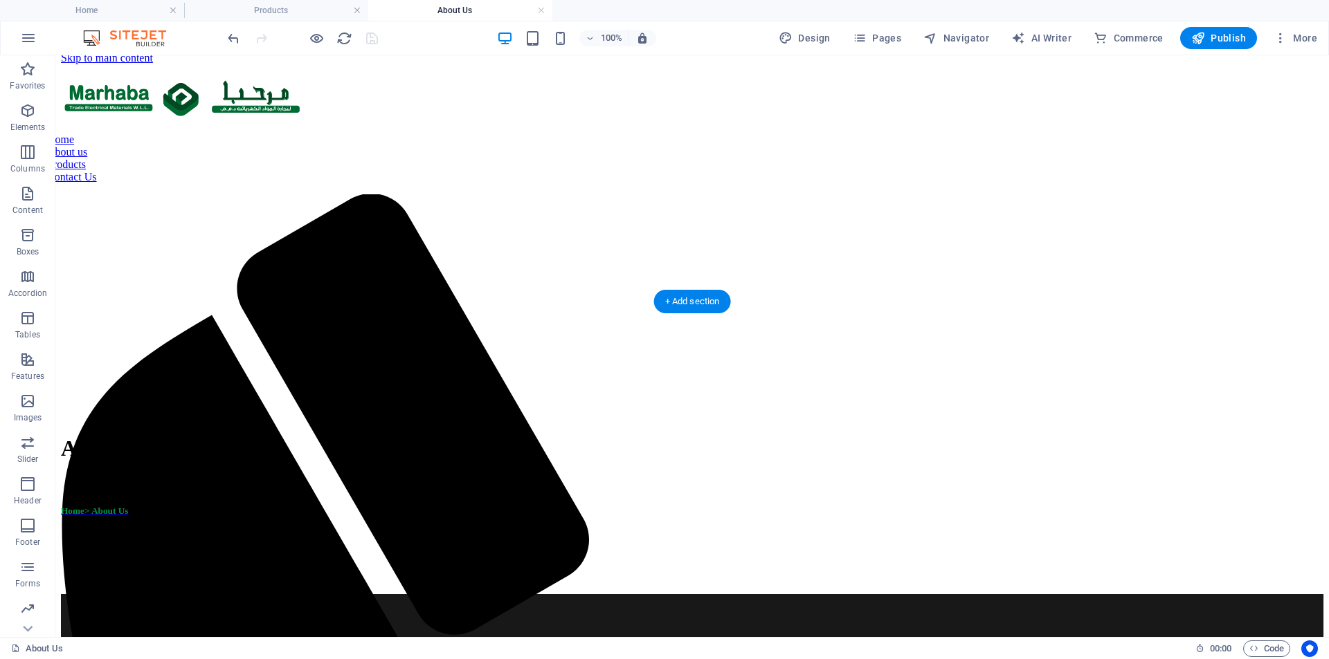
scroll to position [0, 0]
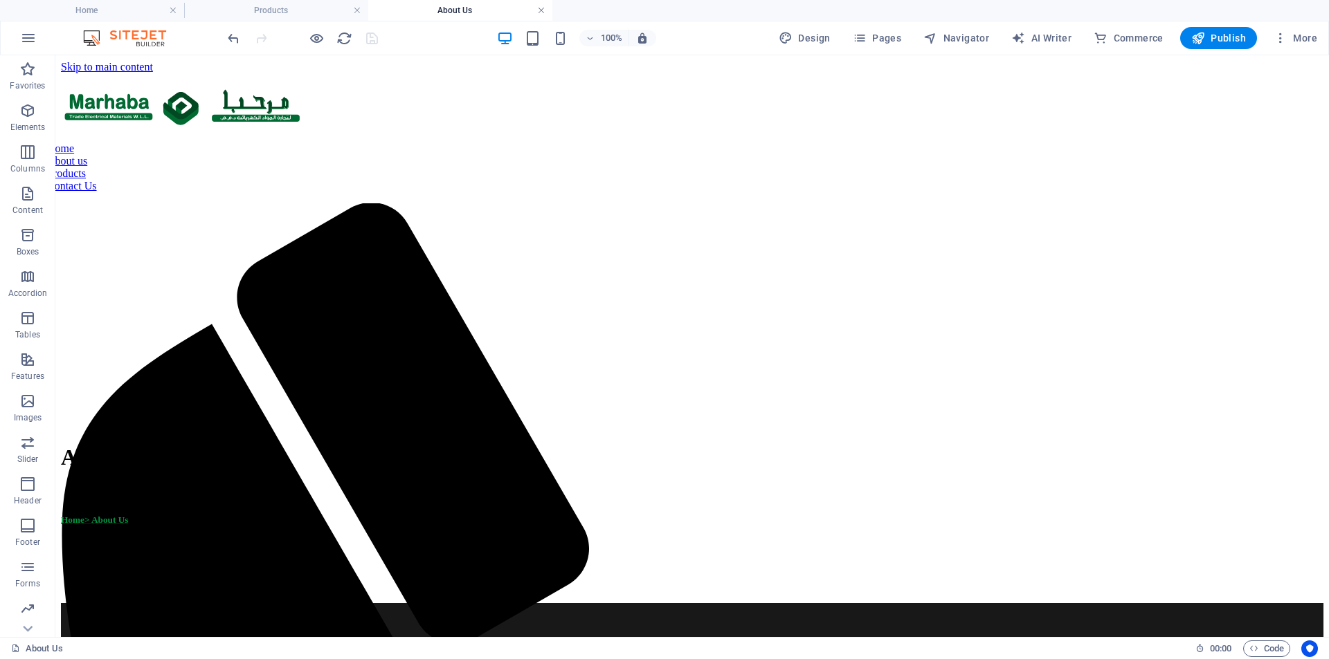
click at [540, 13] on link at bounding box center [541, 10] width 8 height 13
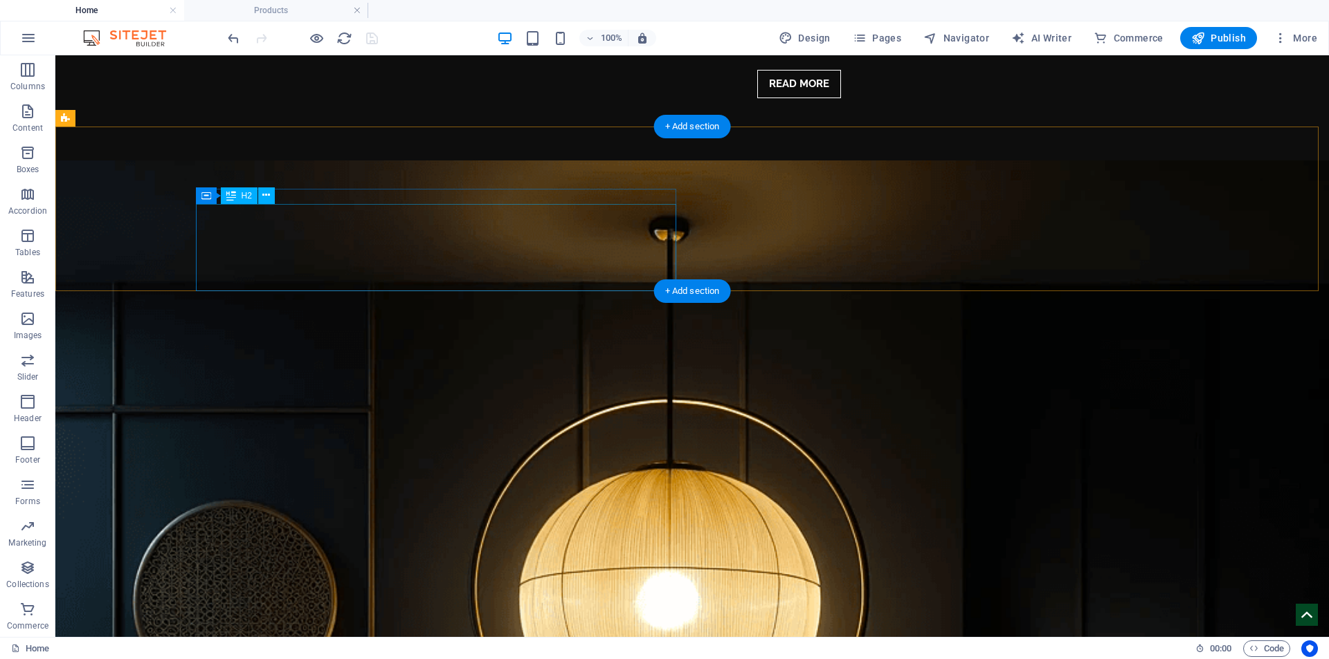
scroll to position [2013, 0]
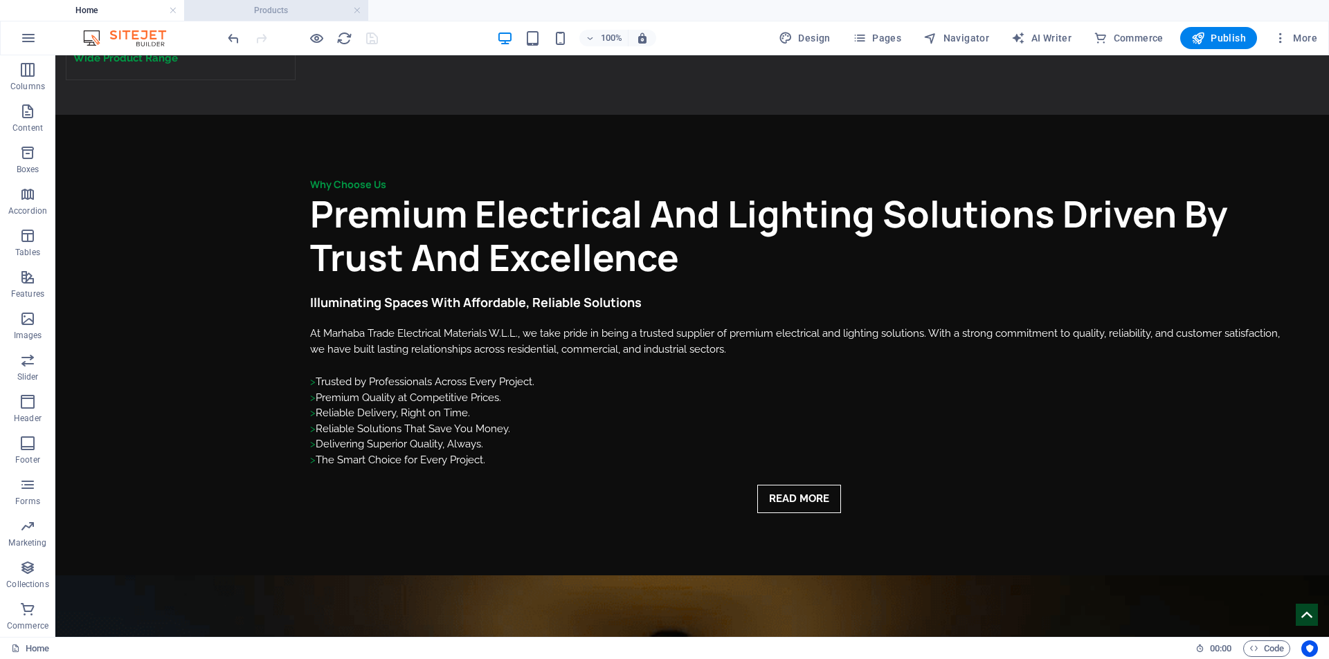
click at [259, 4] on h4 "Products" at bounding box center [276, 10] width 184 height 15
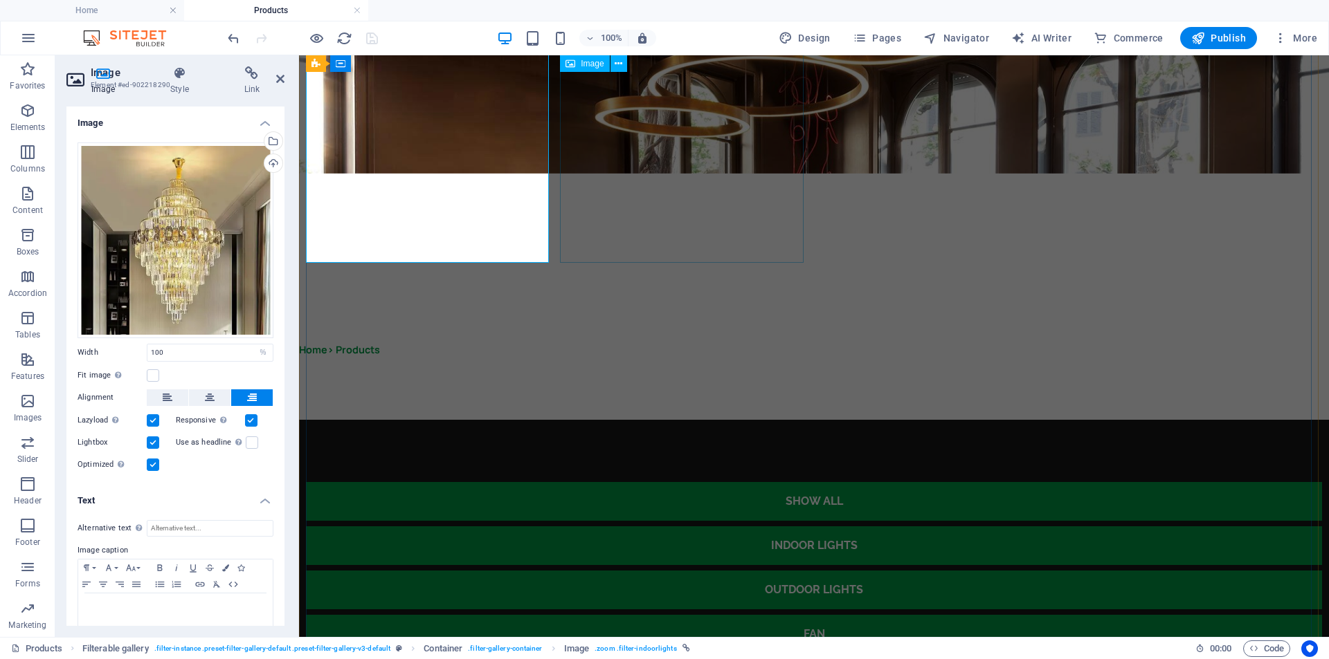
scroll to position [0, 0]
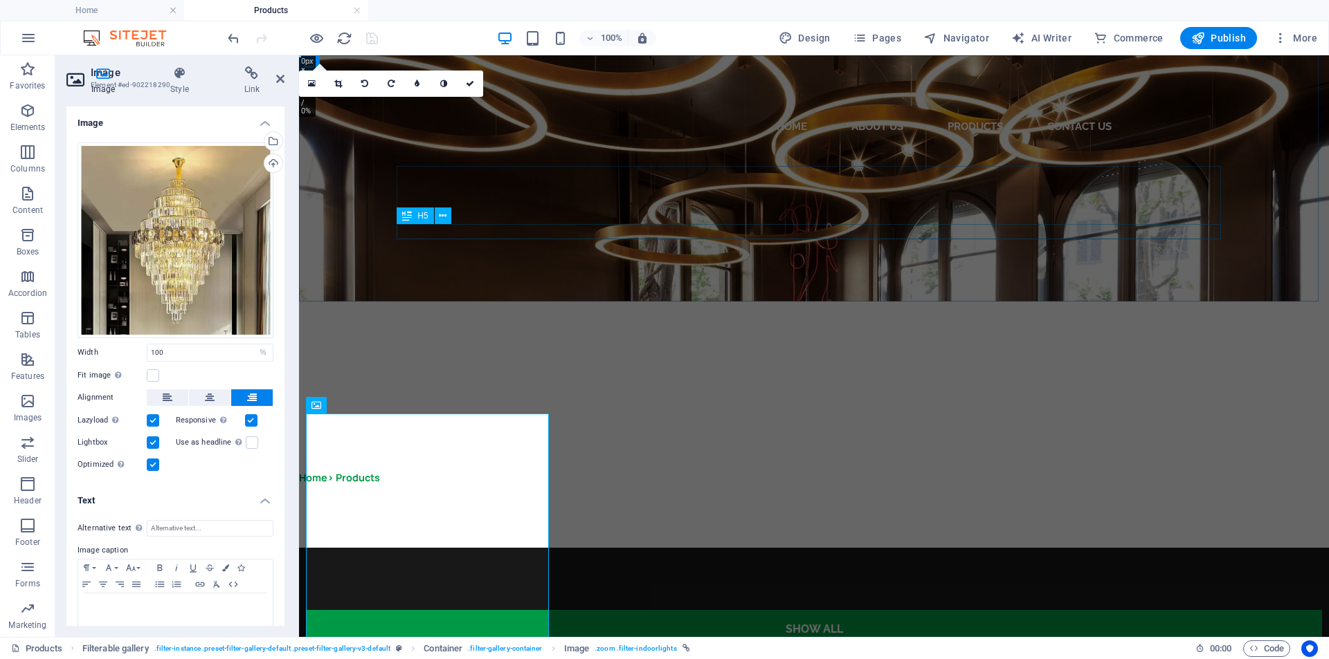
click at [471, 471] on div "Home> Products" at bounding box center [710, 478] width 823 height 15
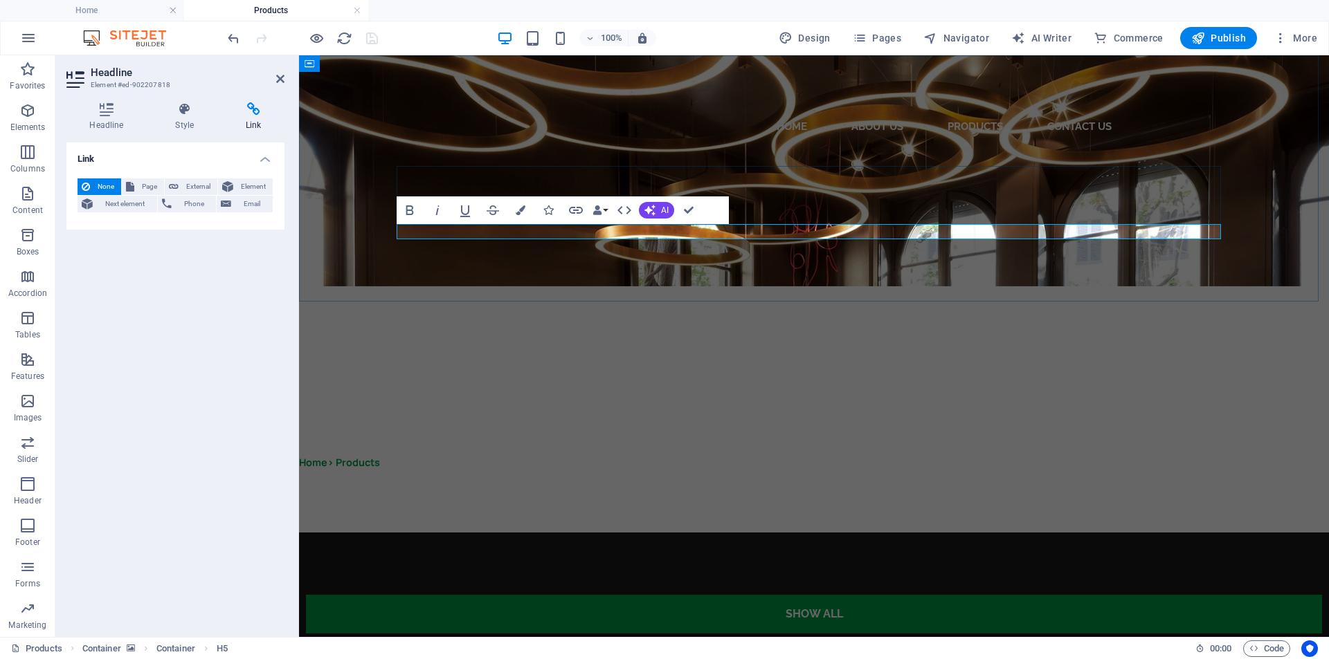
click at [486, 455] on h5 "Home> Products" at bounding box center [710, 462] width 823 height 15
click at [480, 455] on h5 "Home> Products" at bounding box center [710, 462] width 823 height 15
drag, startPoint x: 480, startPoint y: 228, endPoint x: 435, endPoint y: 230, distance: 45.0
click at [435, 455] on h5 "Home> Products" at bounding box center [710, 462] width 823 height 15
click at [605, 210] on button "Data Bindings" at bounding box center [599, 211] width 19 height 28
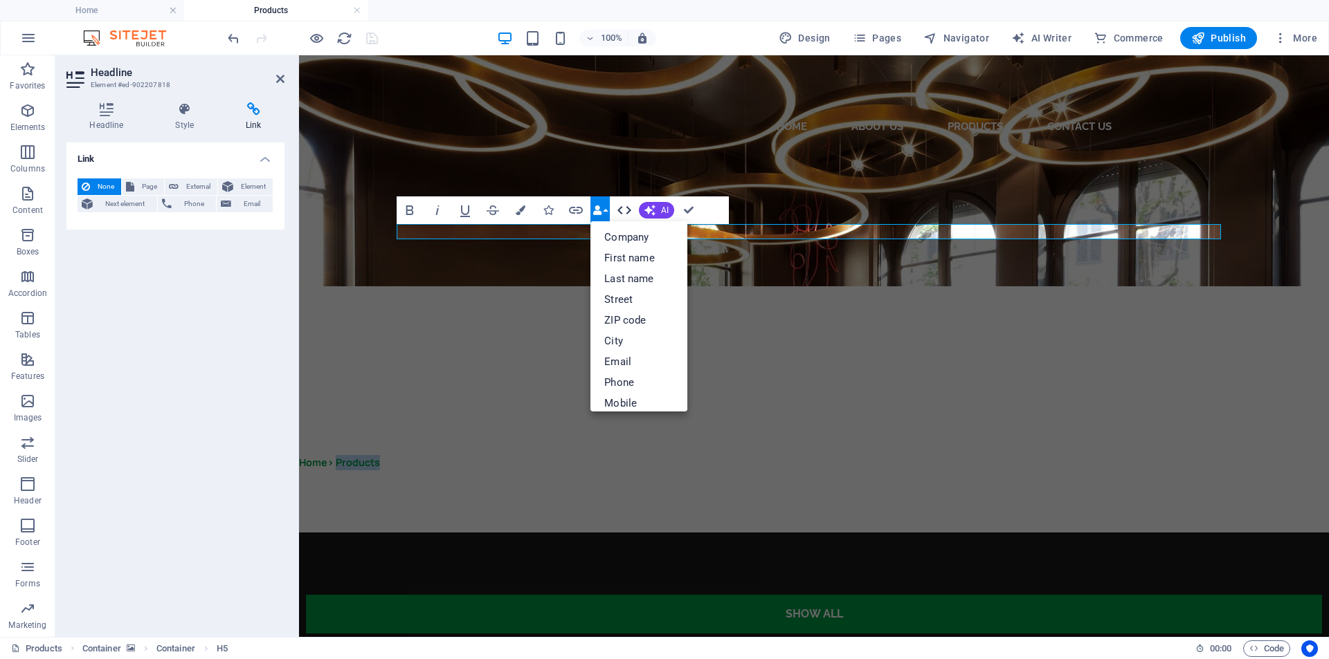
click at [621, 211] on icon "button" at bounding box center [624, 210] width 17 height 17
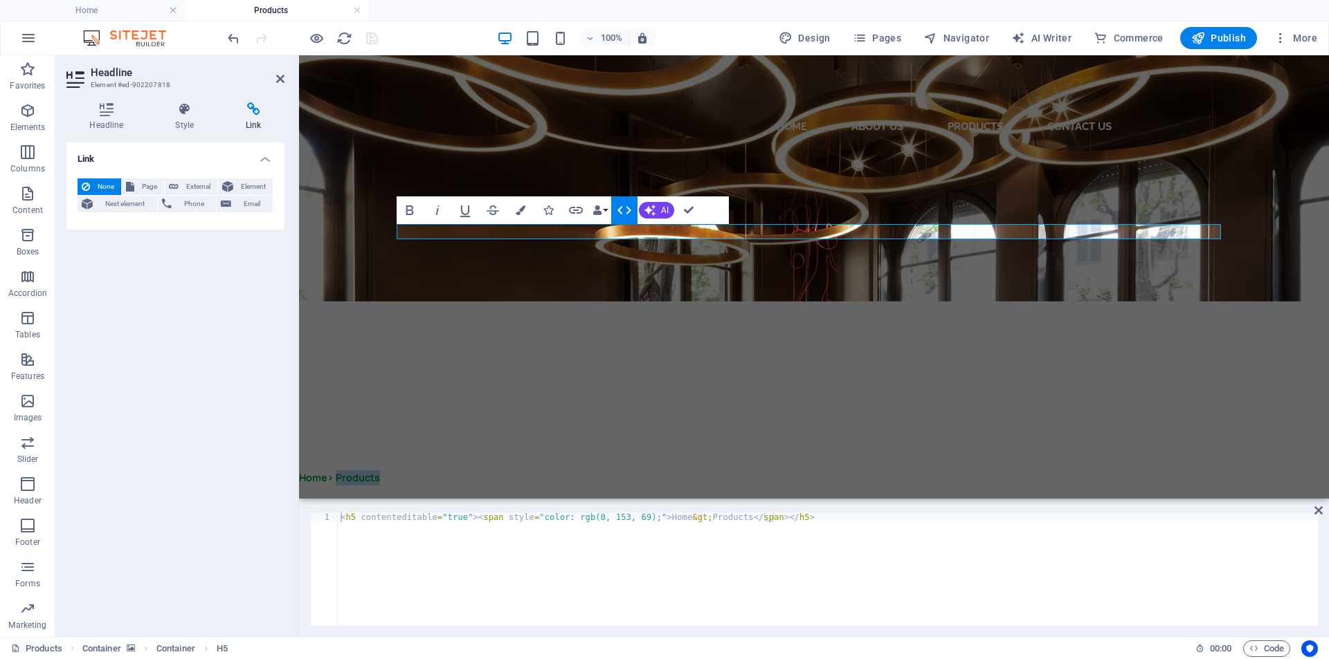
click at [618, 212] on icon "button" at bounding box center [624, 210] width 17 height 17
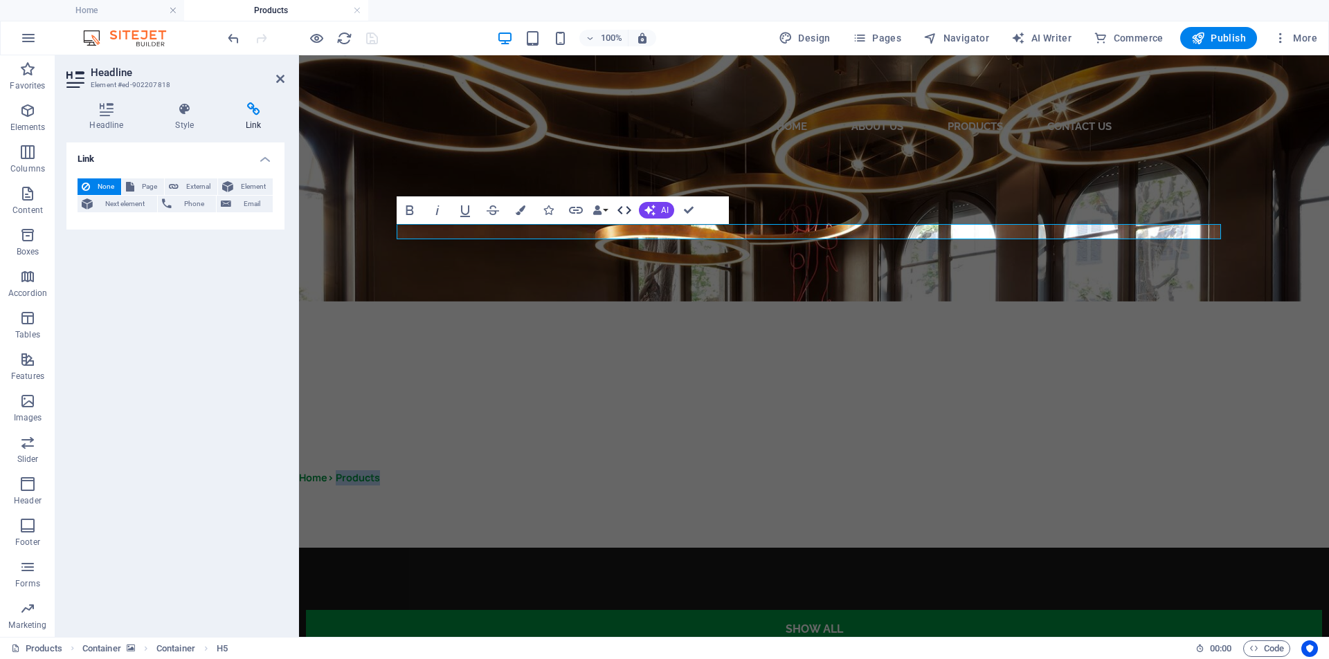
click at [618, 212] on icon "button" at bounding box center [624, 210] width 17 height 17
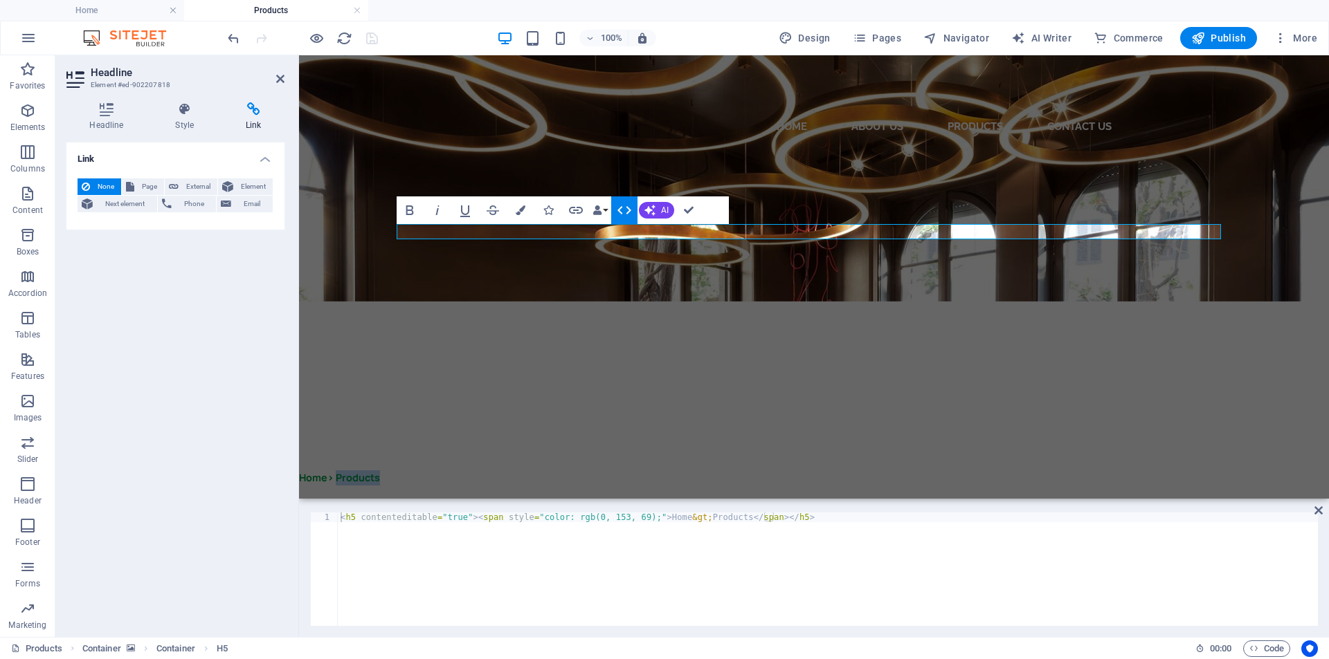
click at [589, 280] on figure at bounding box center [814, 178] width 1030 height 246
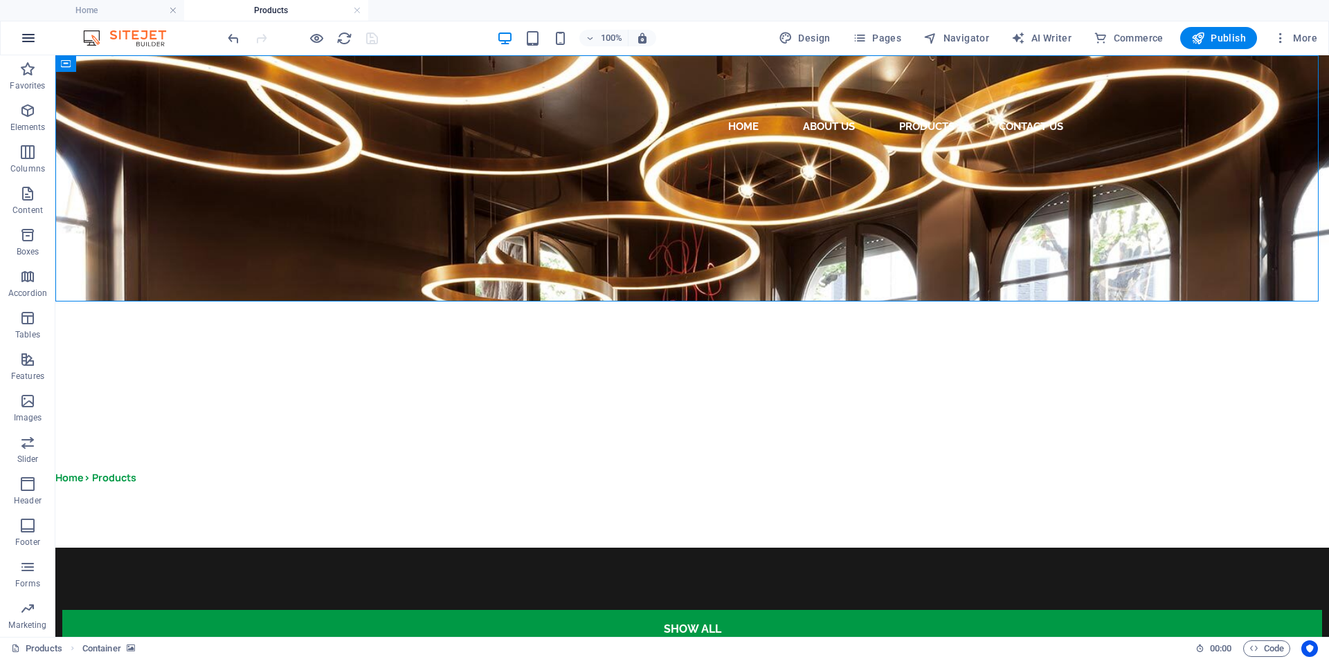
click at [24, 39] on icon "button" at bounding box center [28, 38] width 17 height 17
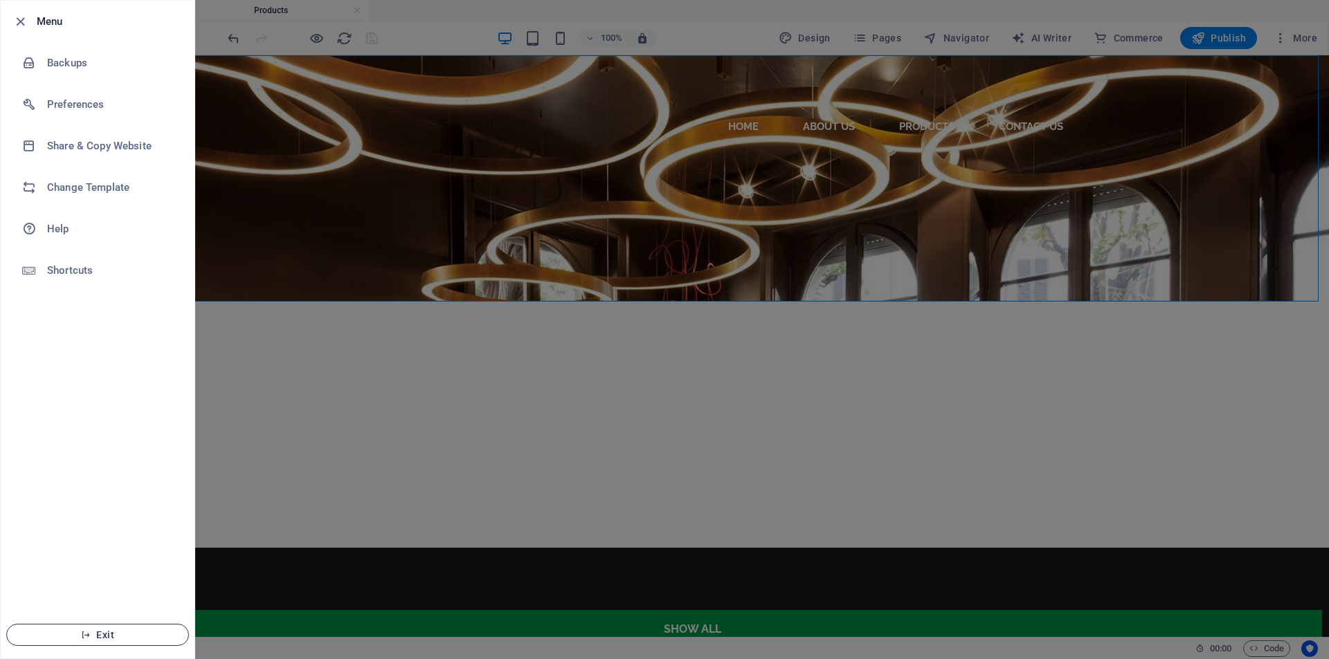
click at [118, 632] on span "Exit" at bounding box center [97, 635] width 159 height 11
